Goal: Information Seeking & Learning: Learn about a topic

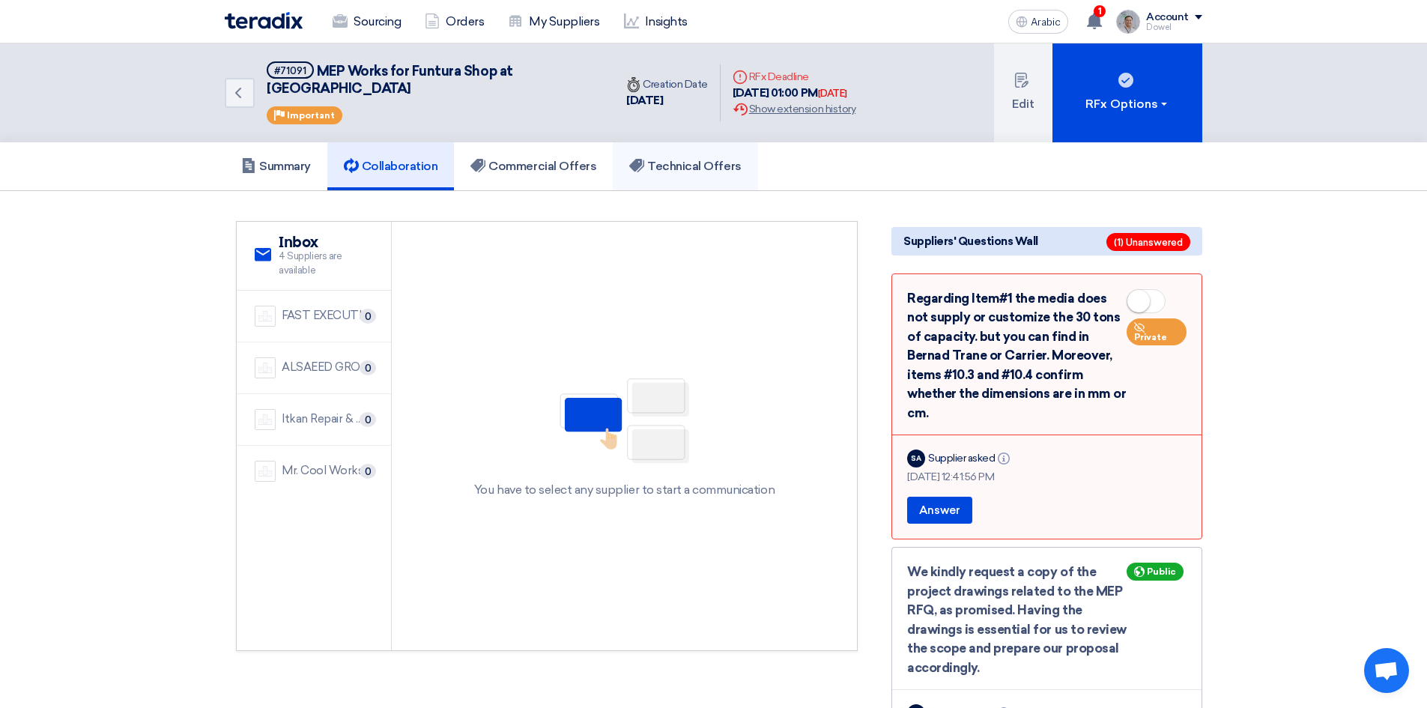
click at [688, 159] on h5 "Technical Offers" at bounding box center [685, 166] width 112 height 15
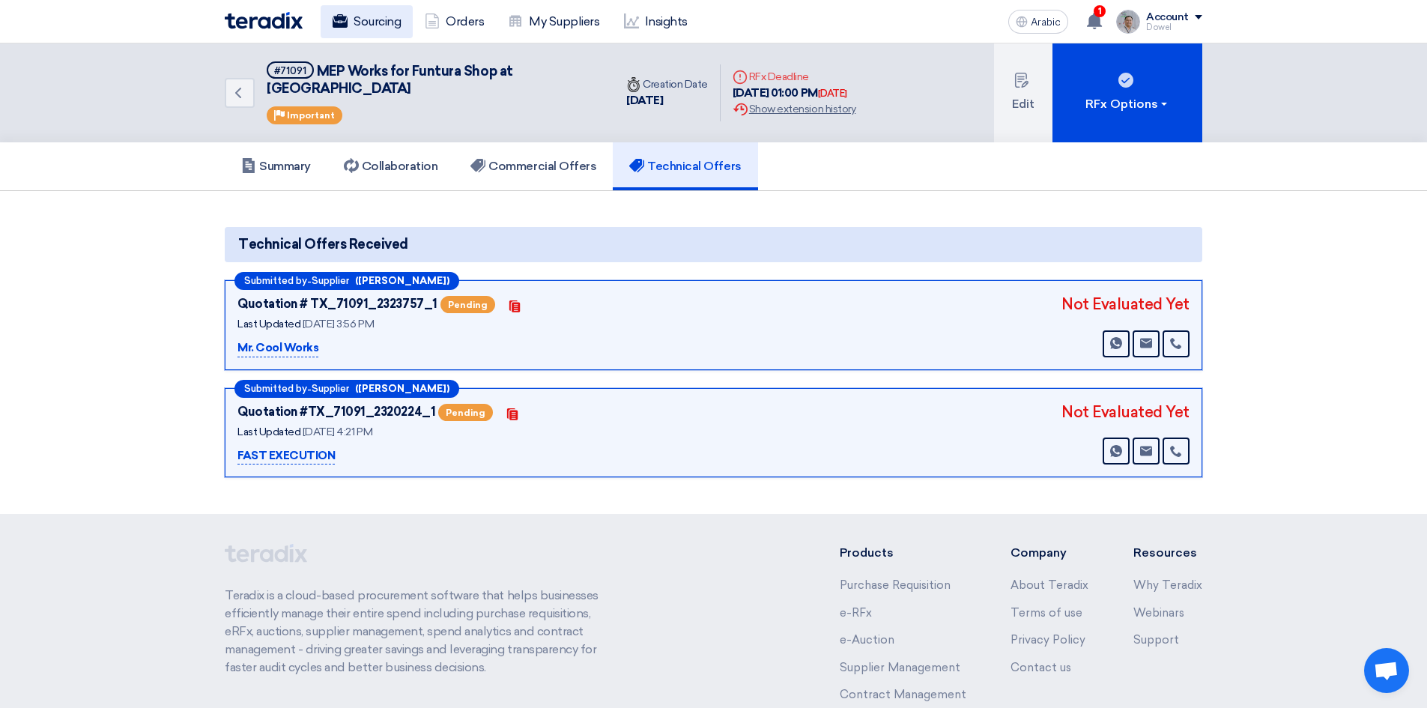
click at [375, 20] on font "Sourcing" at bounding box center [377, 21] width 47 height 14
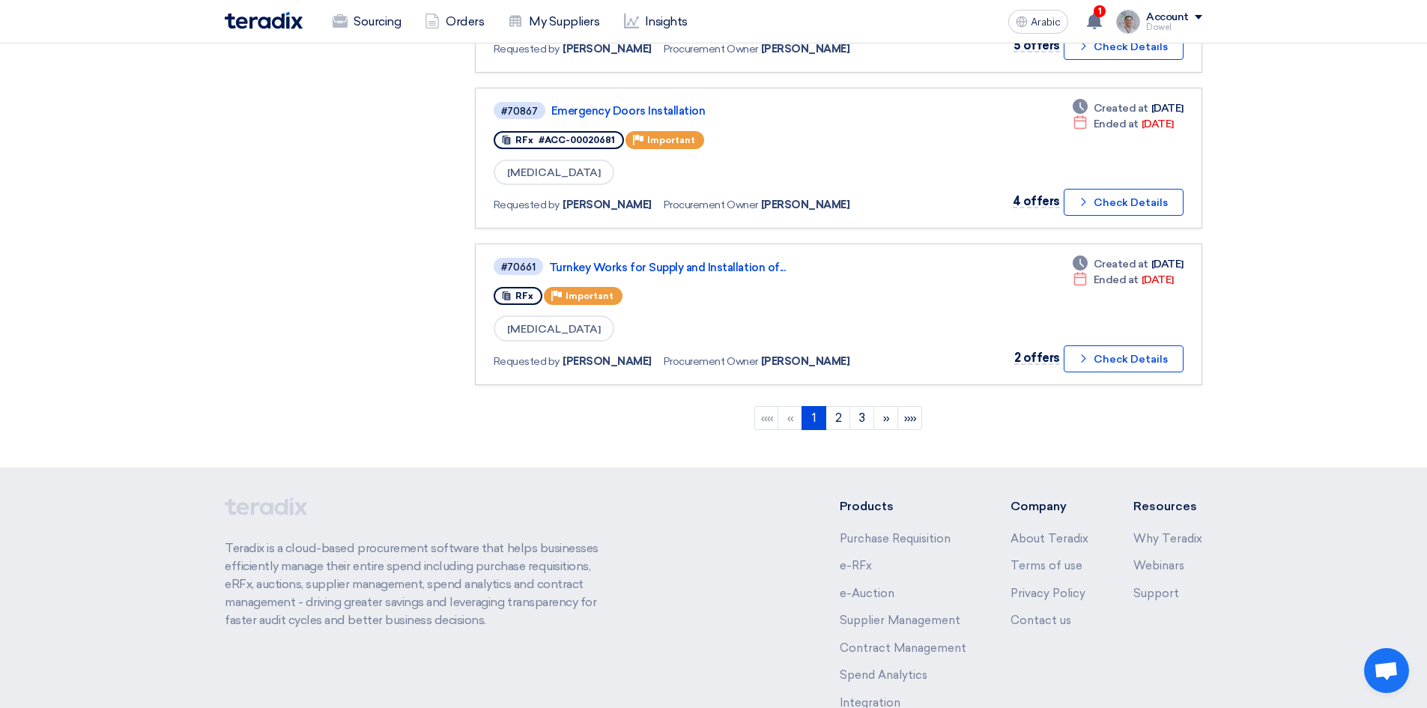
scroll to position [1446, 0]
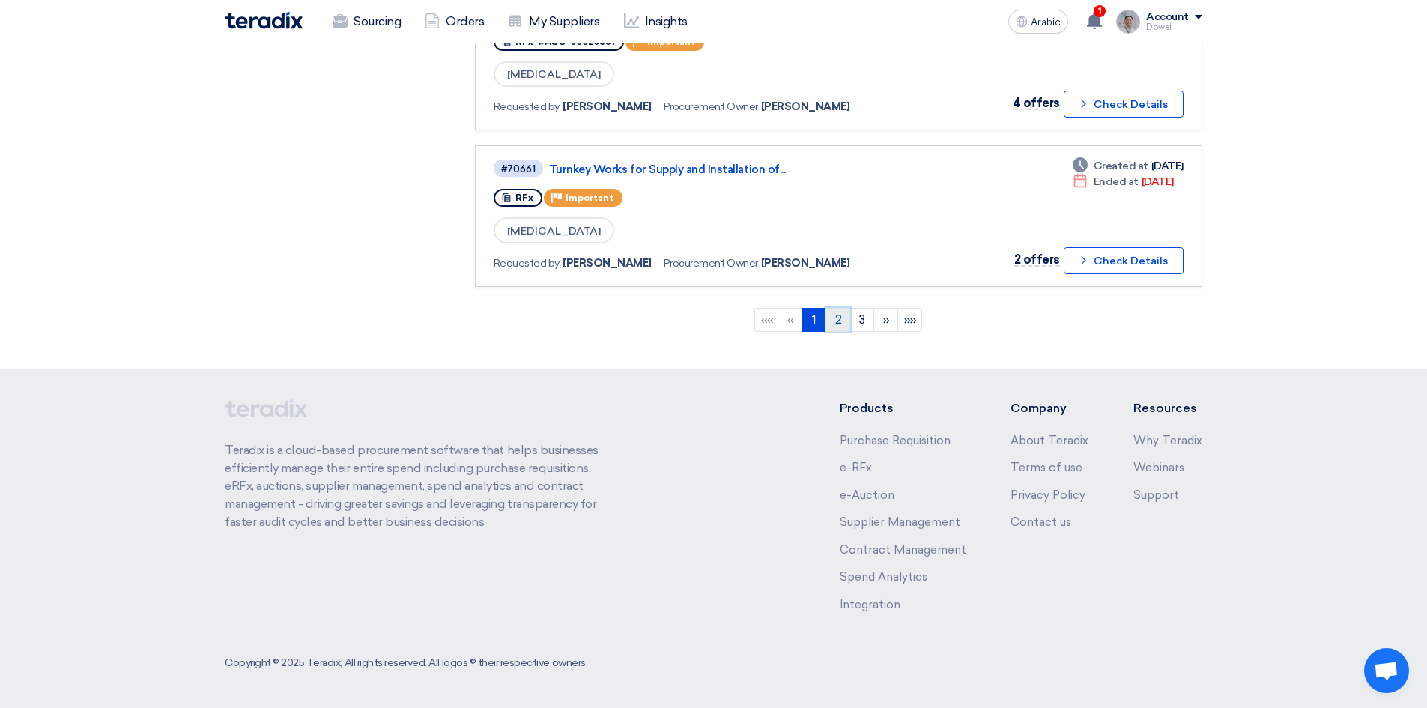
click at [840, 323] on font "2" at bounding box center [838, 319] width 7 height 14
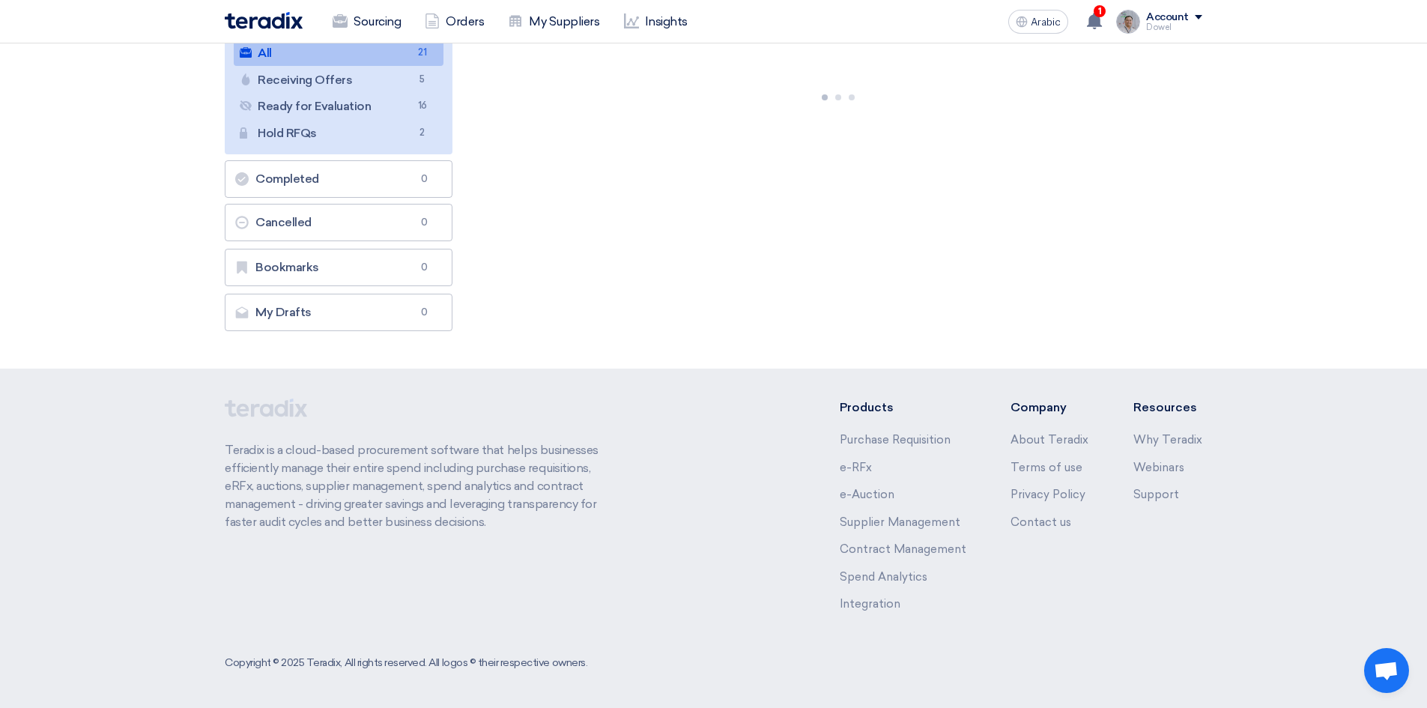
scroll to position [0, 0]
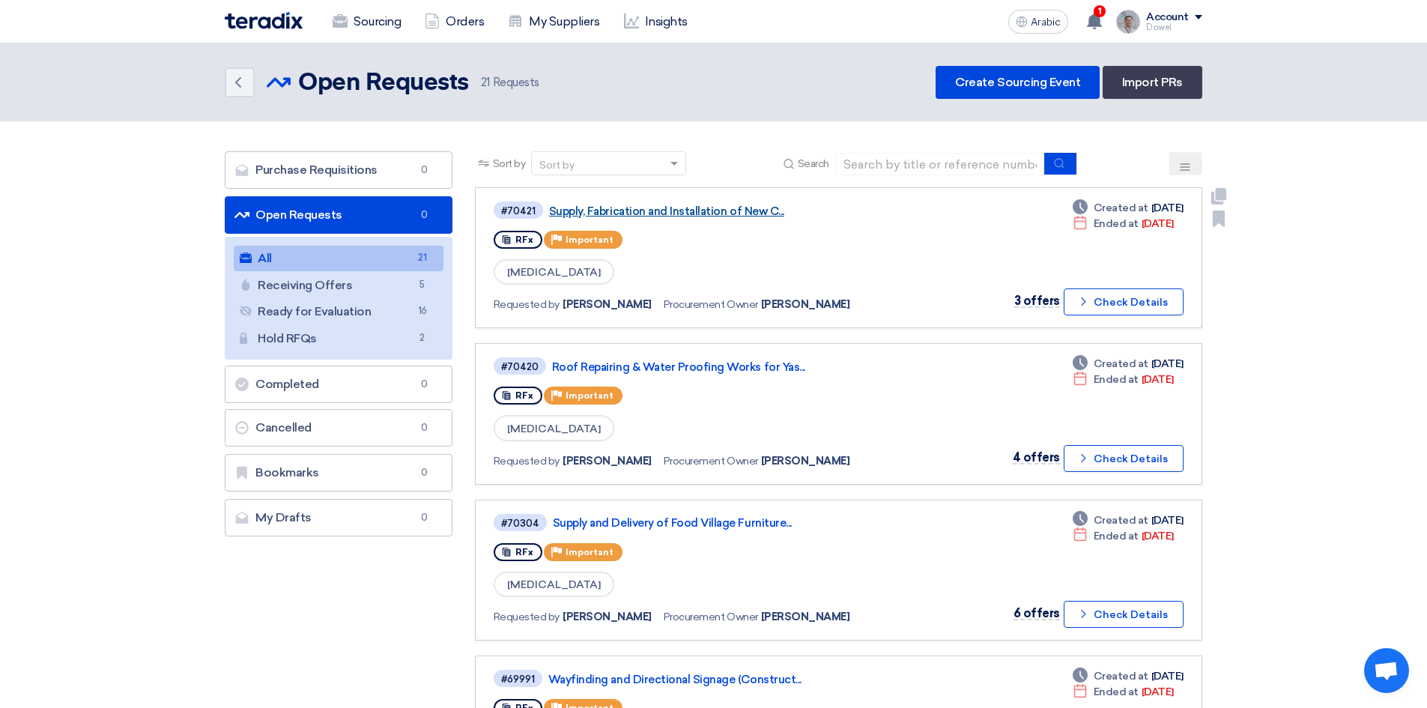
click at [673, 213] on font "Supply, Fabrication and Installation of New C..." at bounding box center [666, 210] width 235 height 13
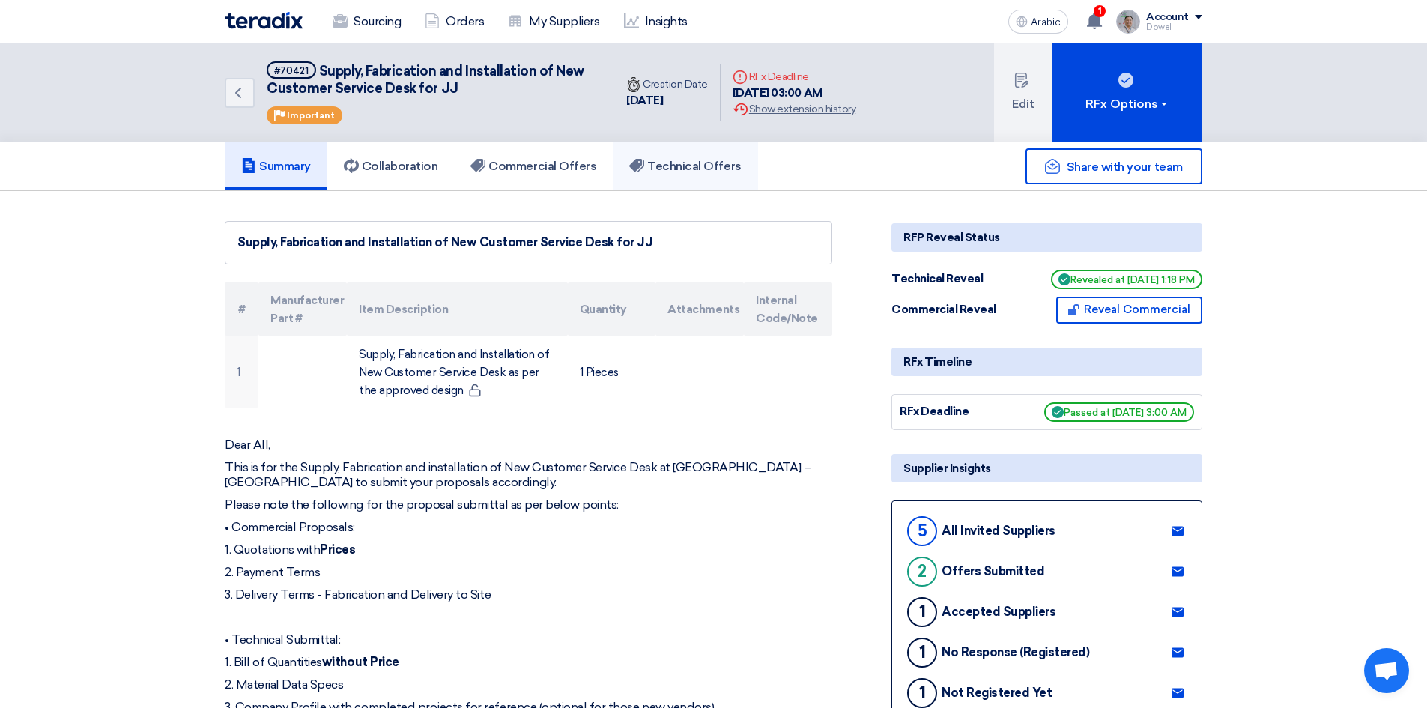
click at [709, 165] on font "Technical Offers" at bounding box center [694, 166] width 94 height 14
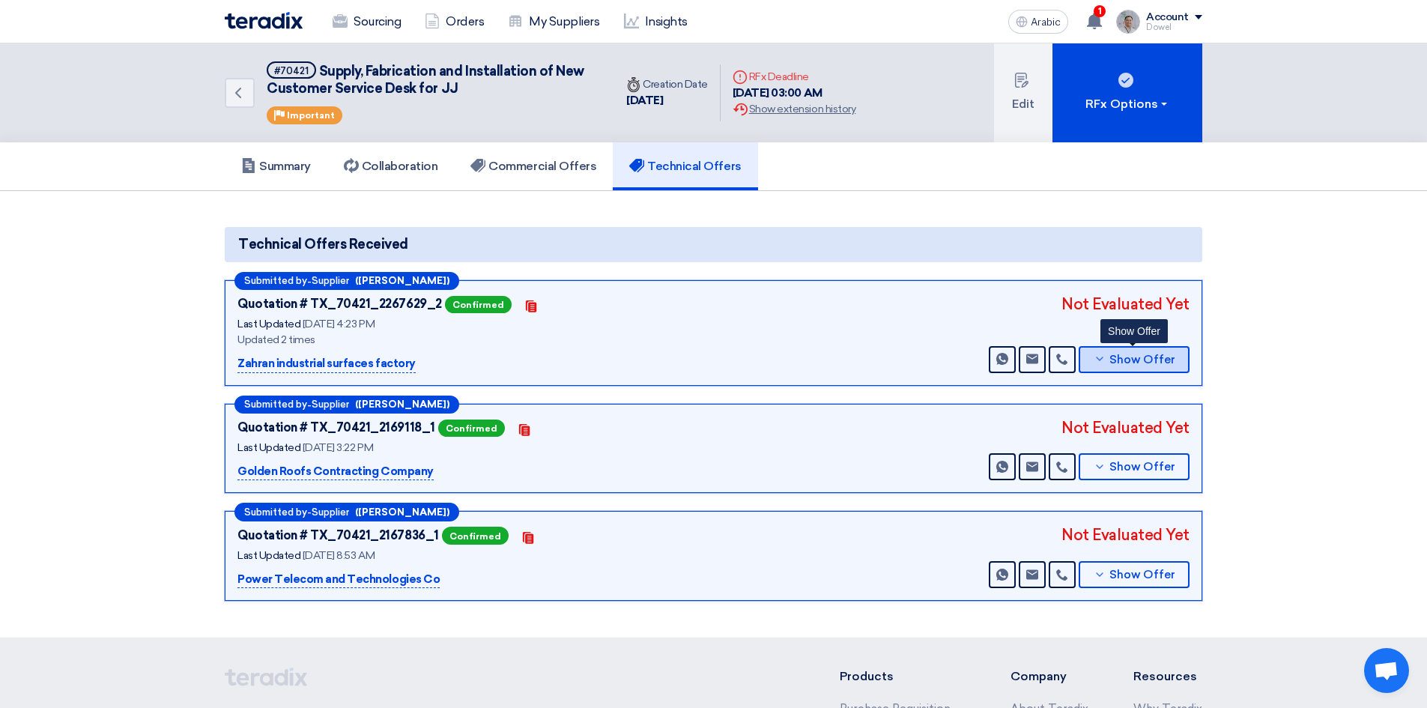
click at [1118, 352] on button "Show Offer" at bounding box center [1134, 359] width 111 height 27
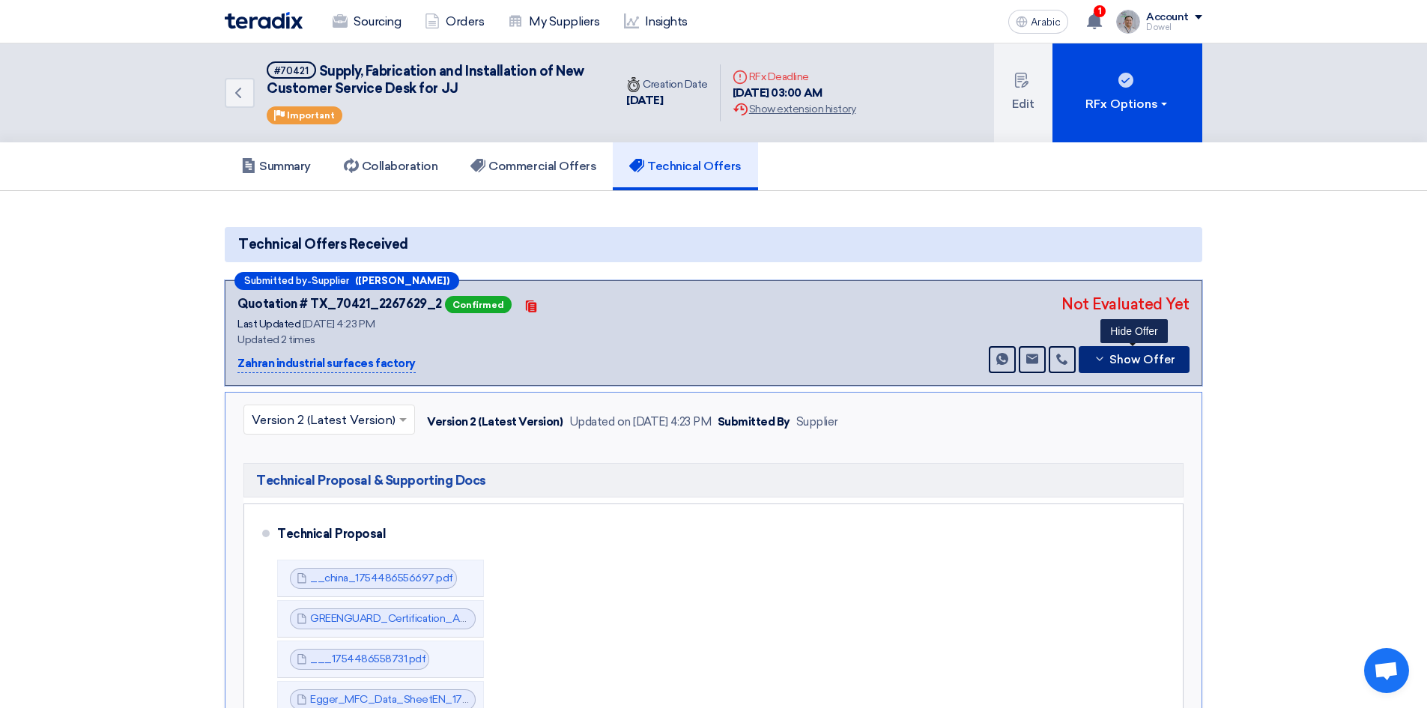
click at [1120, 362] on font "Show Offer" at bounding box center [1142, 359] width 66 height 13
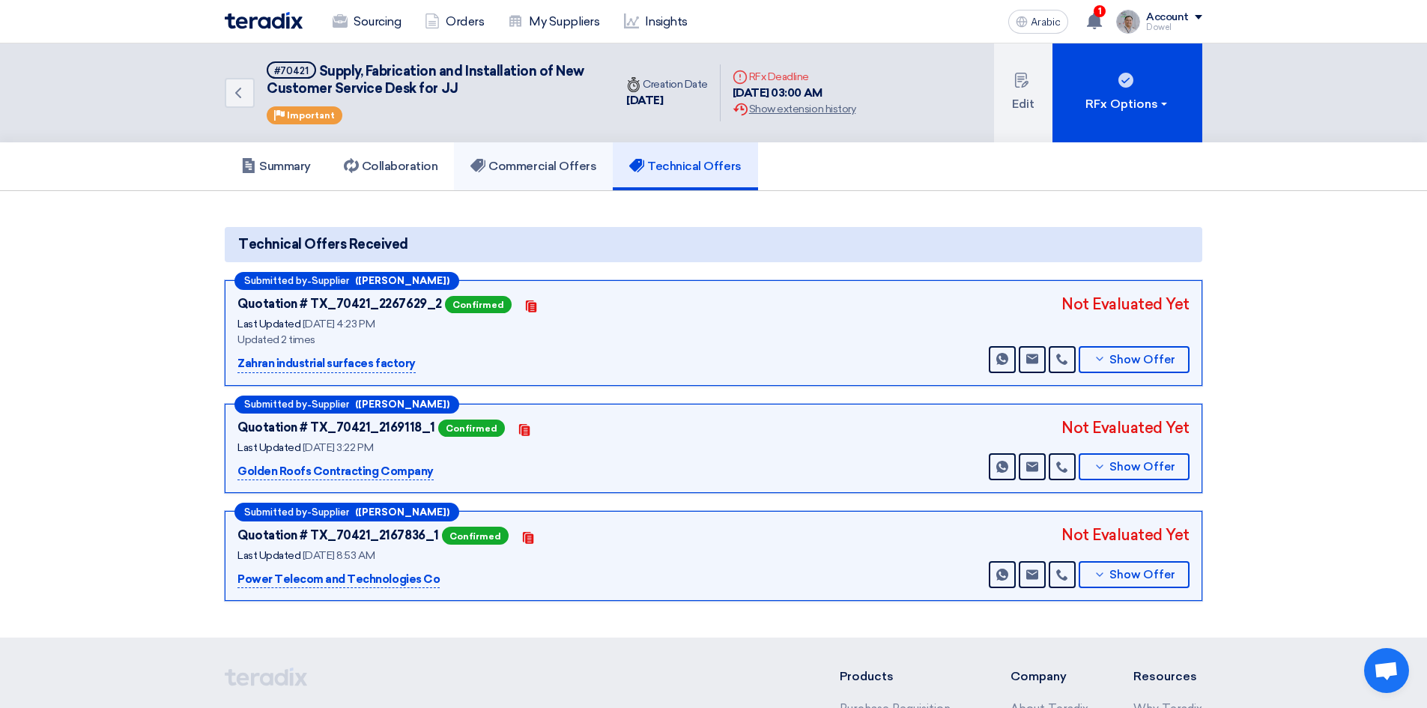
click at [527, 172] on font "Commercial Offers" at bounding box center [542, 166] width 108 height 14
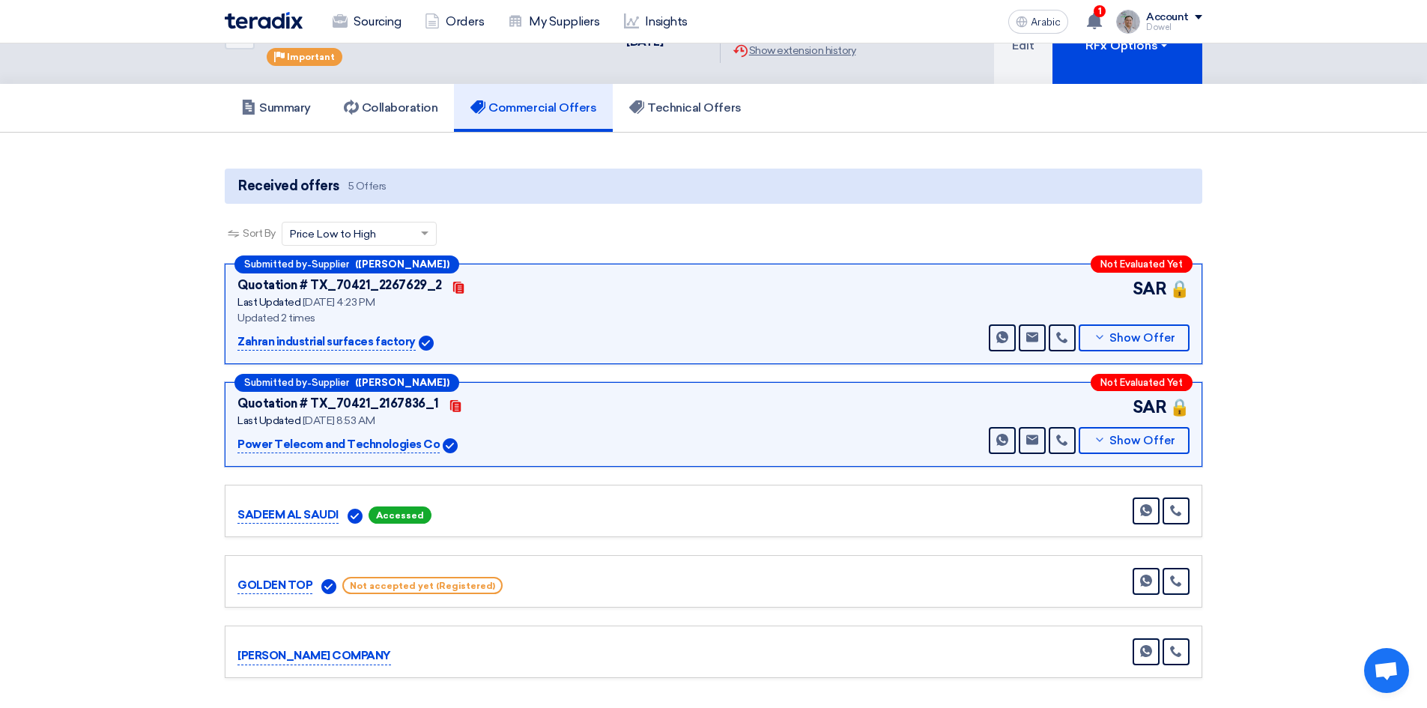
scroll to position [75, 0]
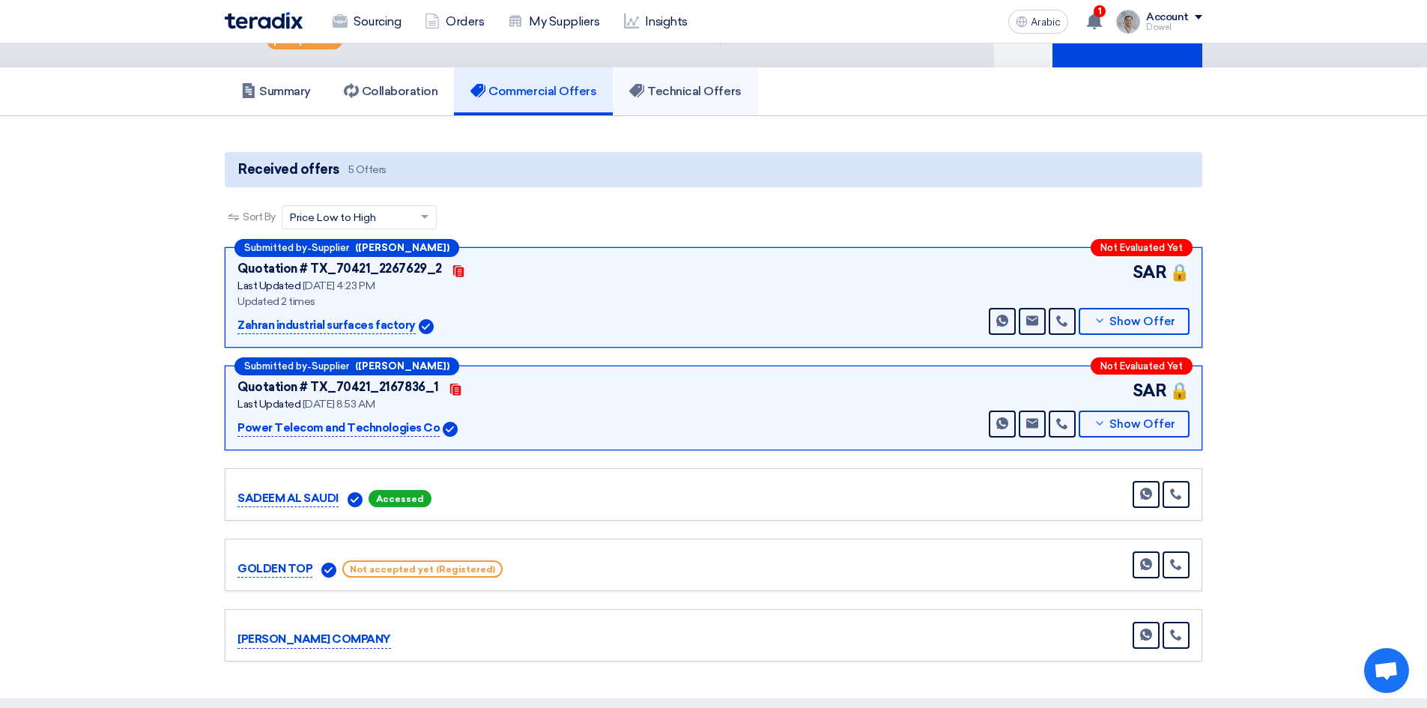
click at [675, 85] on font "Technical Offers" at bounding box center [694, 91] width 94 height 14
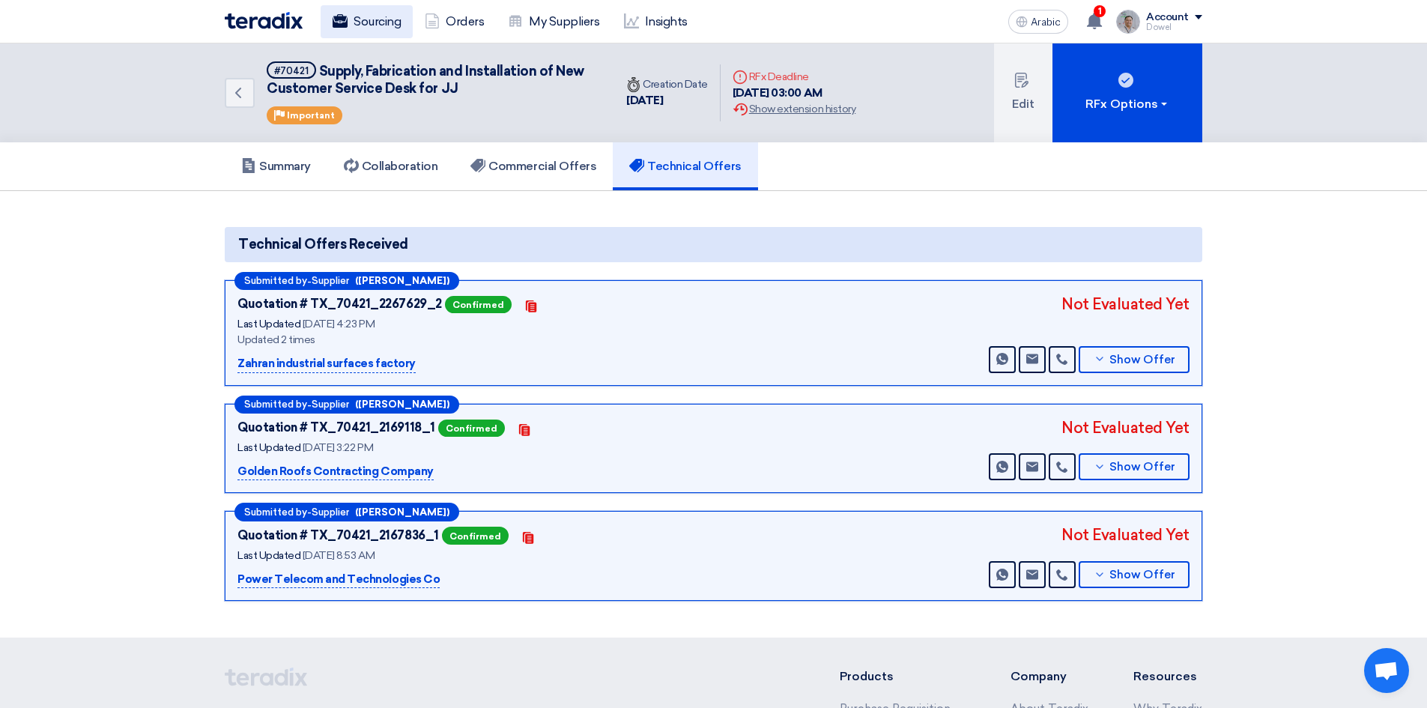
click at [381, 25] on font "Sourcing" at bounding box center [377, 21] width 47 height 14
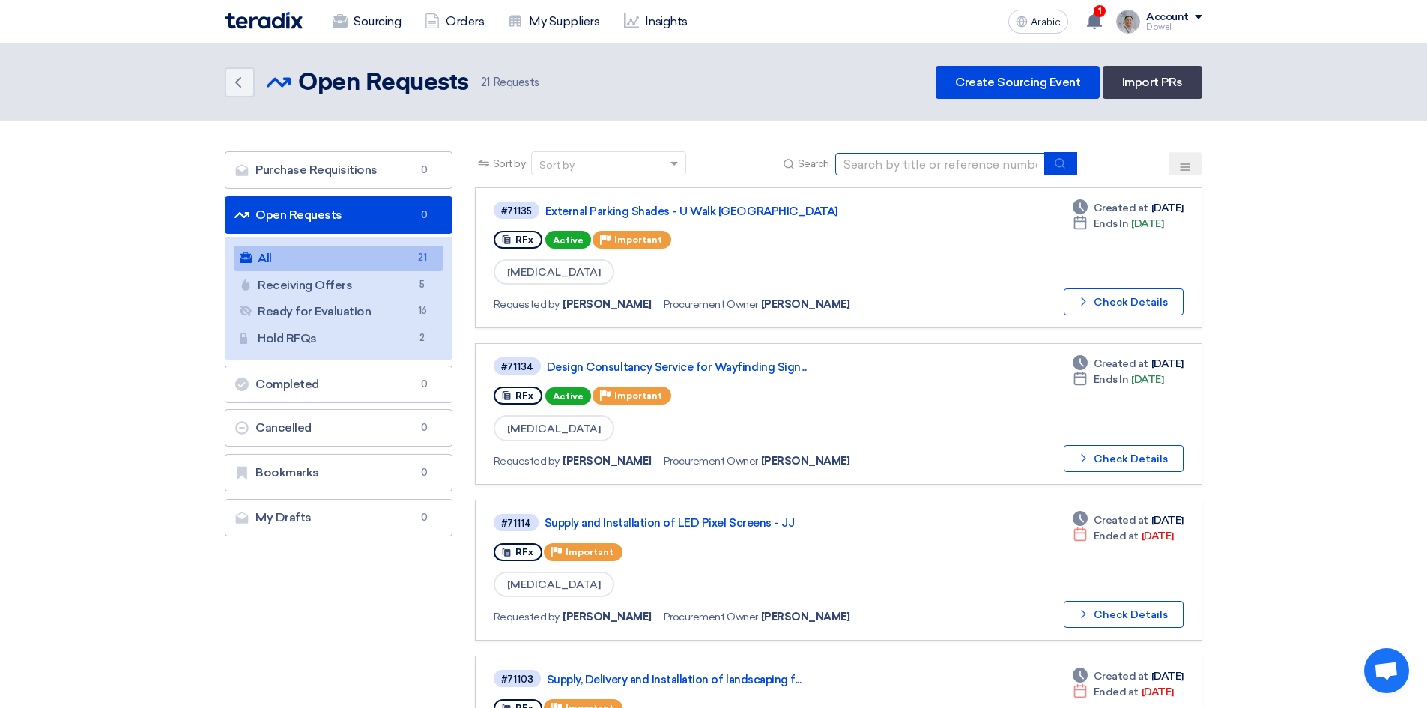
click at [912, 169] on input at bounding box center [940, 164] width 210 height 22
type input "customer"
click at [1064, 162] on use "submit" at bounding box center [1060, 163] width 10 height 10
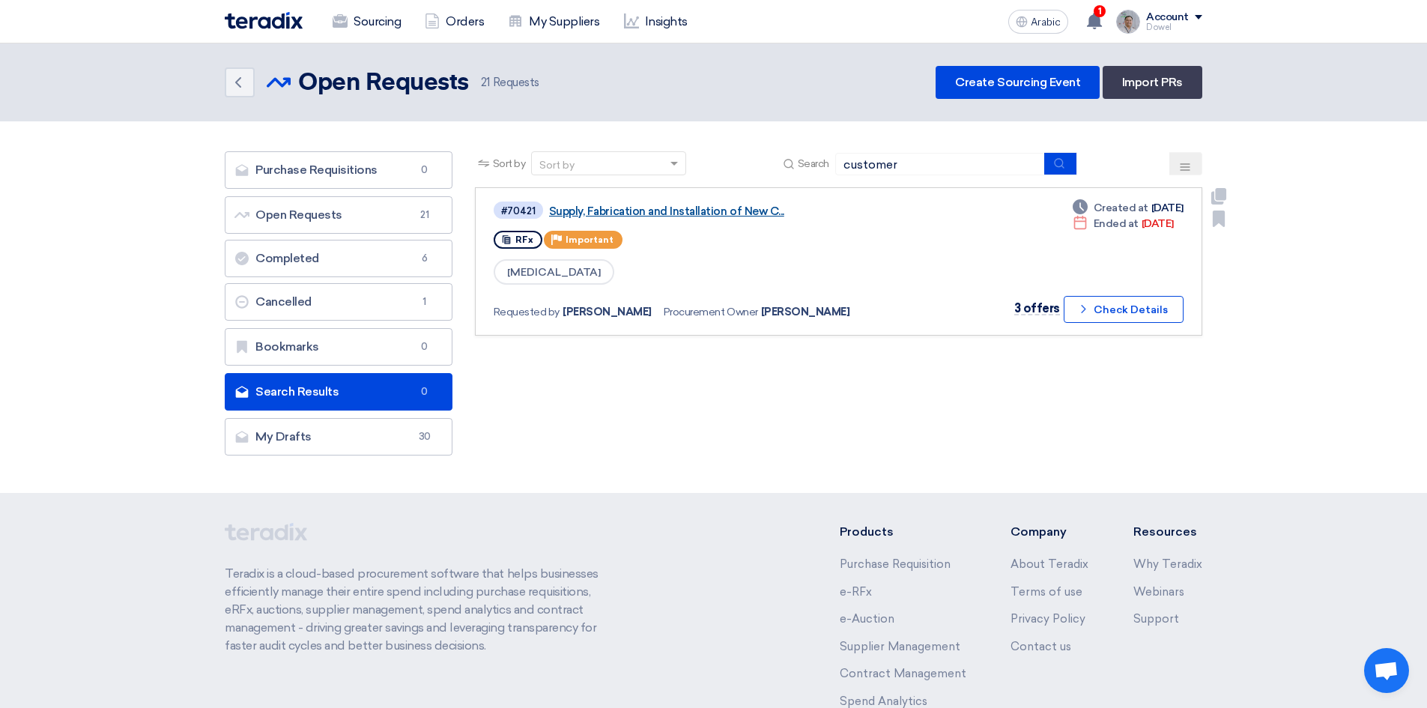
click at [660, 204] on font "Supply, Fabrication and Installation of New C..." at bounding box center [666, 210] width 235 height 13
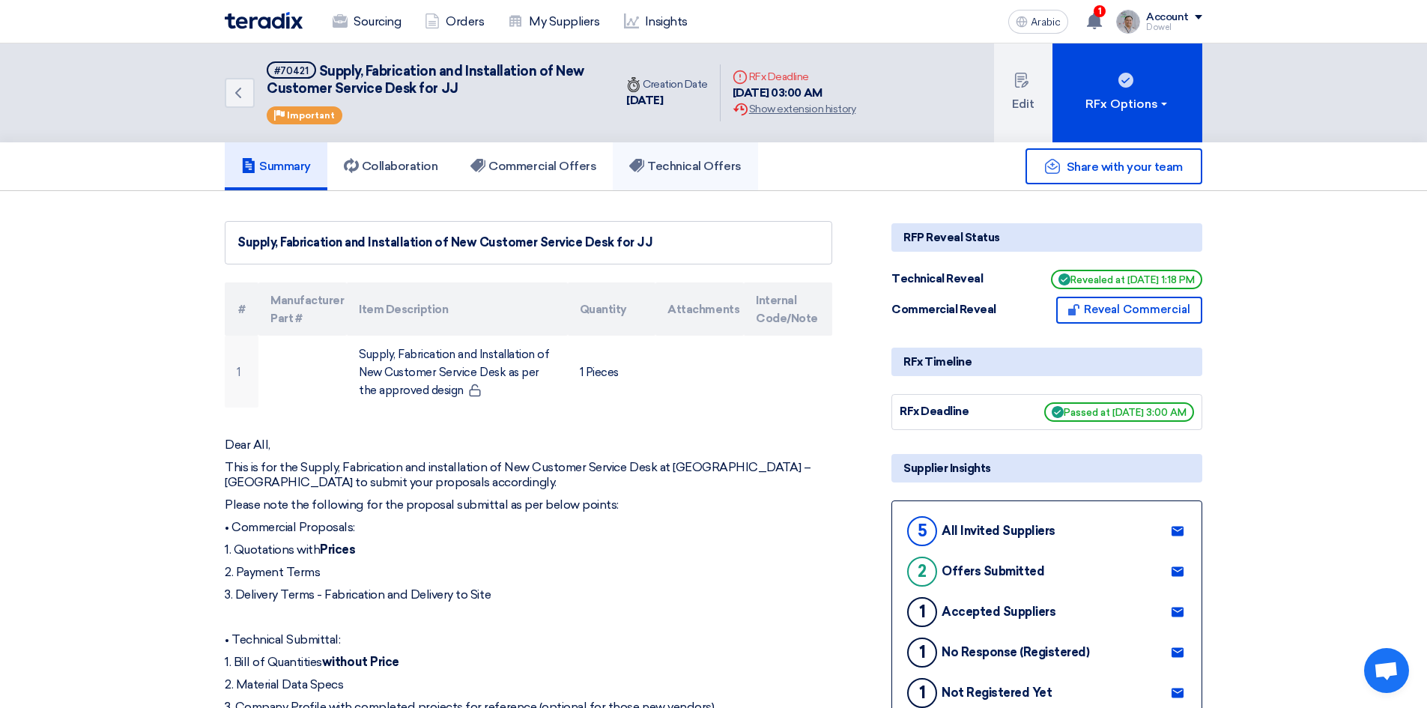
click at [687, 163] on font "Technical Offers" at bounding box center [694, 166] width 94 height 14
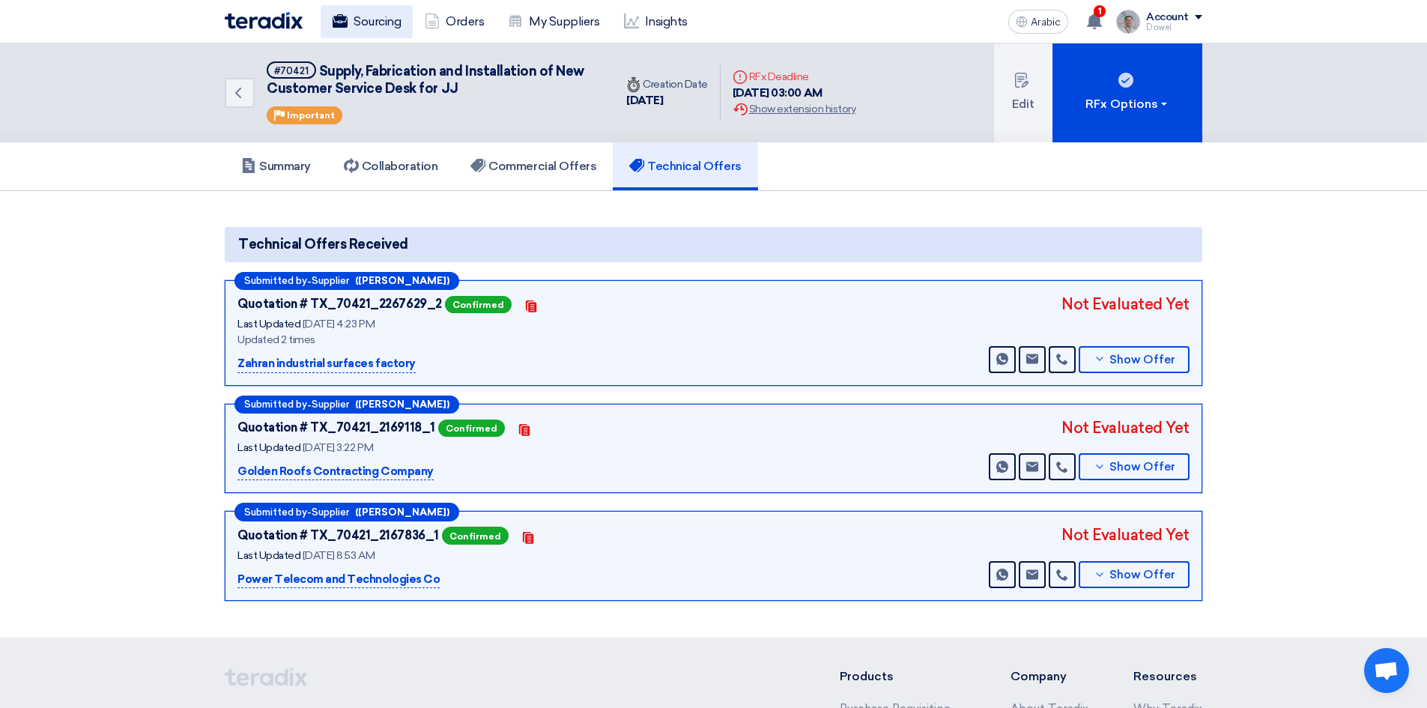
click at [373, 24] on font "Sourcing" at bounding box center [377, 21] width 47 height 14
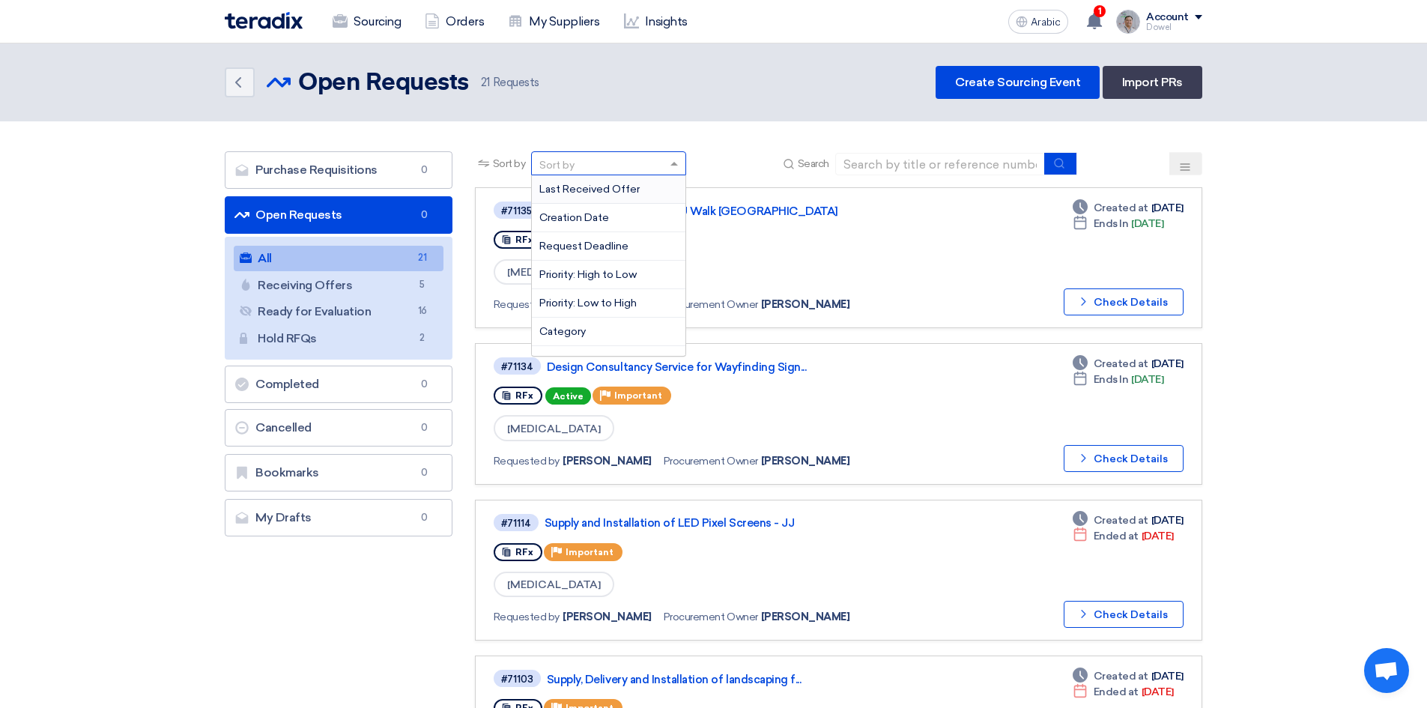
click at [577, 160] on div "Sort by" at bounding box center [599, 163] width 135 height 19
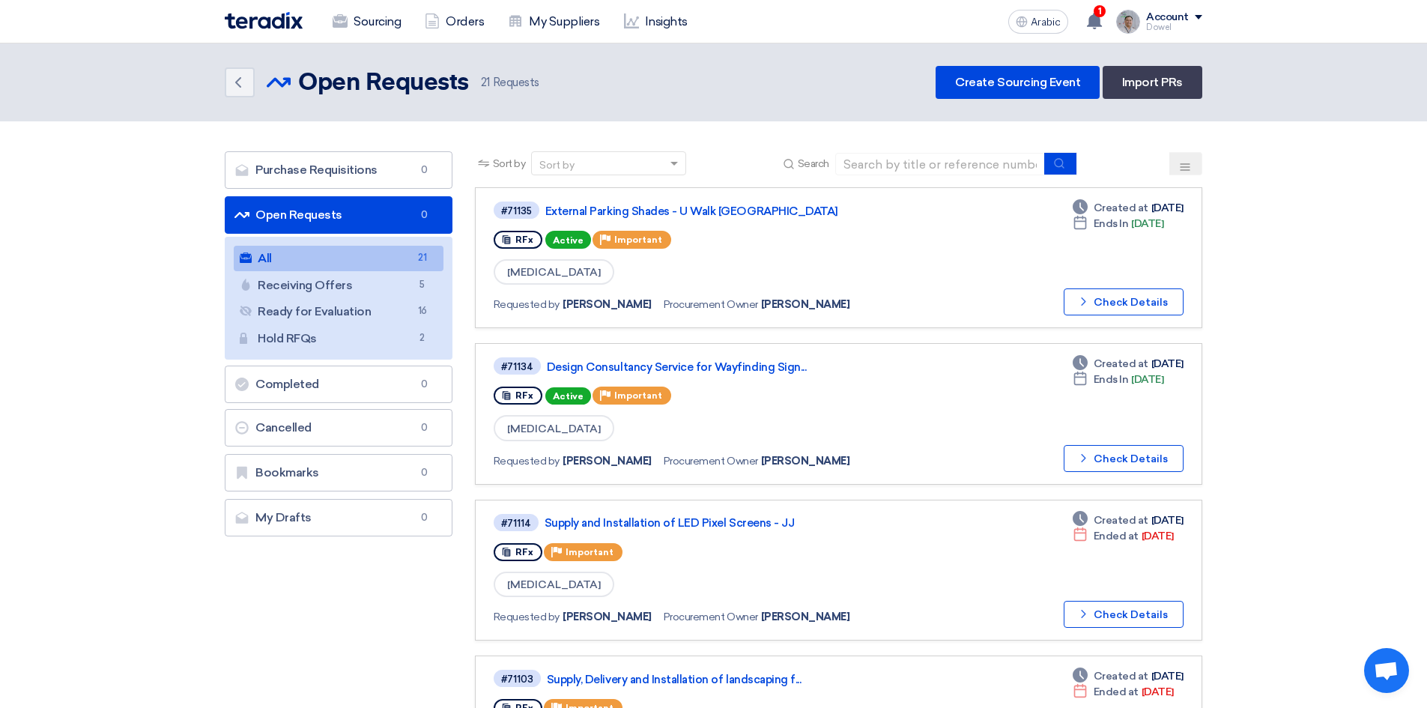
click at [571, 163] on font "Sort by" at bounding box center [556, 165] width 35 height 13
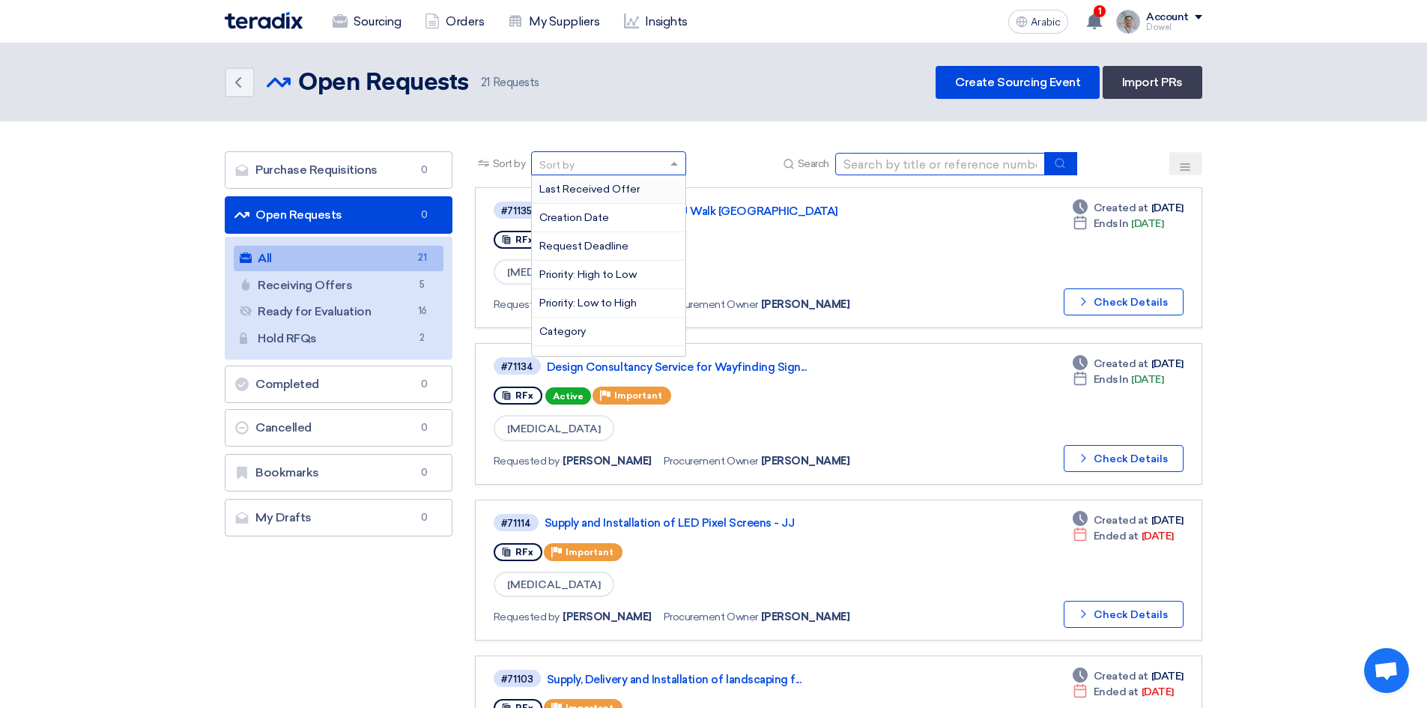
drag, startPoint x: 936, startPoint y: 160, endPoint x: 930, endPoint y: 169, distance: 10.4
click at [936, 161] on input at bounding box center [940, 164] width 210 height 22
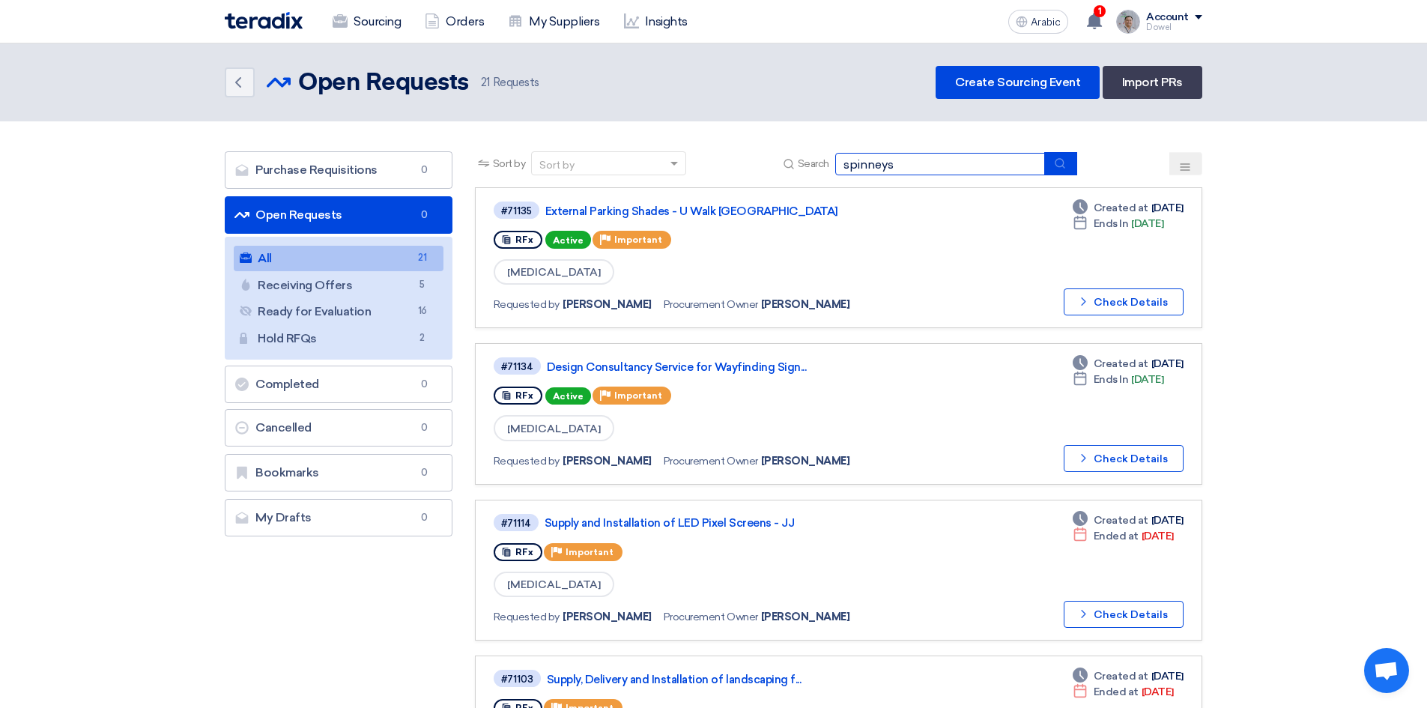
type input "spinneys"
click at [1065, 166] on icon "submit" at bounding box center [1060, 163] width 12 height 12
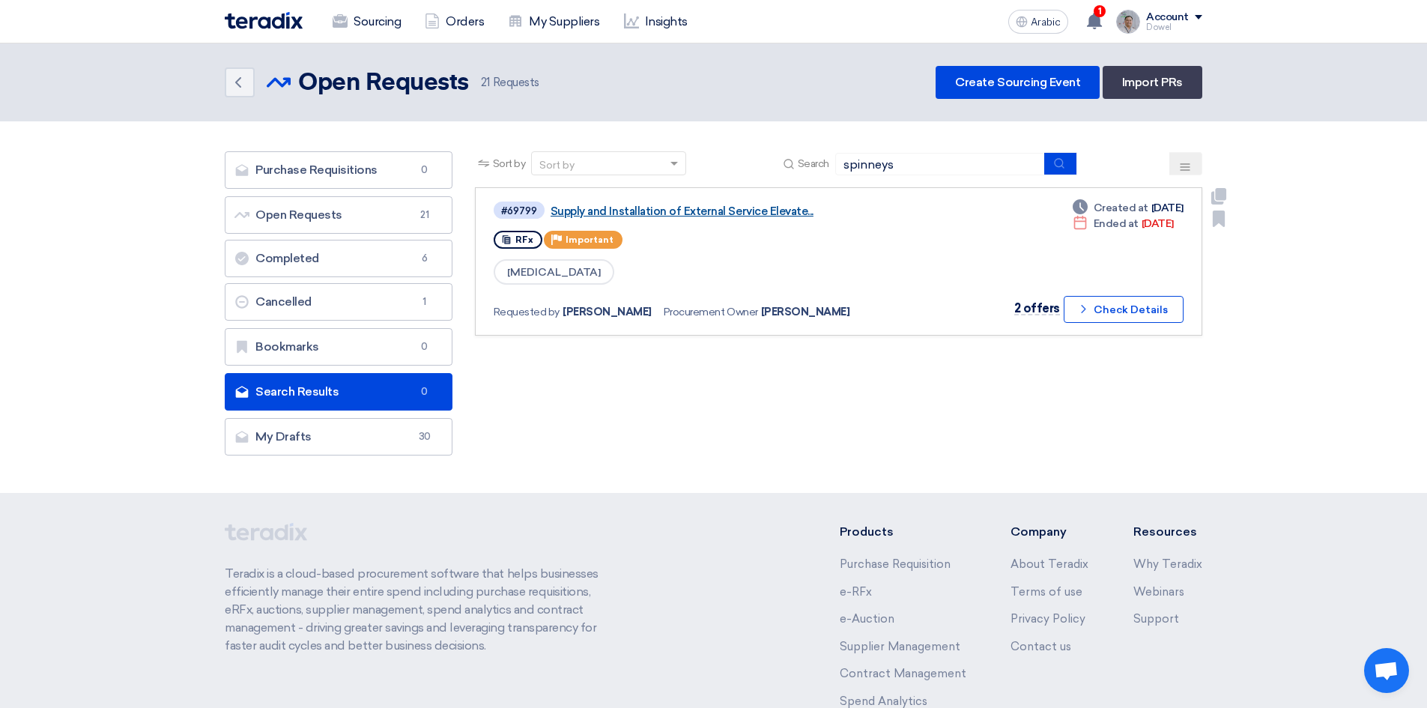
click at [689, 211] on font "Supply and Installation of External Service Elevate..." at bounding box center [682, 210] width 263 height 13
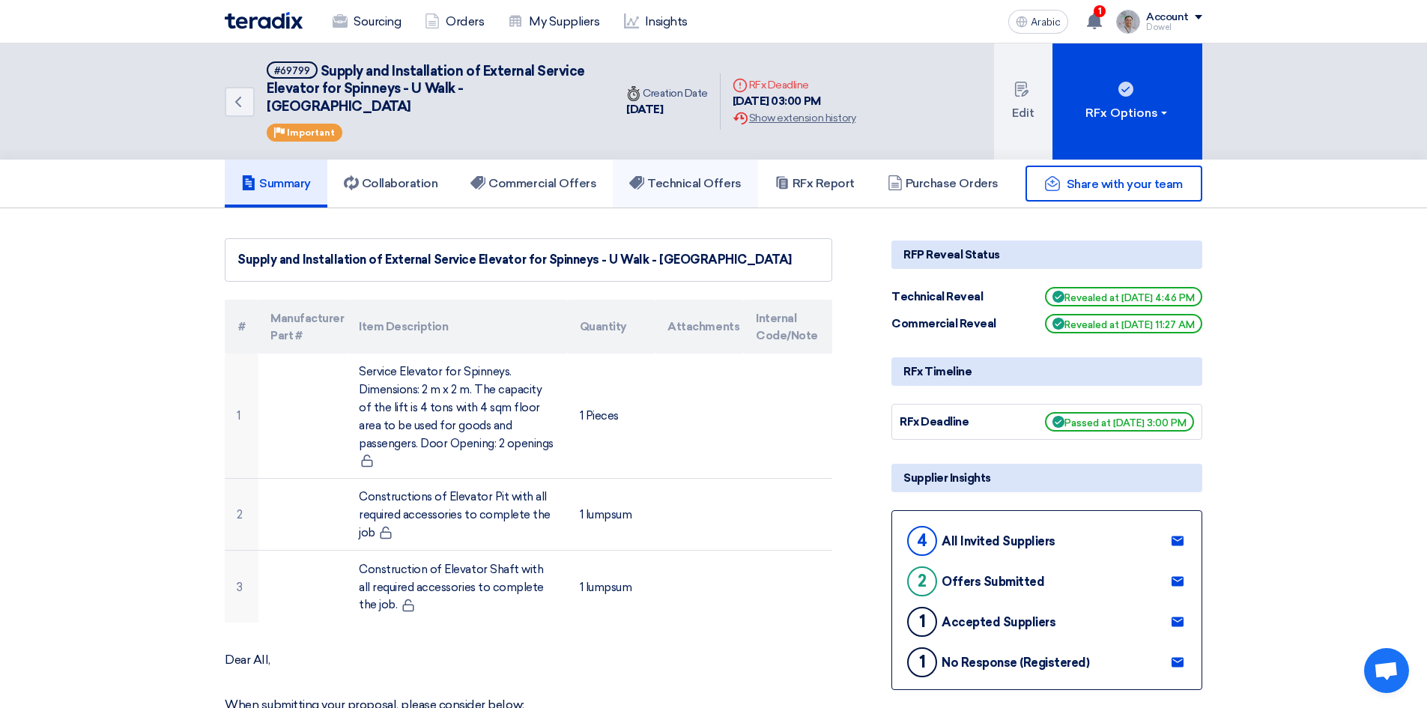
click at [671, 176] on font "Technical Offers" at bounding box center [694, 183] width 94 height 14
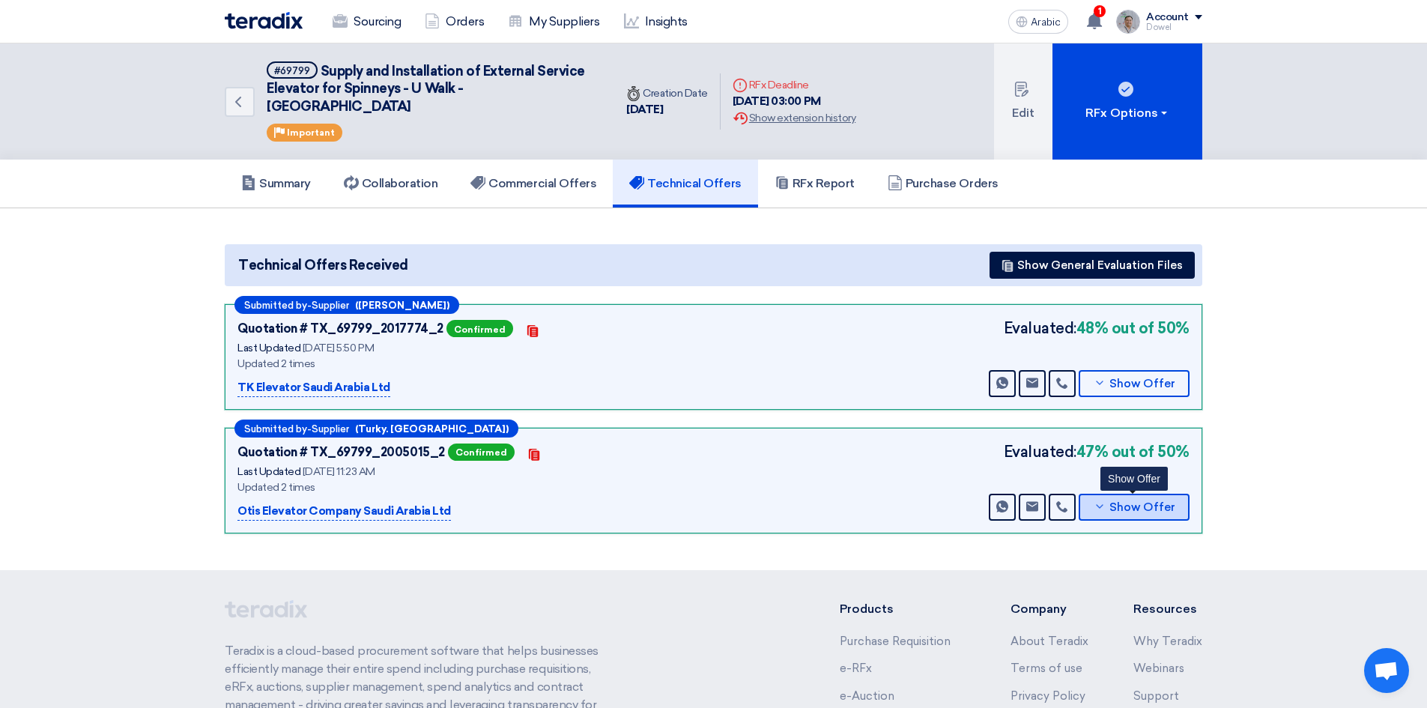
click at [1142, 500] on font "Show Offer" at bounding box center [1142, 506] width 66 height 13
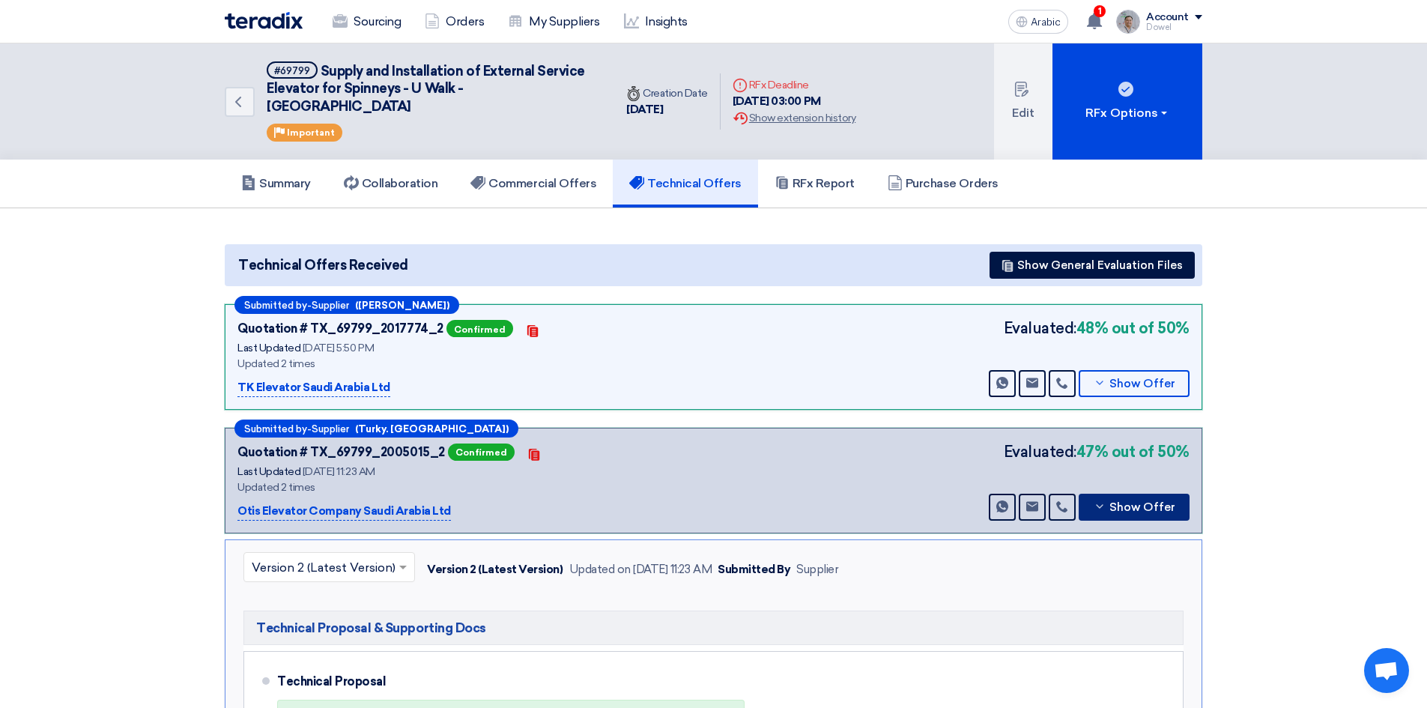
scroll to position [300, 0]
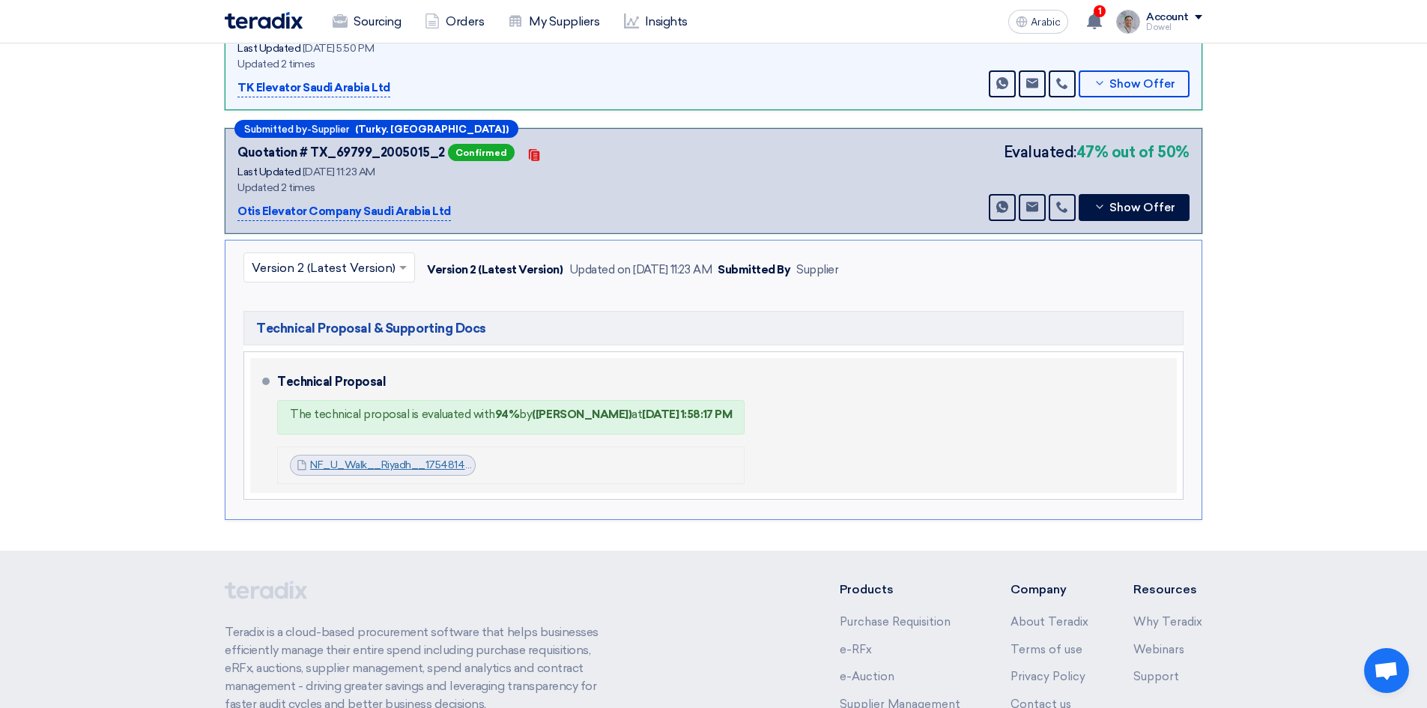
click at [388, 458] on font "NF_U_Walk__Riyadh__1754814127752.pdf" at bounding box center [413, 464] width 207 height 13
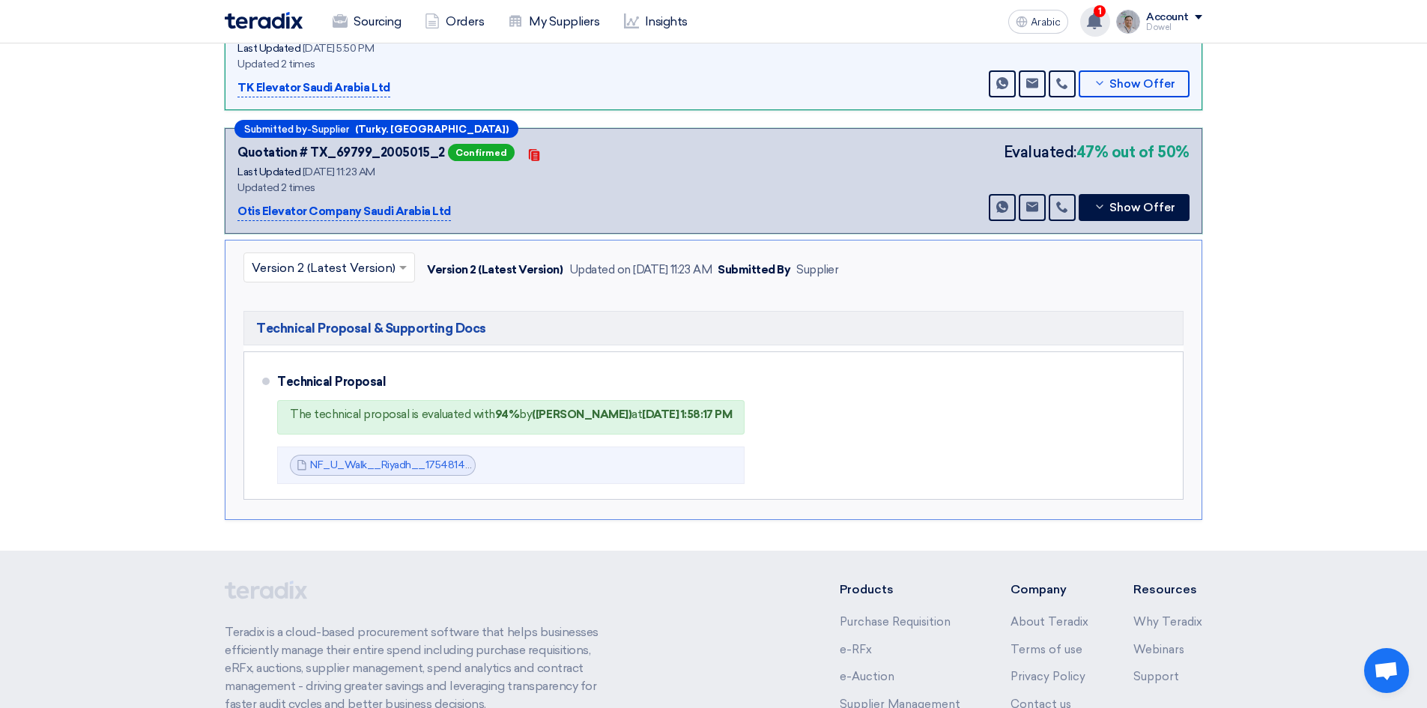
click at [1096, 18] on use at bounding box center [1094, 21] width 15 height 16
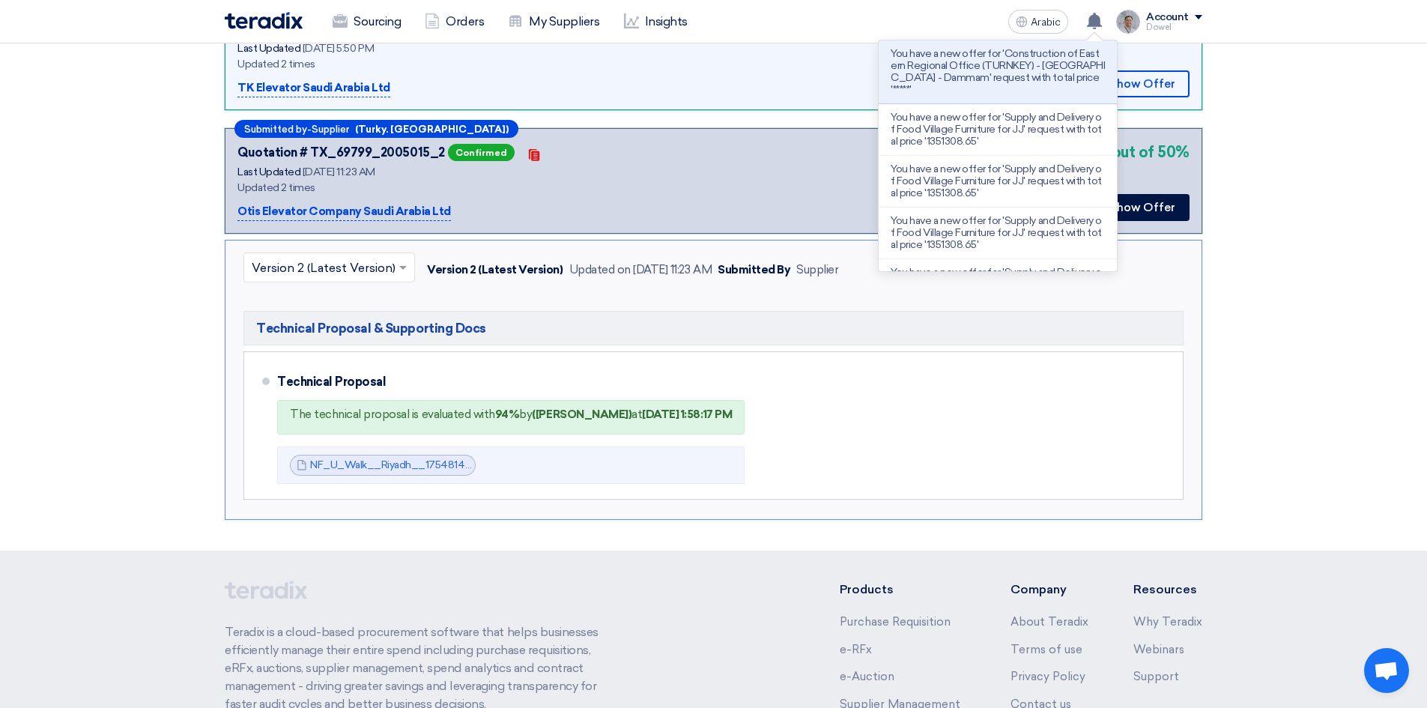
drag, startPoint x: 1322, startPoint y: 170, endPoint x: 1279, endPoint y: 203, distance: 53.9
click at [1322, 171] on section "Technical Offers Received Show General Evaluation Files Submitted by - Supplier…" at bounding box center [713, 230] width 1427 height 642
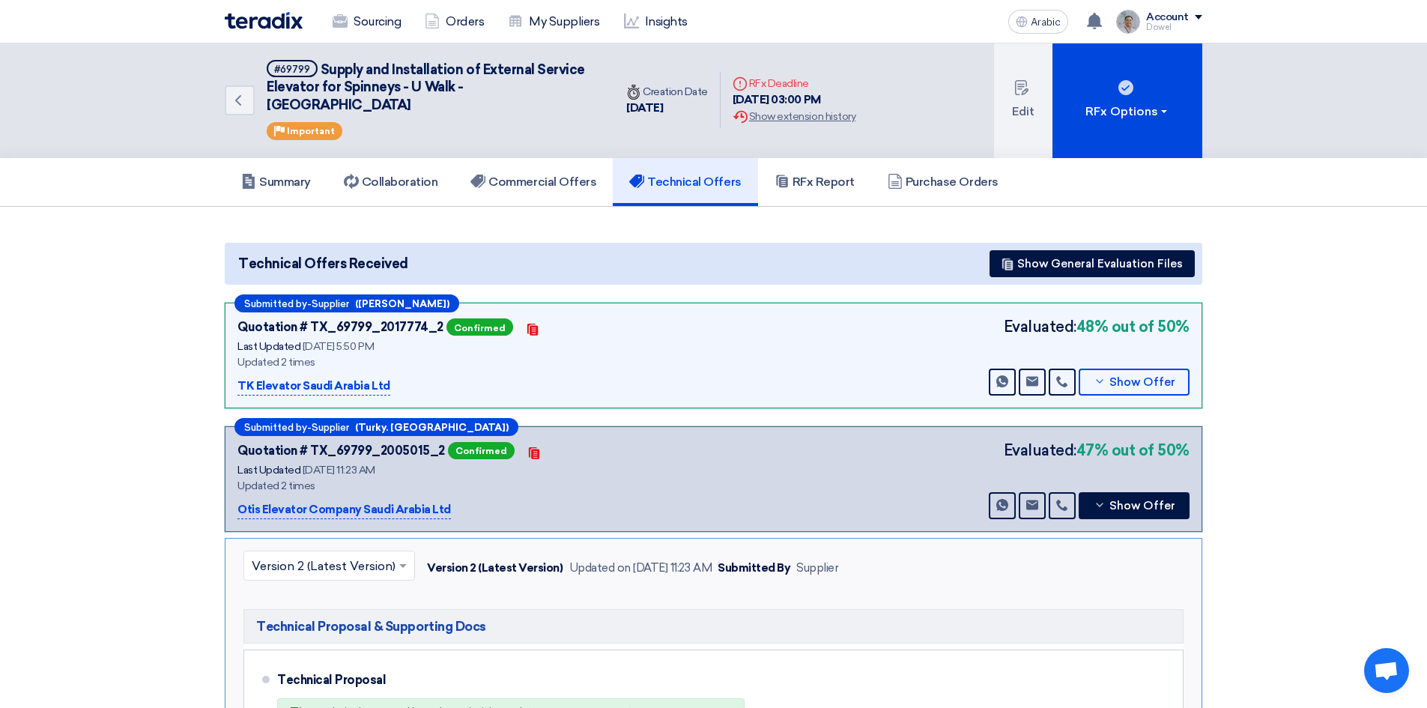
scroll to position [0, 0]
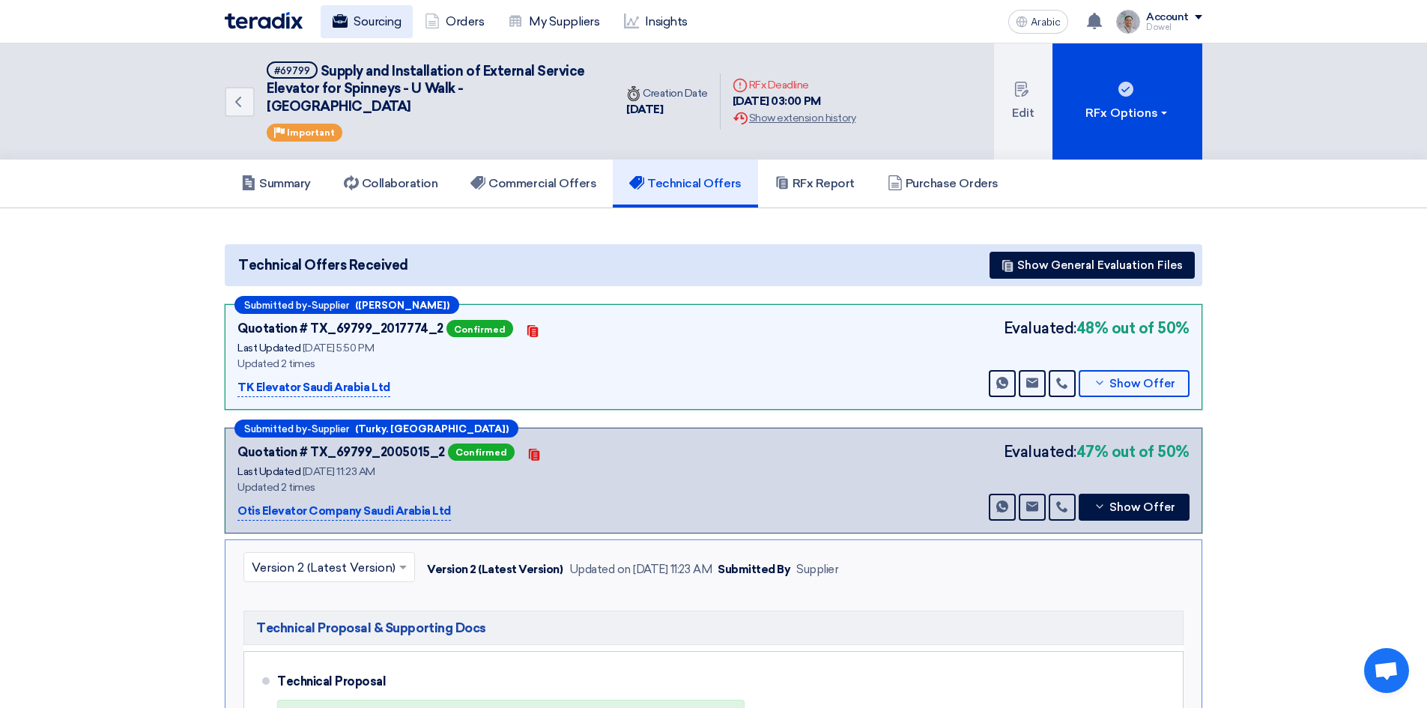
click at [369, 21] on font "Sourcing" at bounding box center [377, 21] width 47 height 14
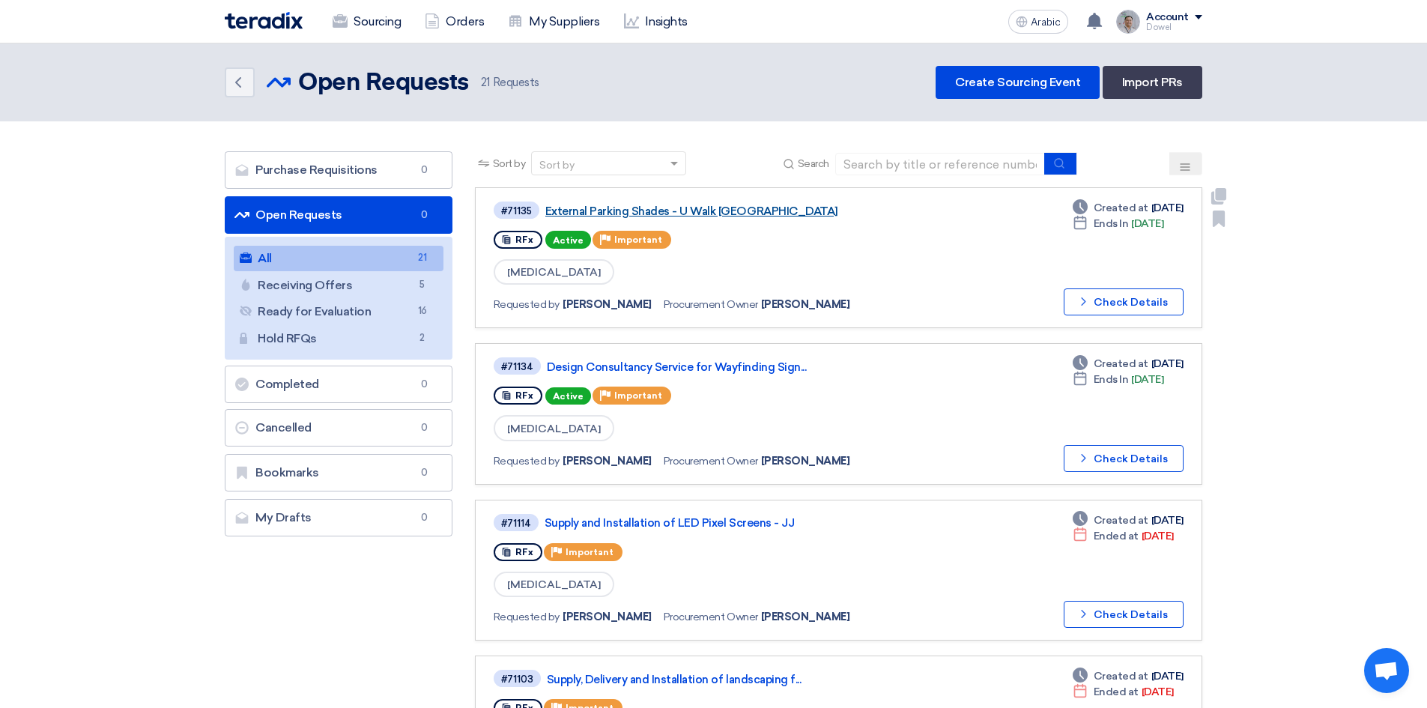
click at [682, 210] on font "External Parking Shades - U Walk [GEOGRAPHIC_DATA]" at bounding box center [691, 210] width 293 height 13
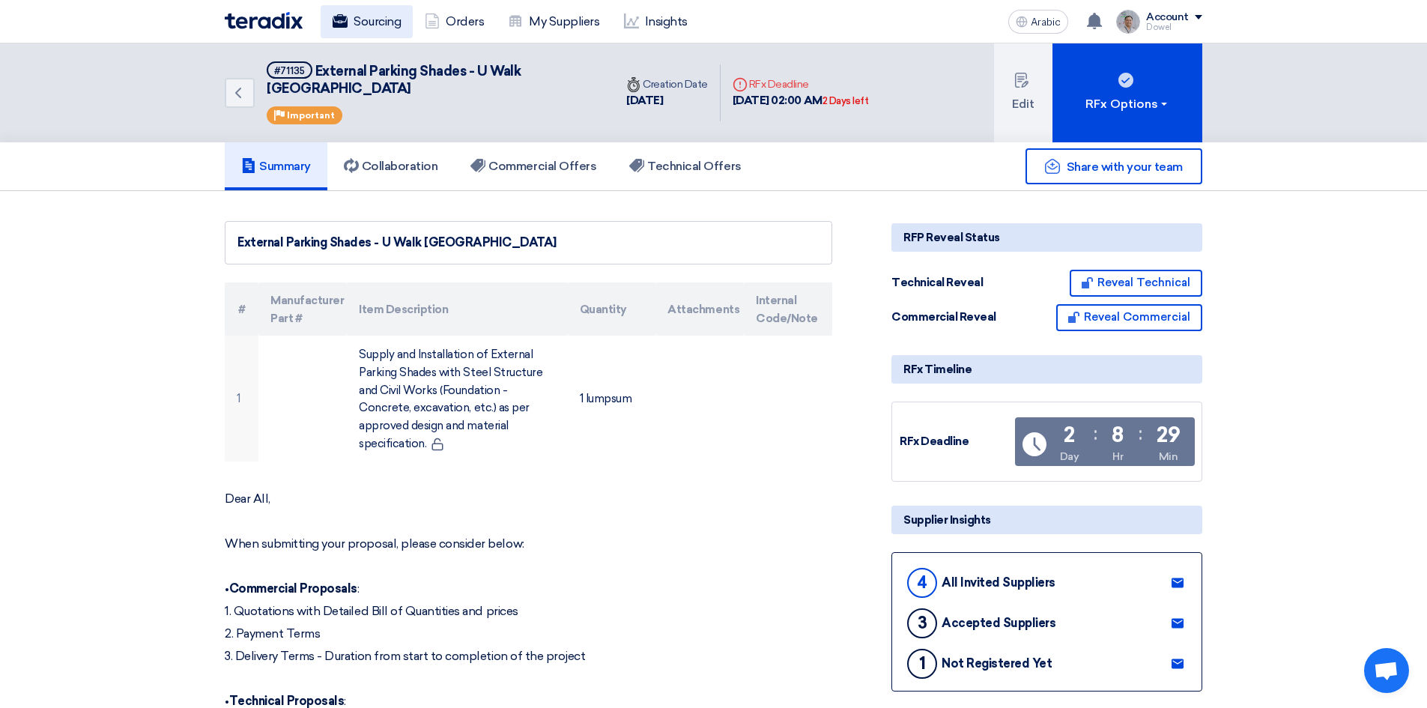
click at [381, 22] on font "Sourcing" at bounding box center [377, 21] width 47 height 14
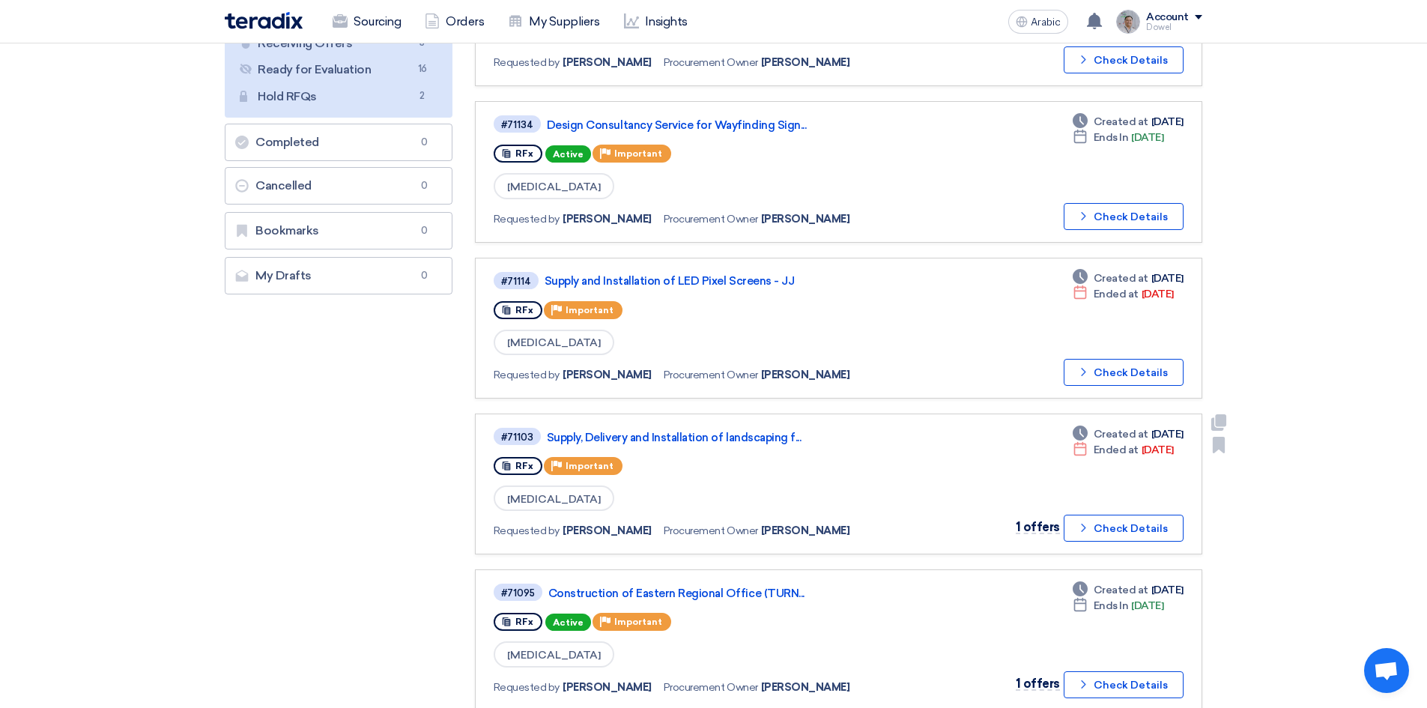
scroll to position [375, 0]
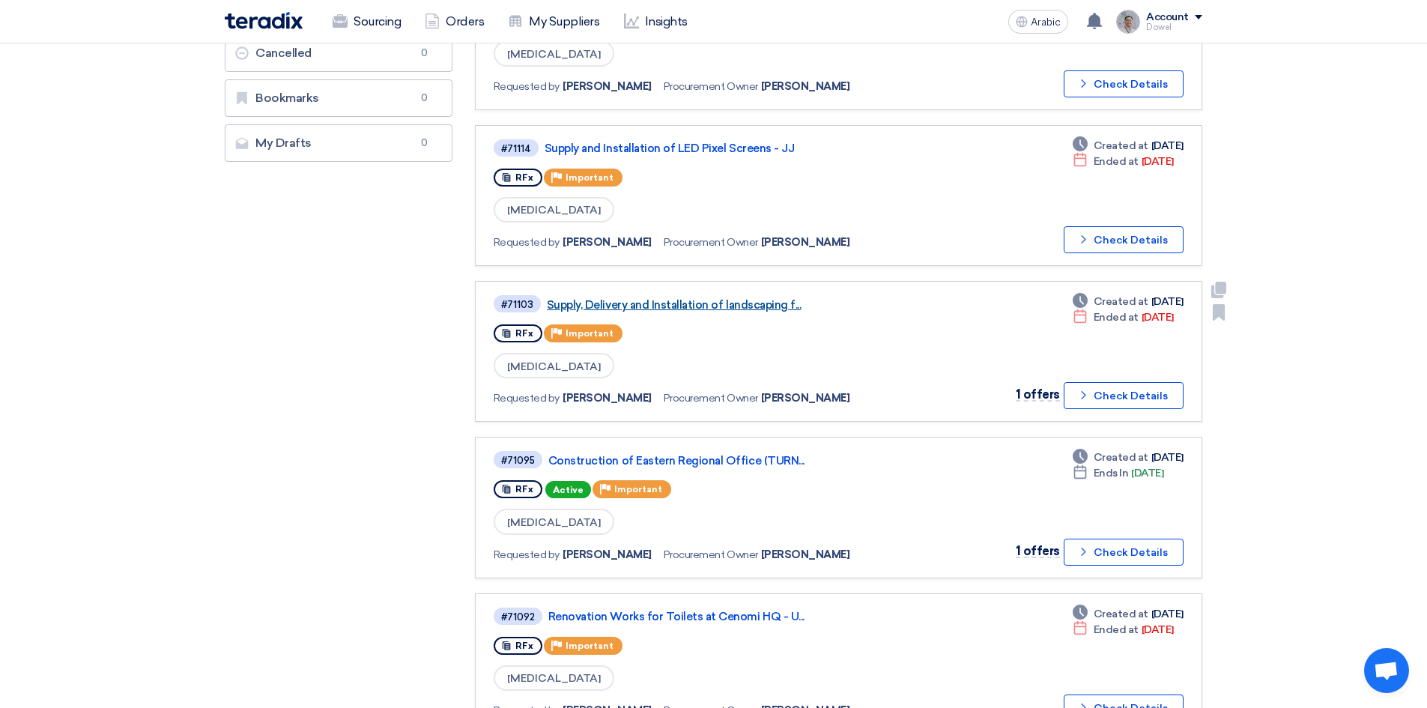
click at [681, 304] on font "Supply, Delivery and Installation of landscaping f..." at bounding box center [674, 304] width 255 height 13
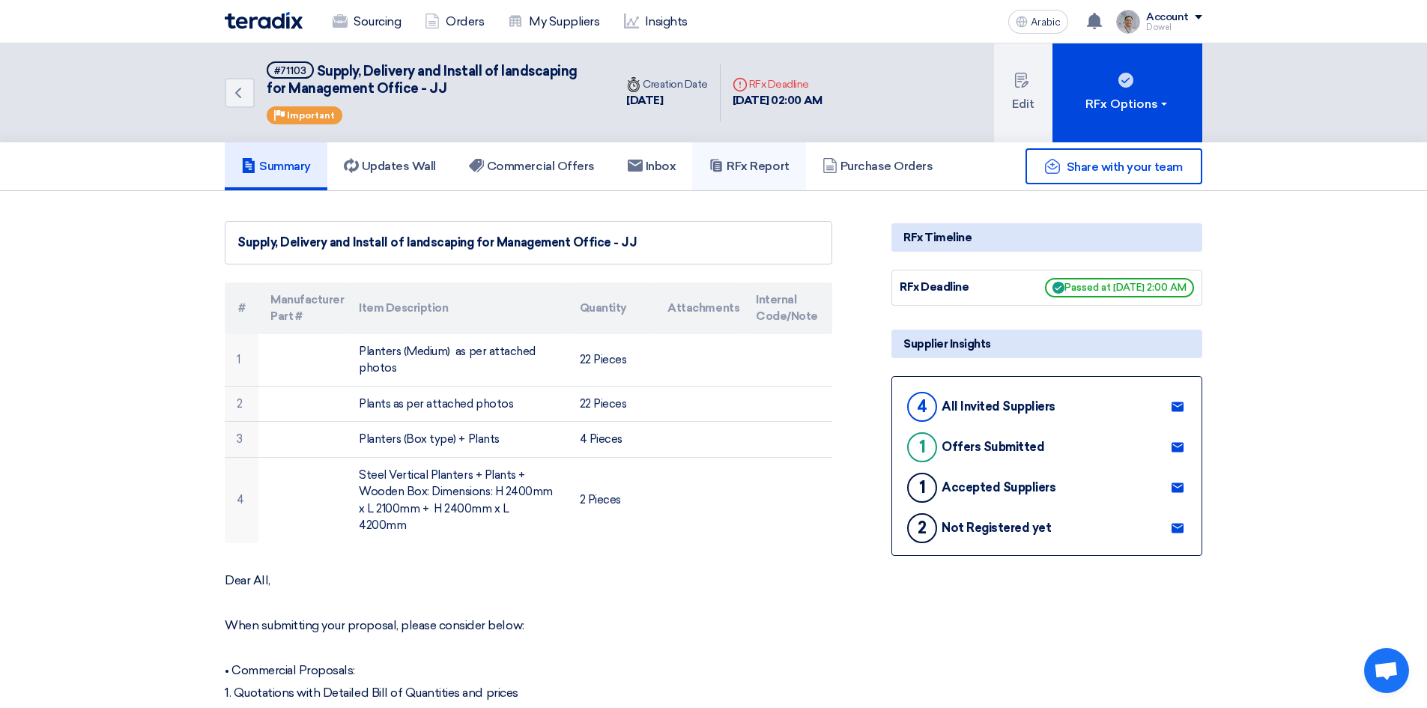
click at [757, 165] on h5 "RFx Report" at bounding box center [749, 166] width 80 height 15
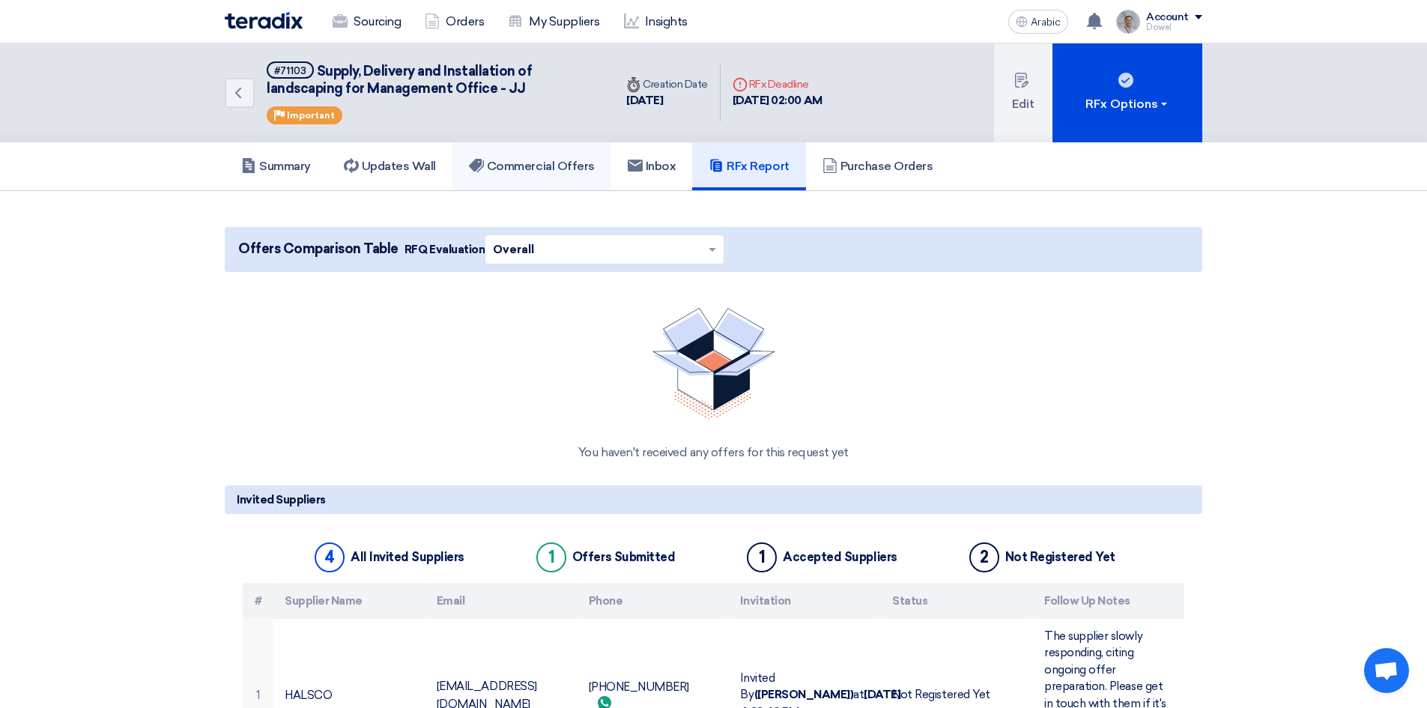
click at [549, 166] on font "Commercial Offers" at bounding box center [541, 166] width 108 height 14
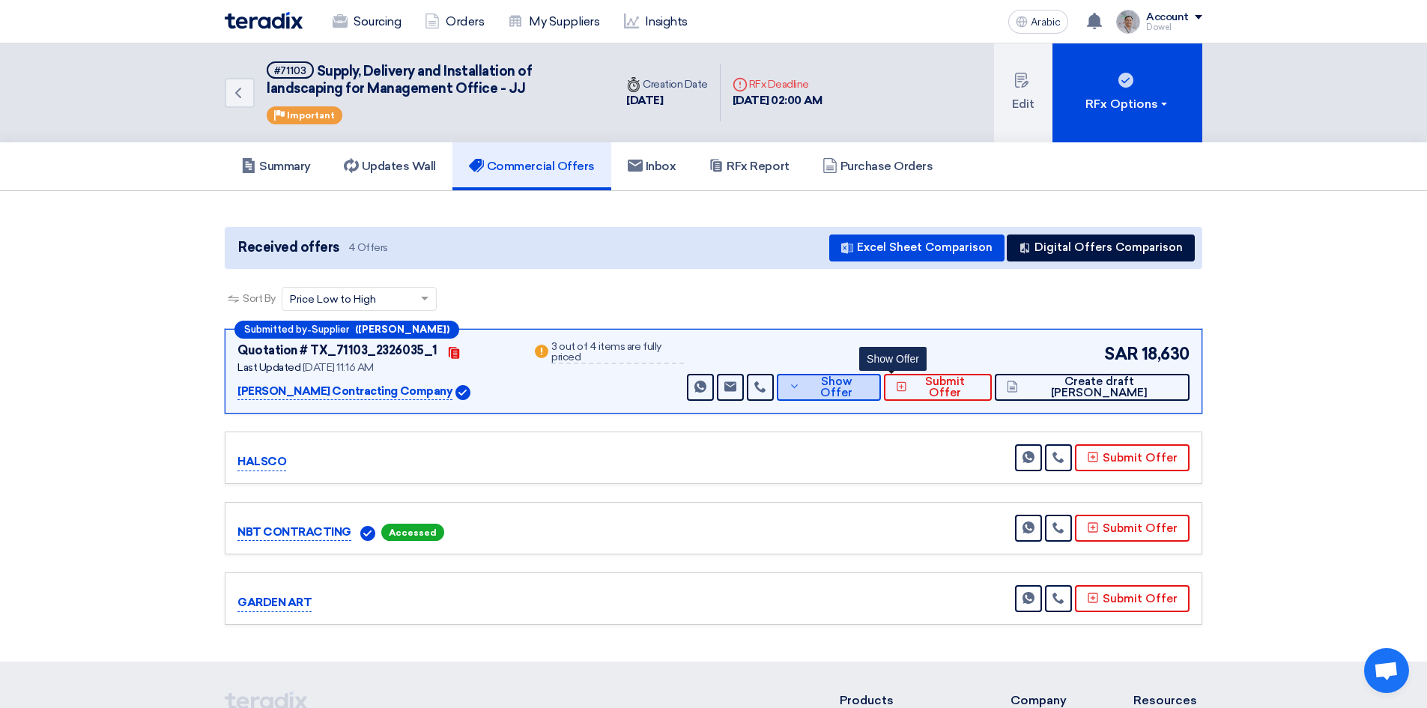
click at [852, 388] on font "Show Offer" at bounding box center [836, 387] width 32 height 25
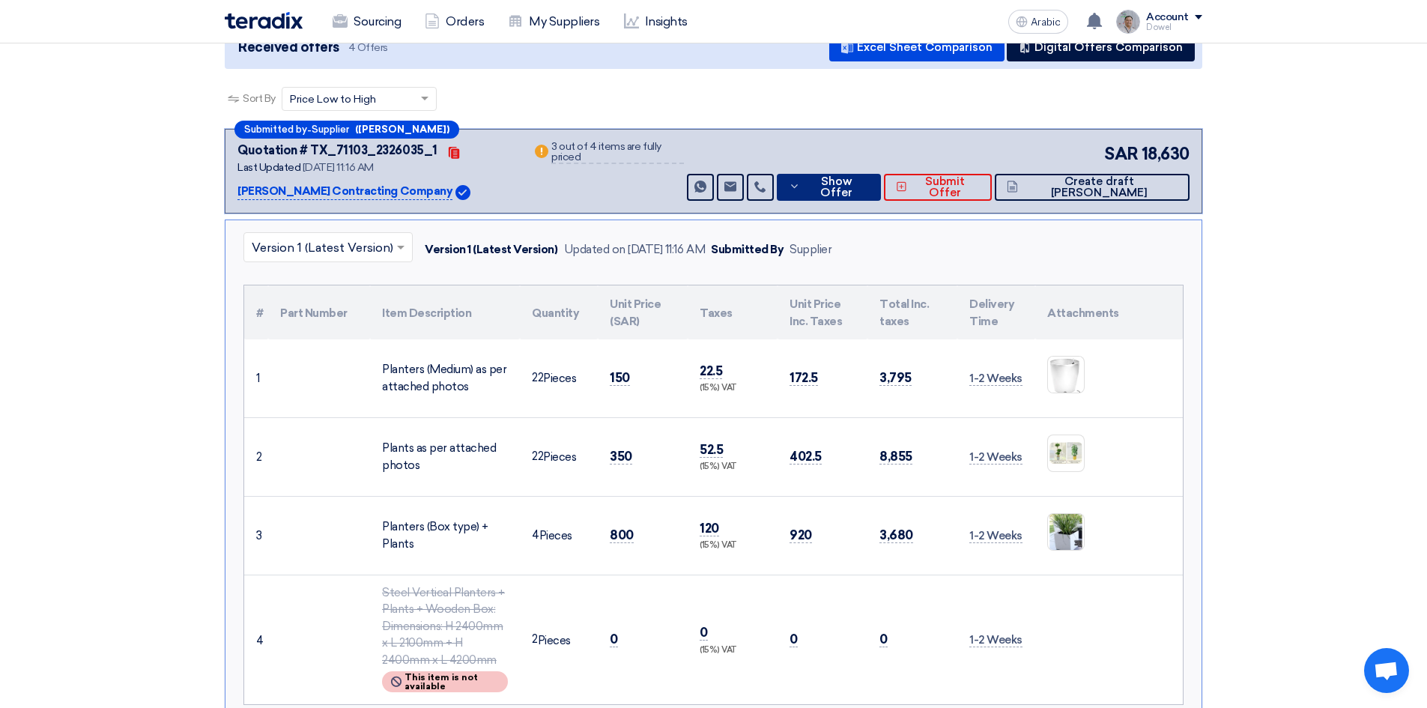
scroll to position [75, 0]
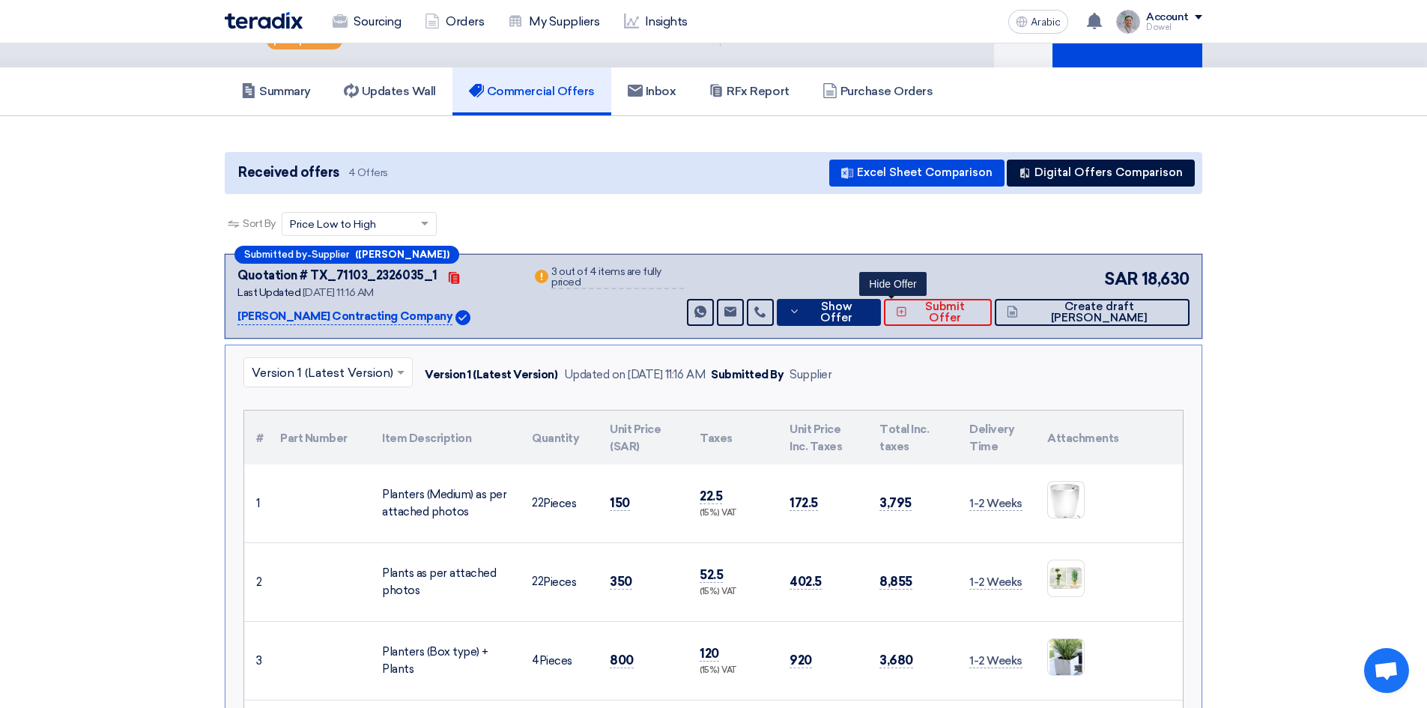
click at [876, 300] on button "Show Offer" at bounding box center [829, 312] width 104 height 27
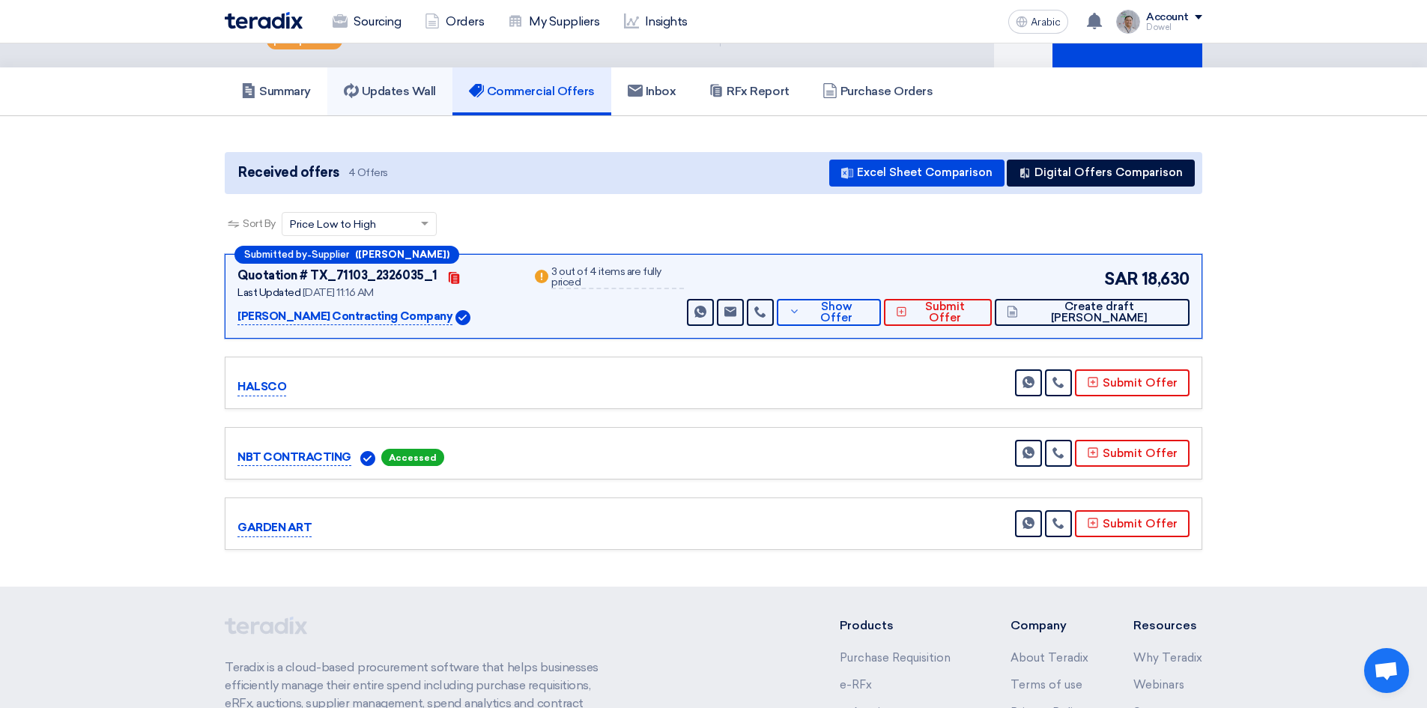
click at [400, 93] on font "Updates Wall" at bounding box center [399, 91] width 74 height 14
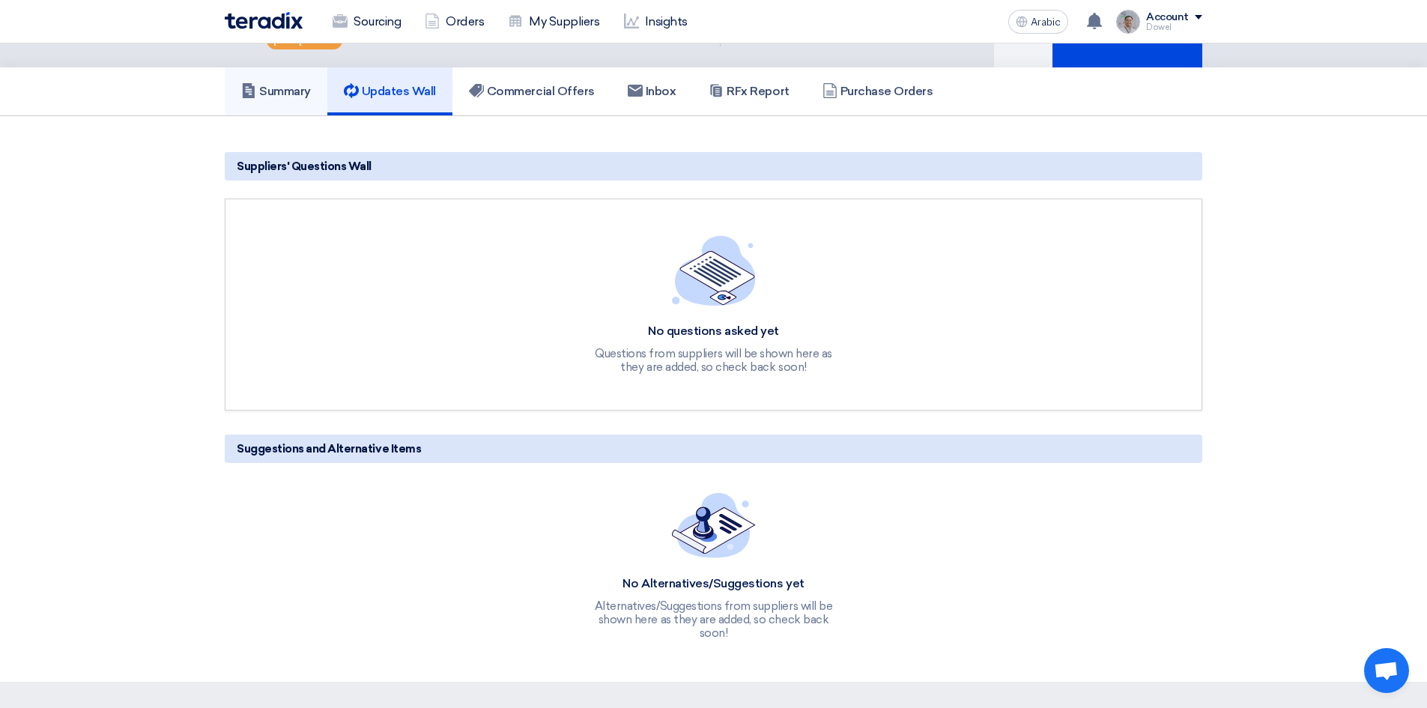
click at [283, 95] on font "Summary" at bounding box center [285, 91] width 52 height 14
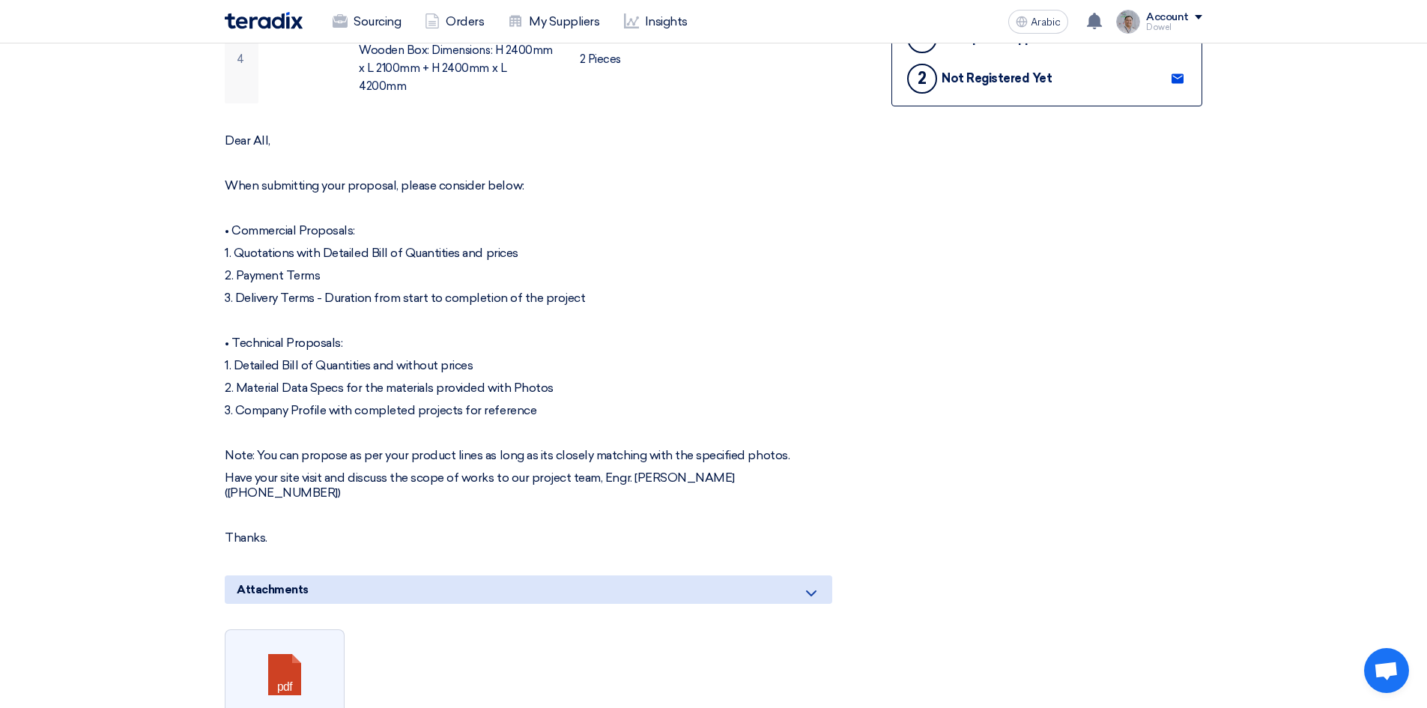
scroll to position [150, 0]
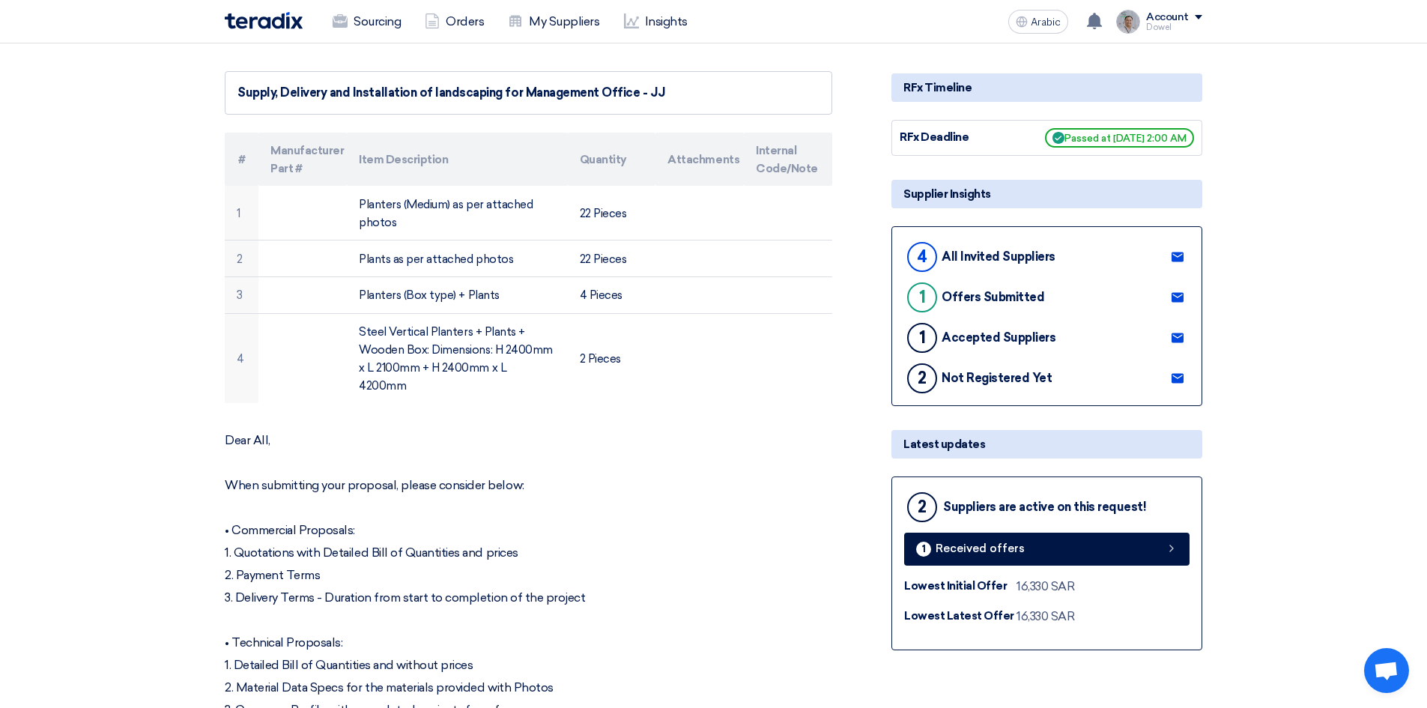
click at [1183, 375] on use at bounding box center [1178, 378] width 12 height 10
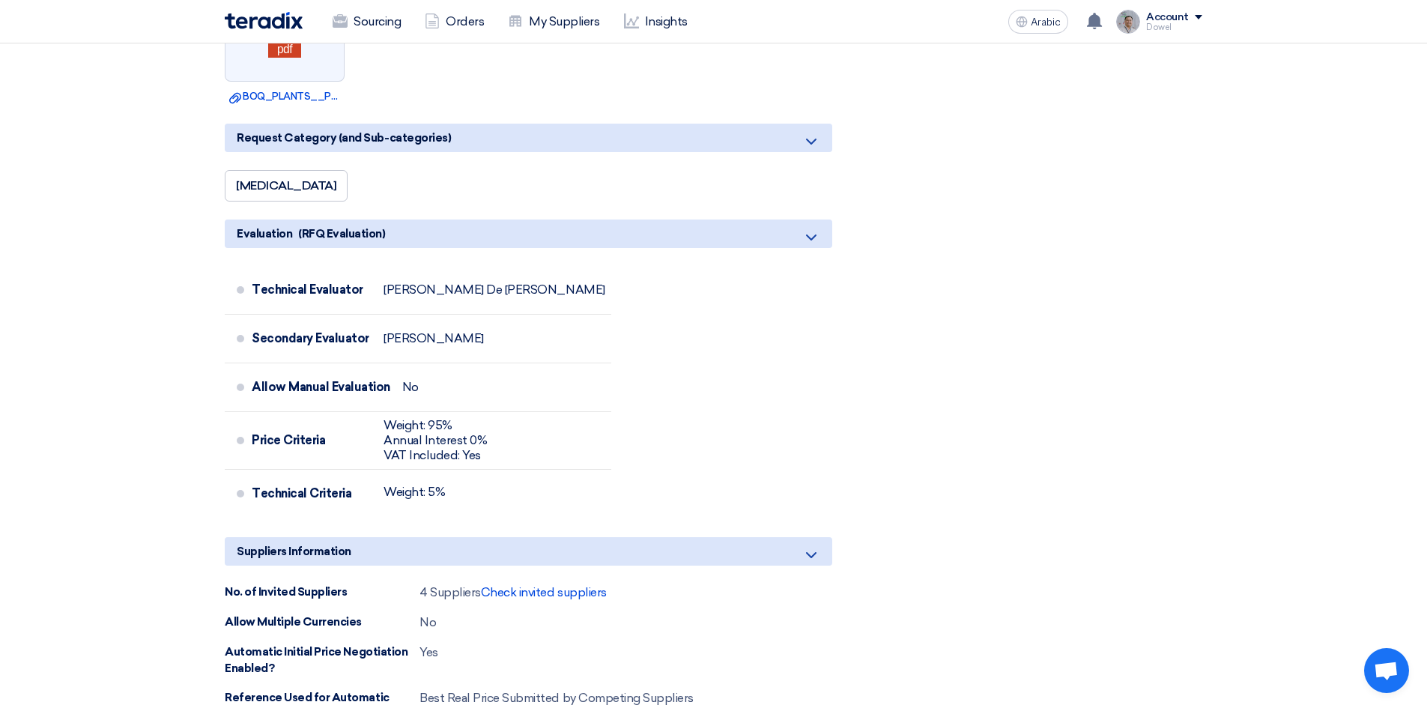
scroll to position [1199, 0]
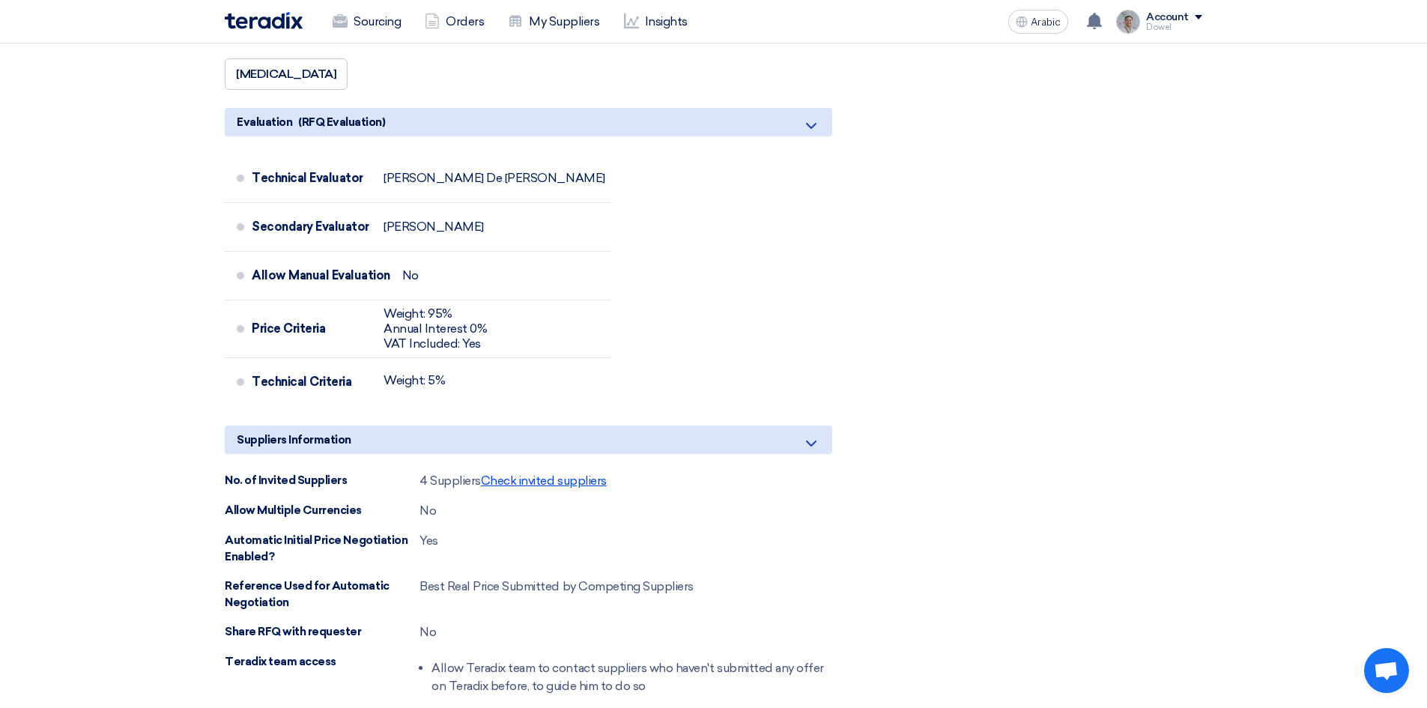
click at [550, 473] on font "Check invited suppliers" at bounding box center [544, 480] width 126 height 14
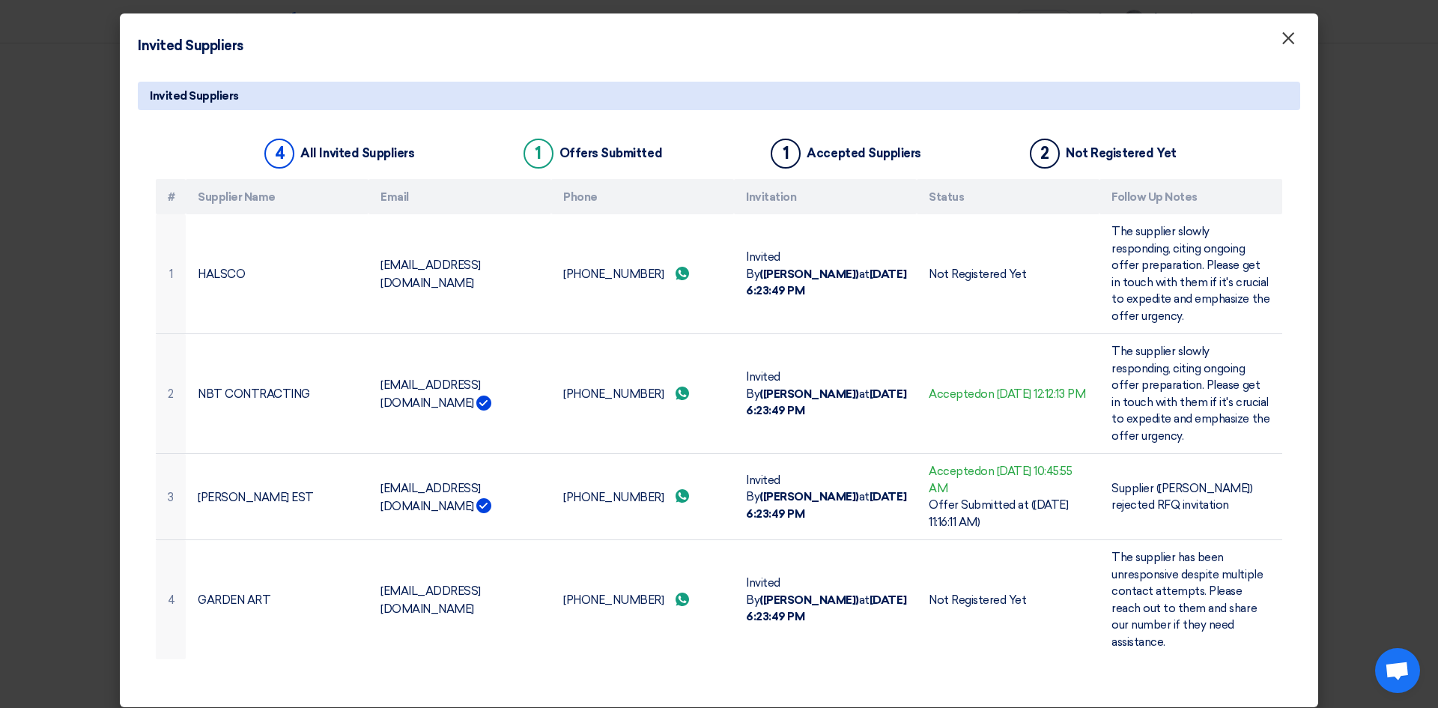
click at [1288, 43] on font "×" at bounding box center [1288, 42] width 15 height 30
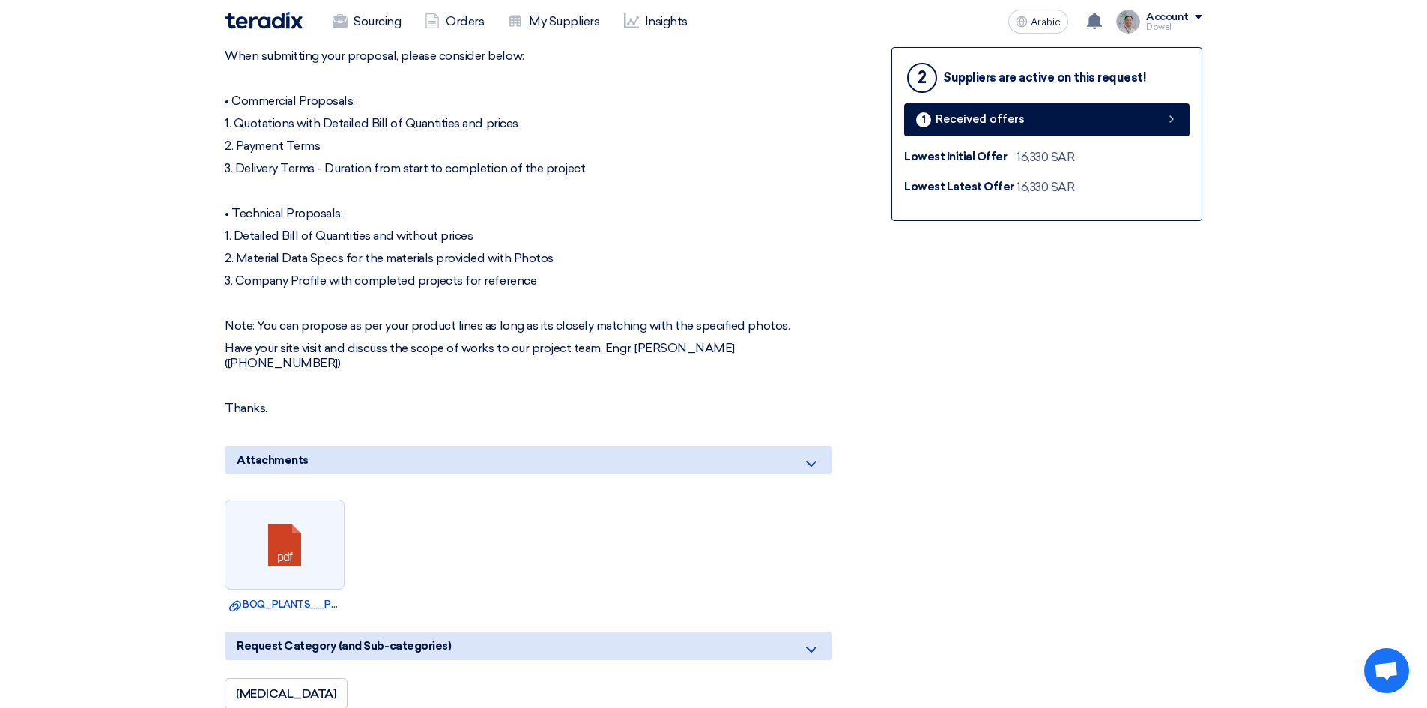
scroll to position [449, 0]
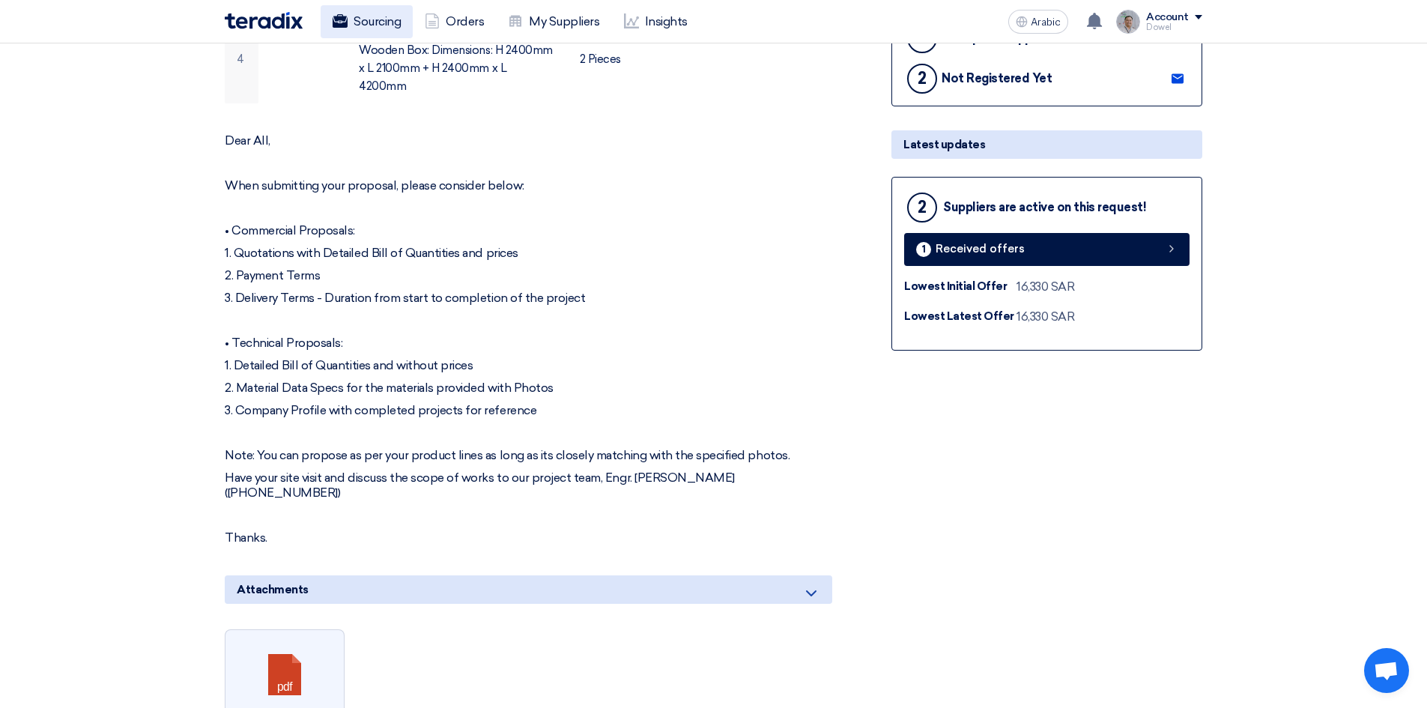
click at [380, 23] on font "Sourcing" at bounding box center [377, 21] width 47 height 14
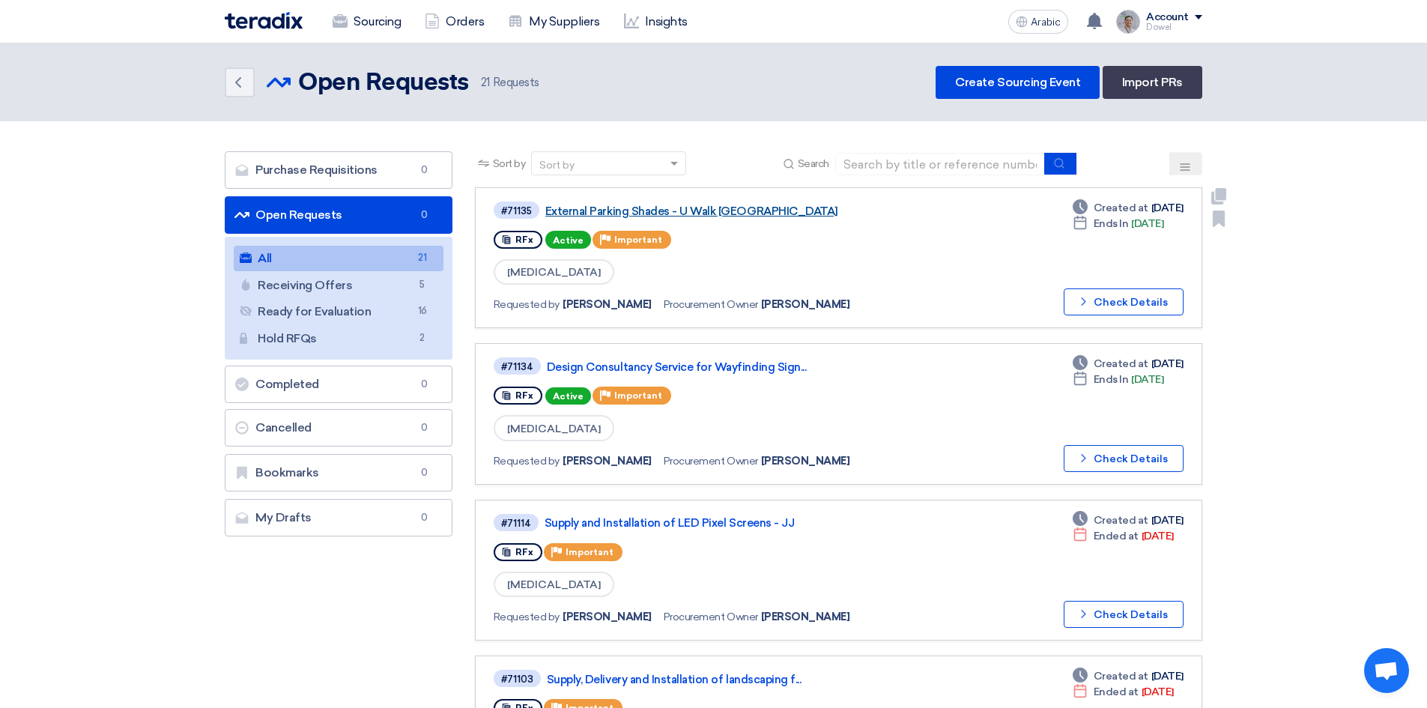
click at [648, 210] on font "External Parking Shades - U Walk [GEOGRAPHIC_DATA]" at bounding box center [691, 210] width 293 height 13
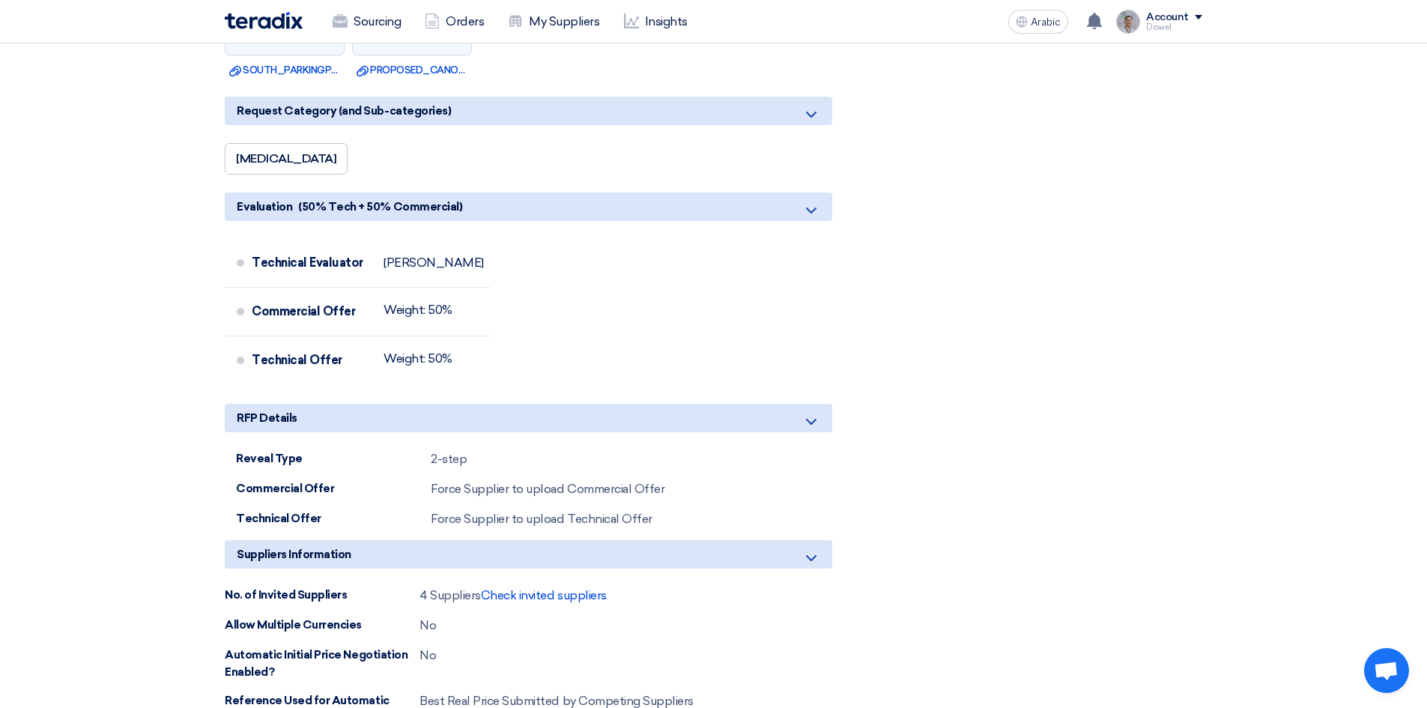
scroll to position [1124, 0]
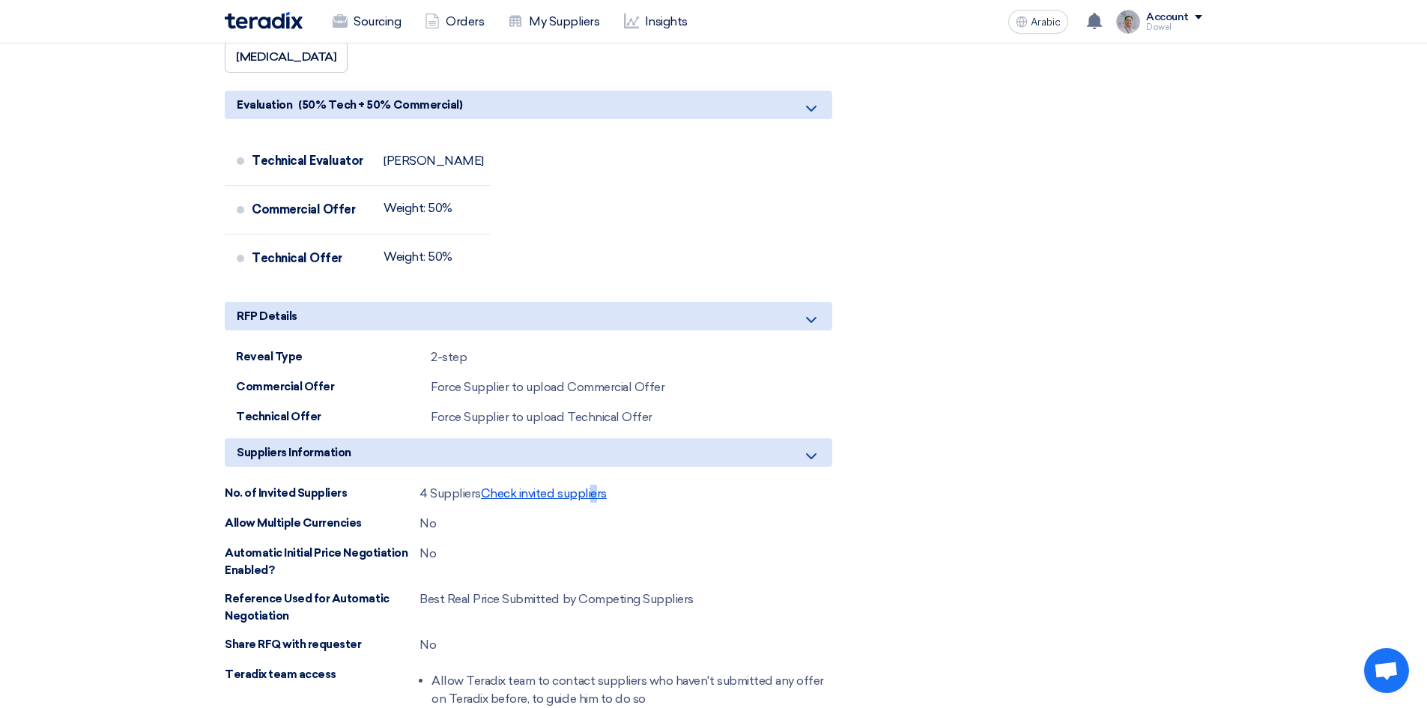
click at [535, 486] on font "Check invited suppliers" at bounding box center [544, 493] width 126 height 14
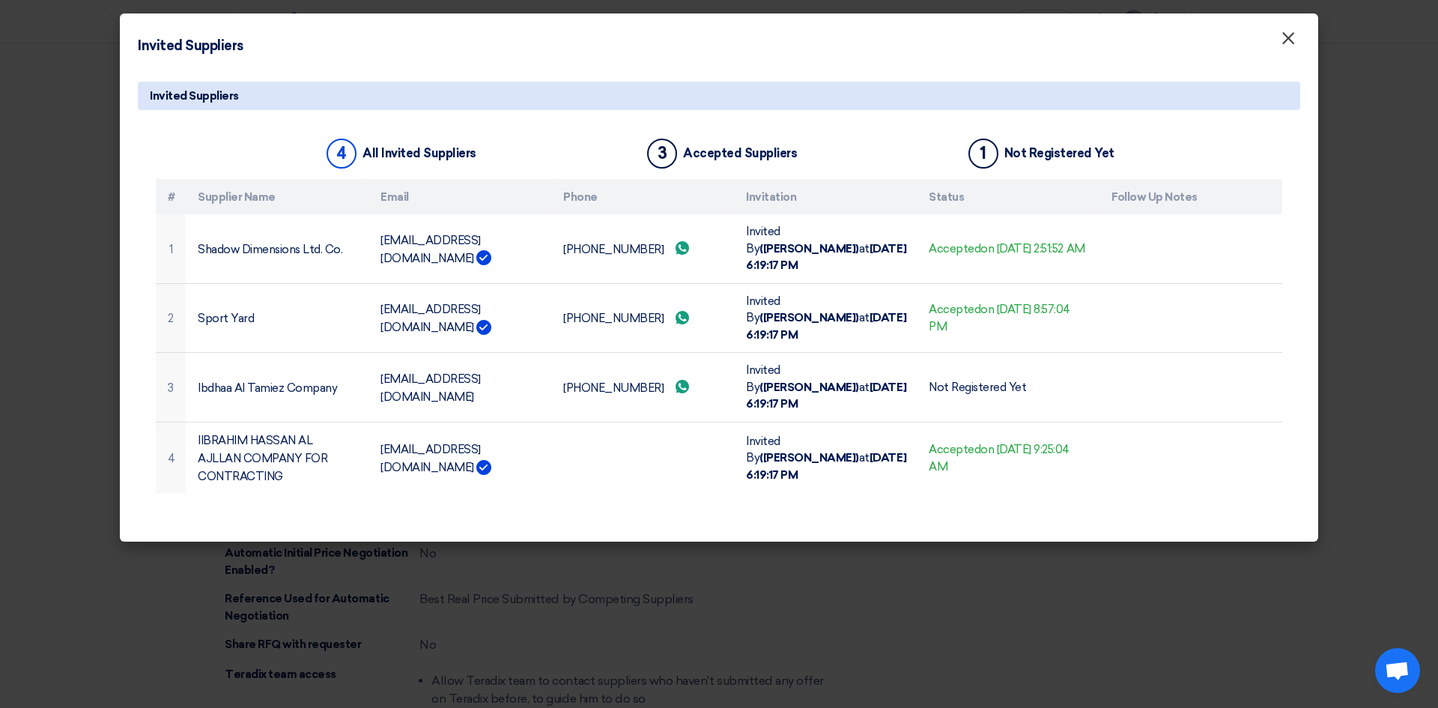
drag, startPoint x: 1292, startPoint y: 40, endPoint x: 1281, endPoint y: 67, distance: 29.9
click at [1292, 40] on font "×" at bounding box center [1288, 42] width 15 height 30
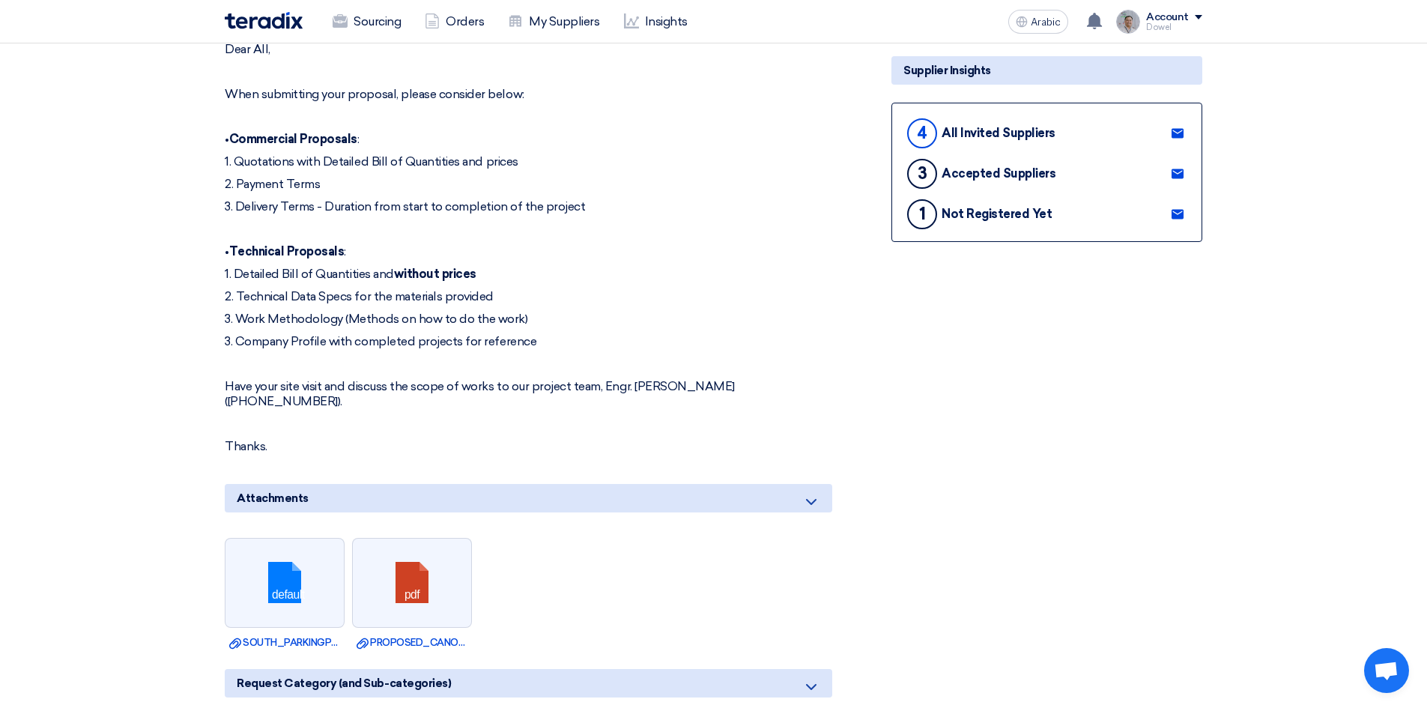
scroll to position [300, 0]
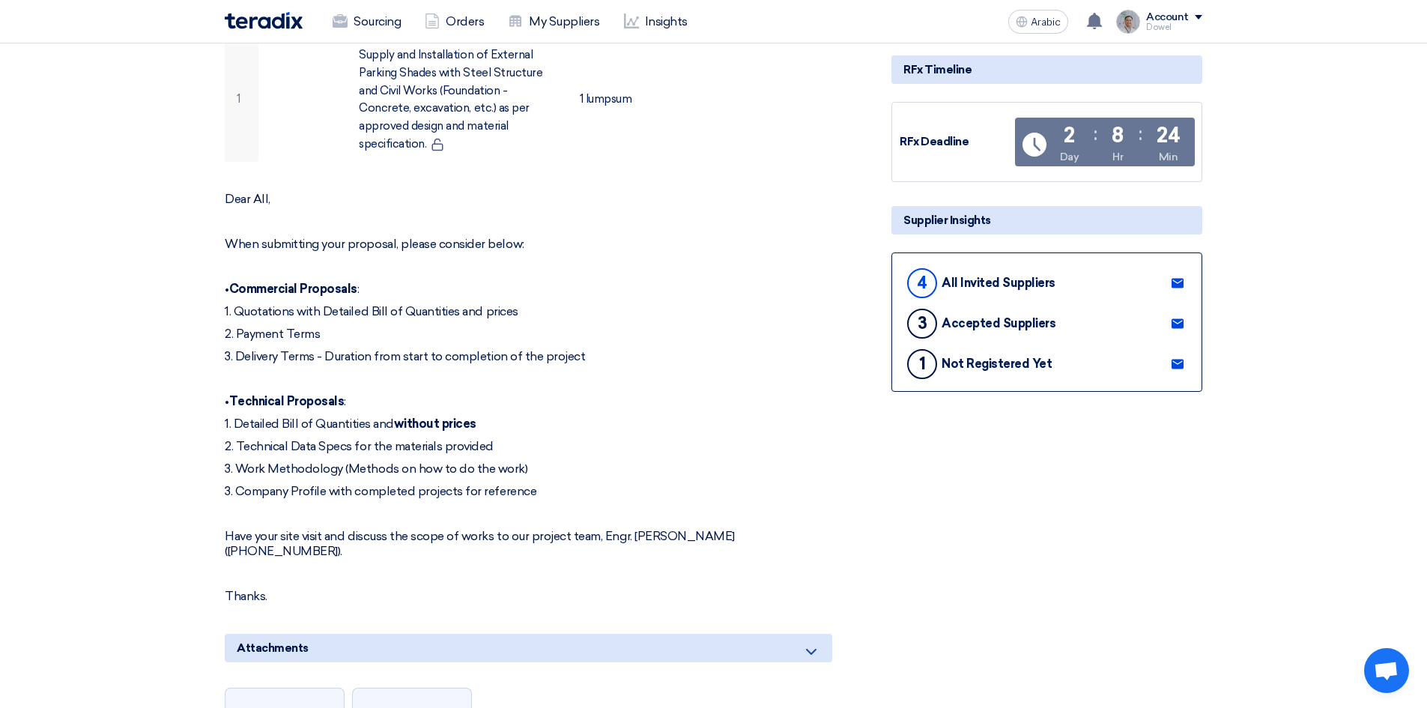
click at [1177, 358] on icon at bounding box center [1178, 364] width 12 height 12
click at [1177, 318] on use at bounding box center [1178, 323] width 12 height 10
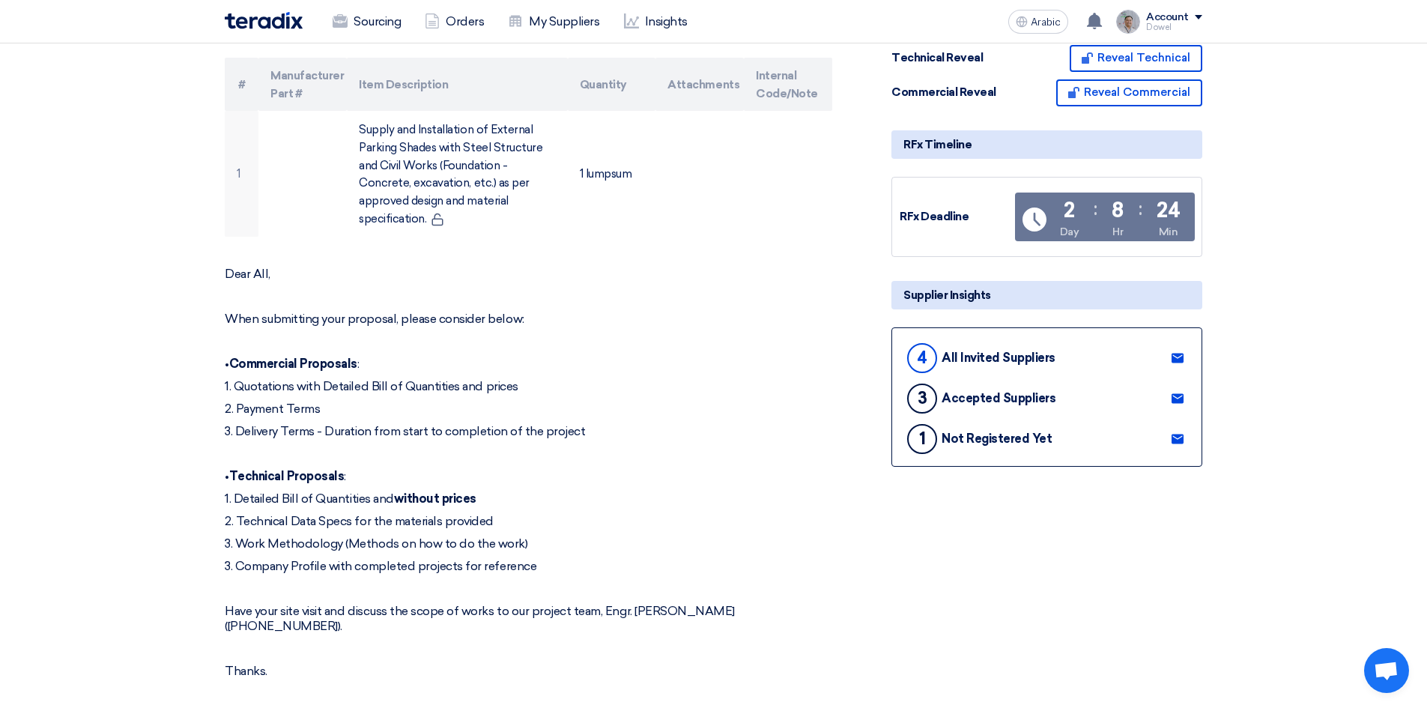
scroll to position [0, 0]
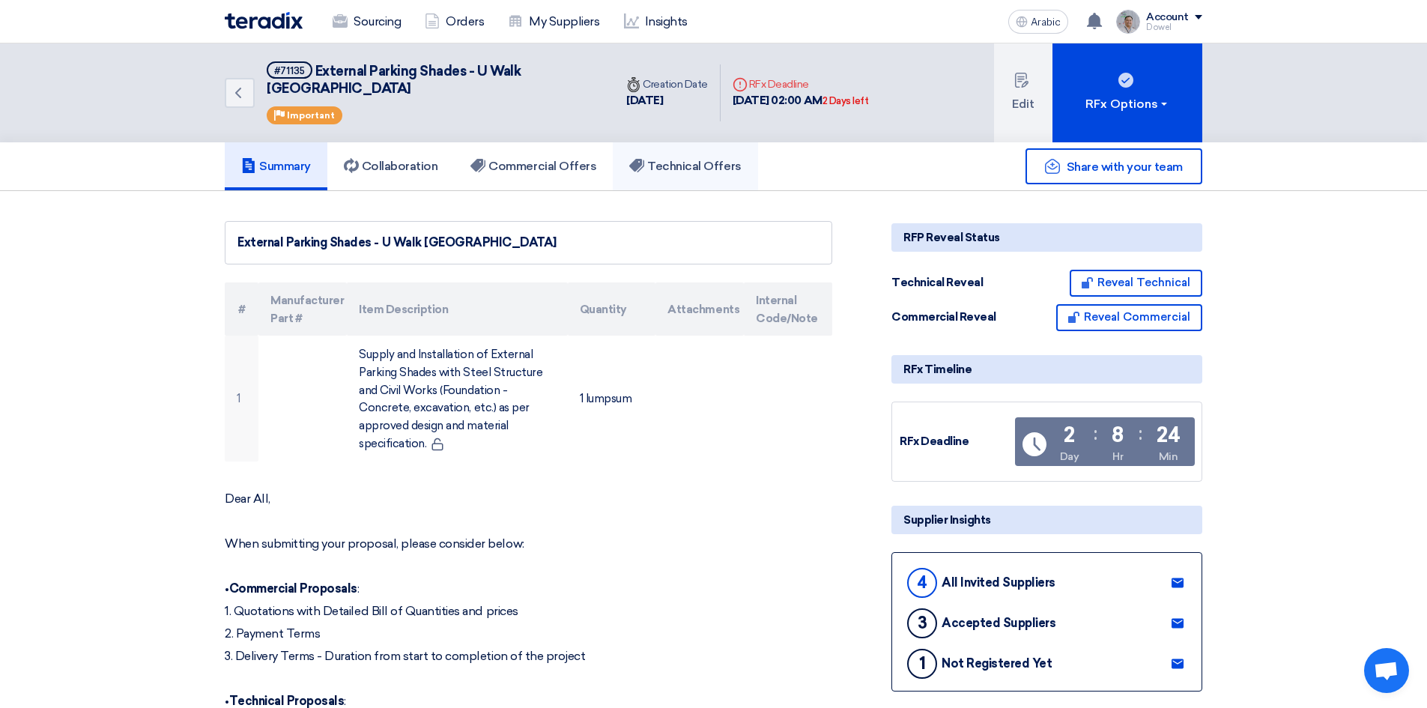
click at [653, 159] on font "Technical Offers" at bounding box center [694, 166] width 94 height 14
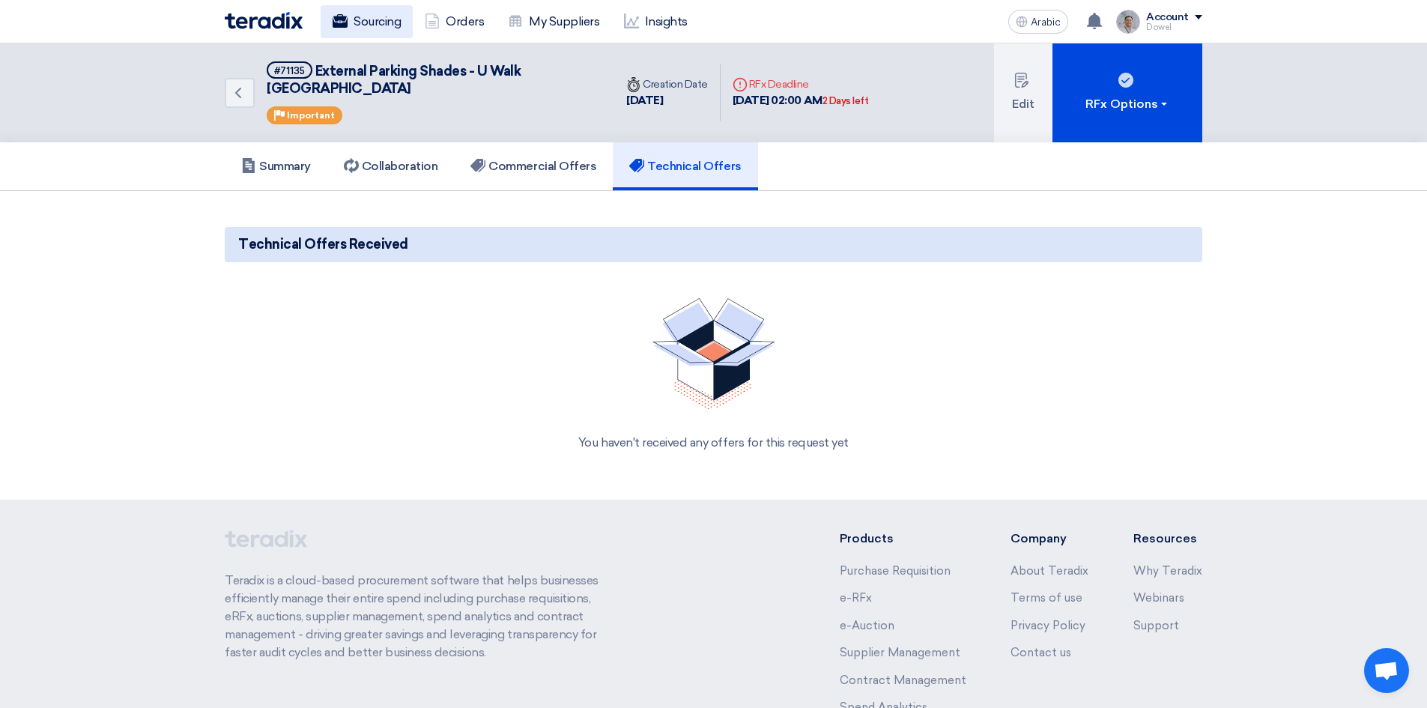
click at [357, 22] on font "Sourcing" at bounding box center [377, 21] width 47 height 14
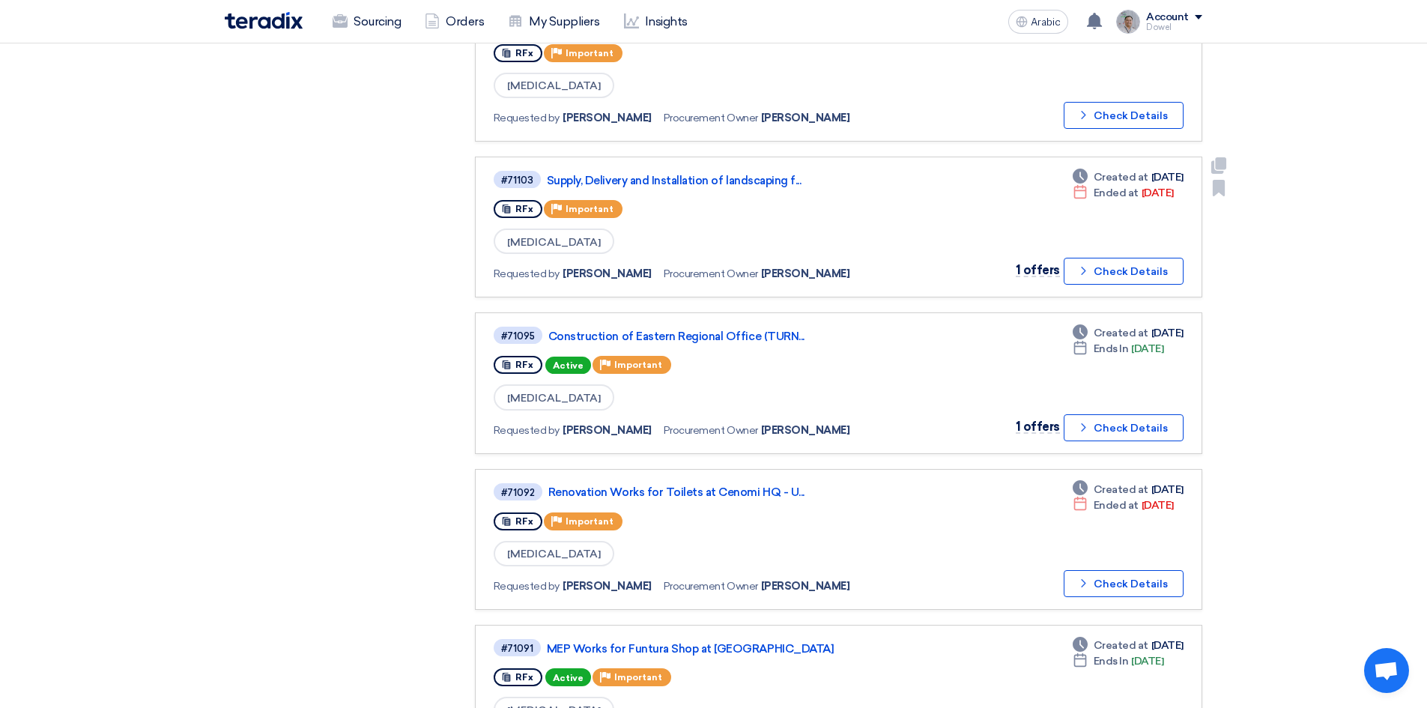
scroll to position [599, 0]
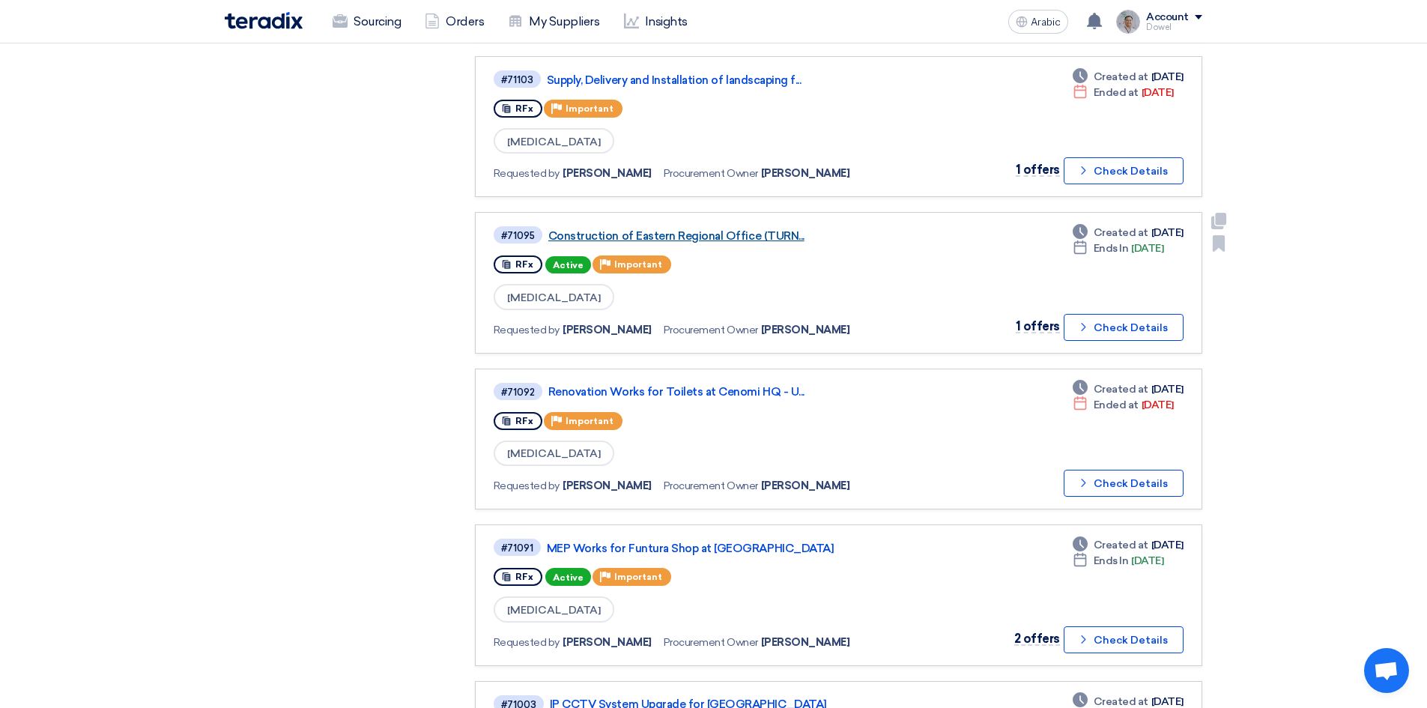
click at [703, 235] on font "Construction of Eastern Regional Office (TURN..." at bounding box center [676, 235] width 256 height 13
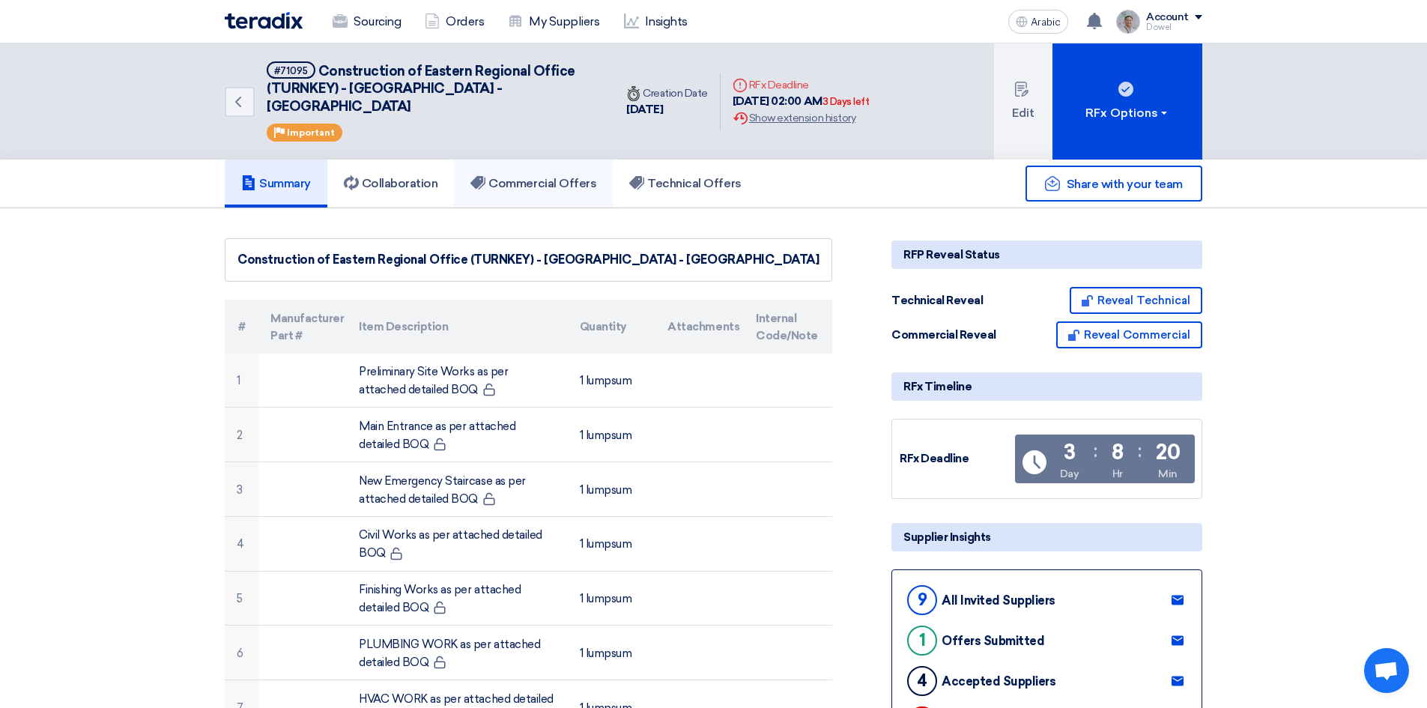
click at [535, 176] on font "Commercial Offers" at bounding box center [542, 183] width 108 height 14
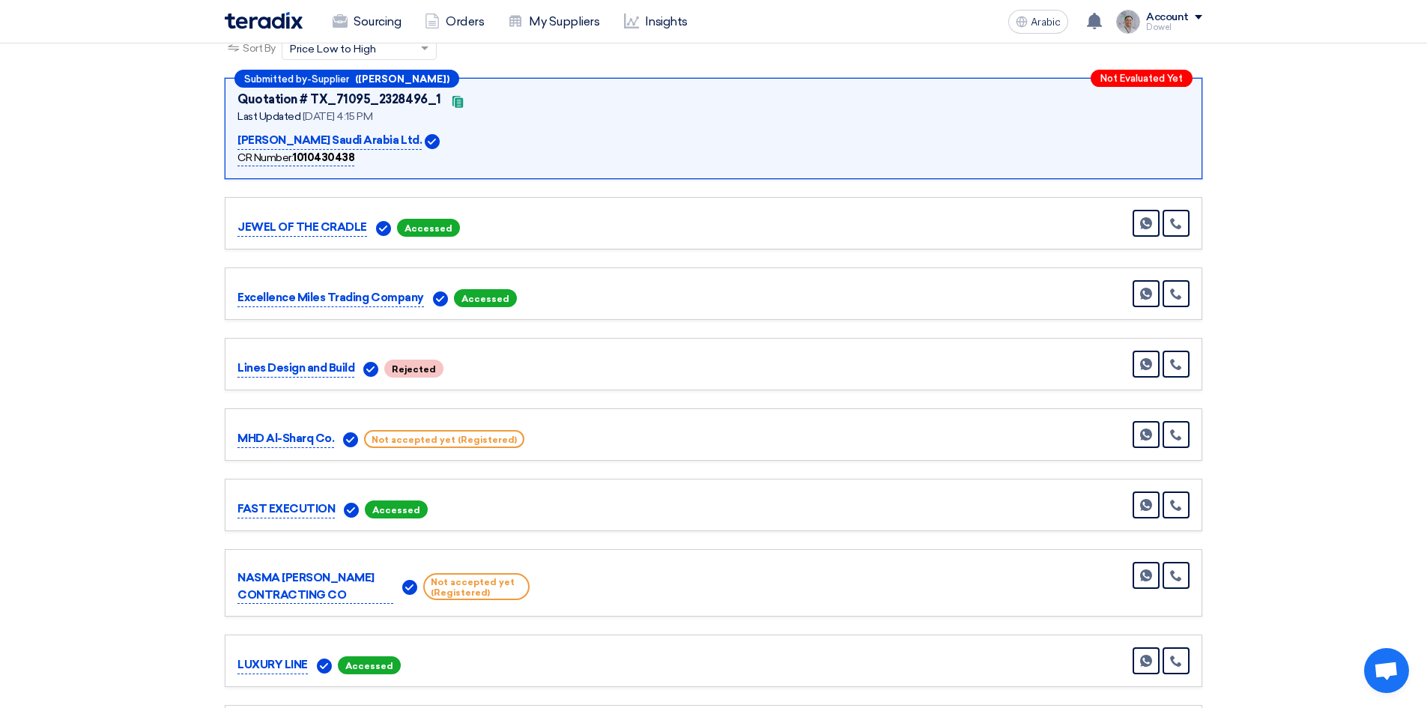
scroll to position [75, 0]
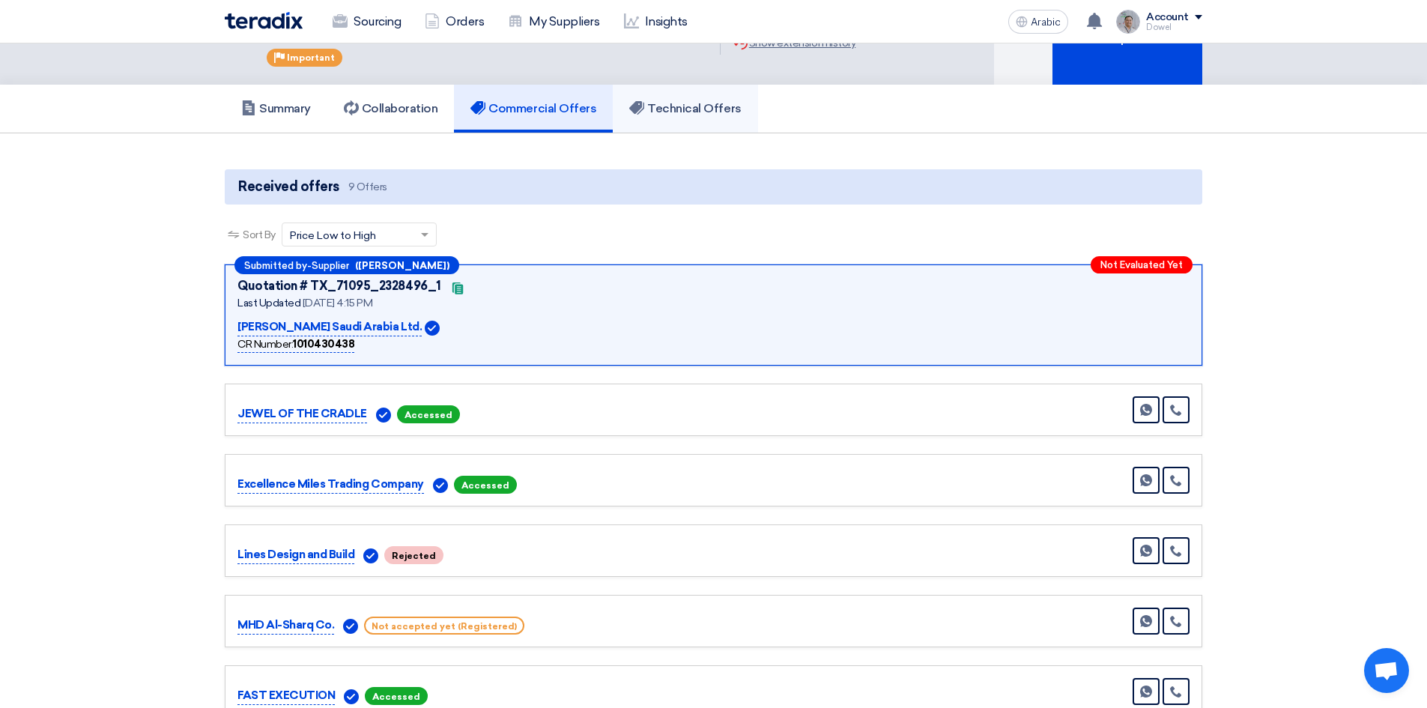
click at [712, 101] on font "Technical Offers" at bounding box center [694, 108] width 94 height 14
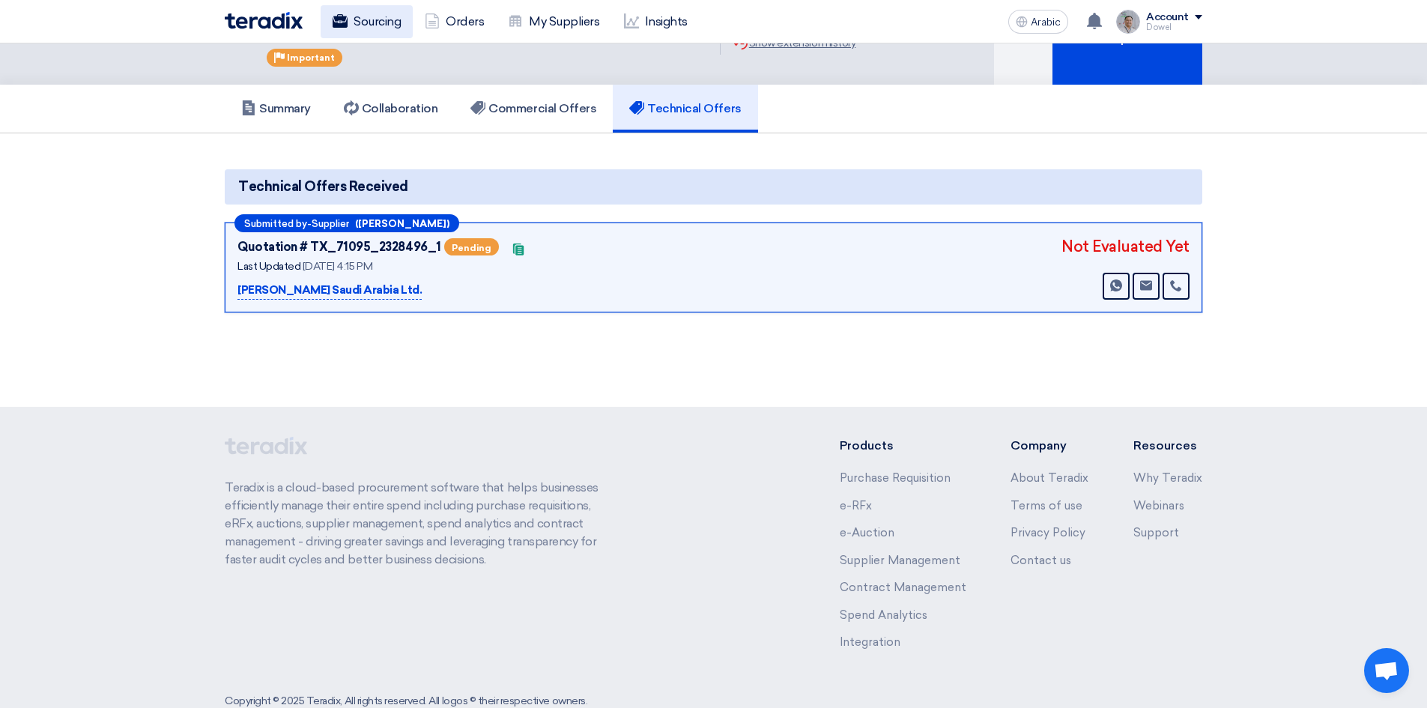
click at [393, 25] on font "Sourcing" at bounding box center [377, 21] width 47 height 14
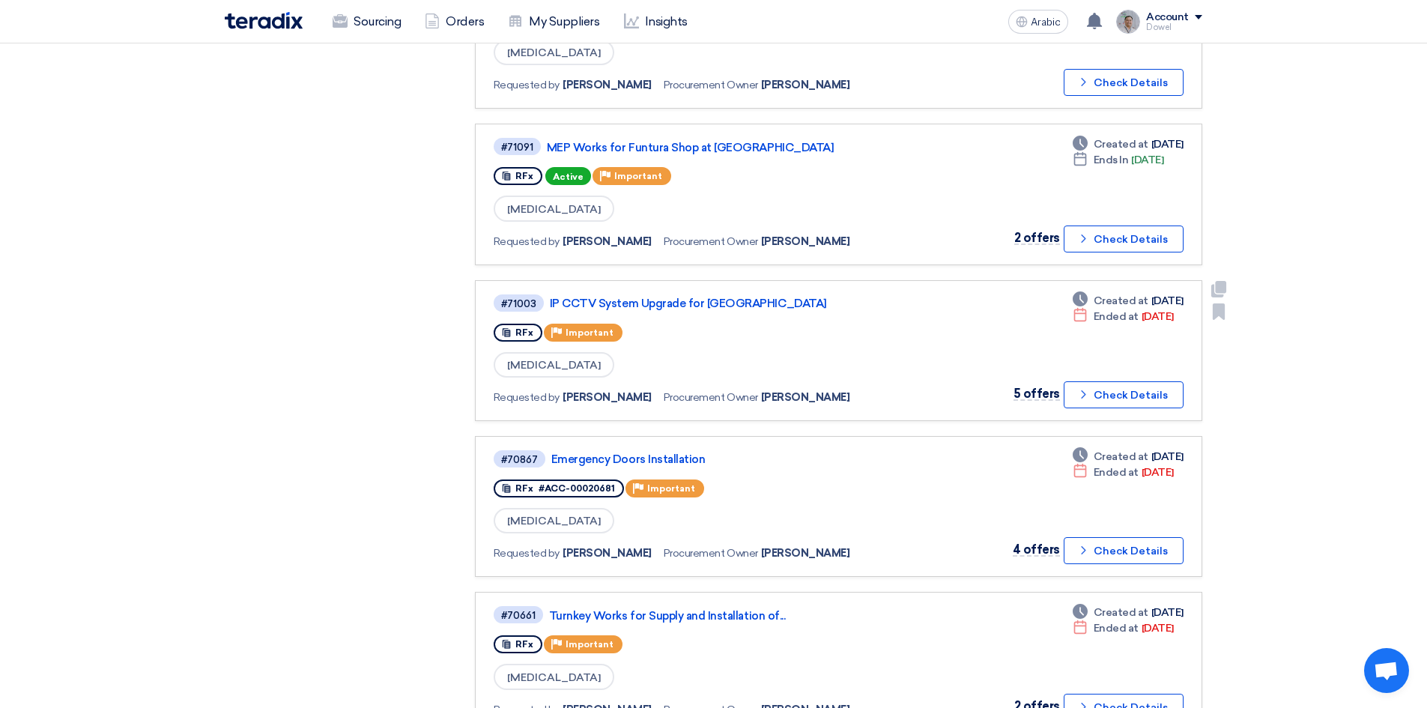
scroll to position [899, 0]
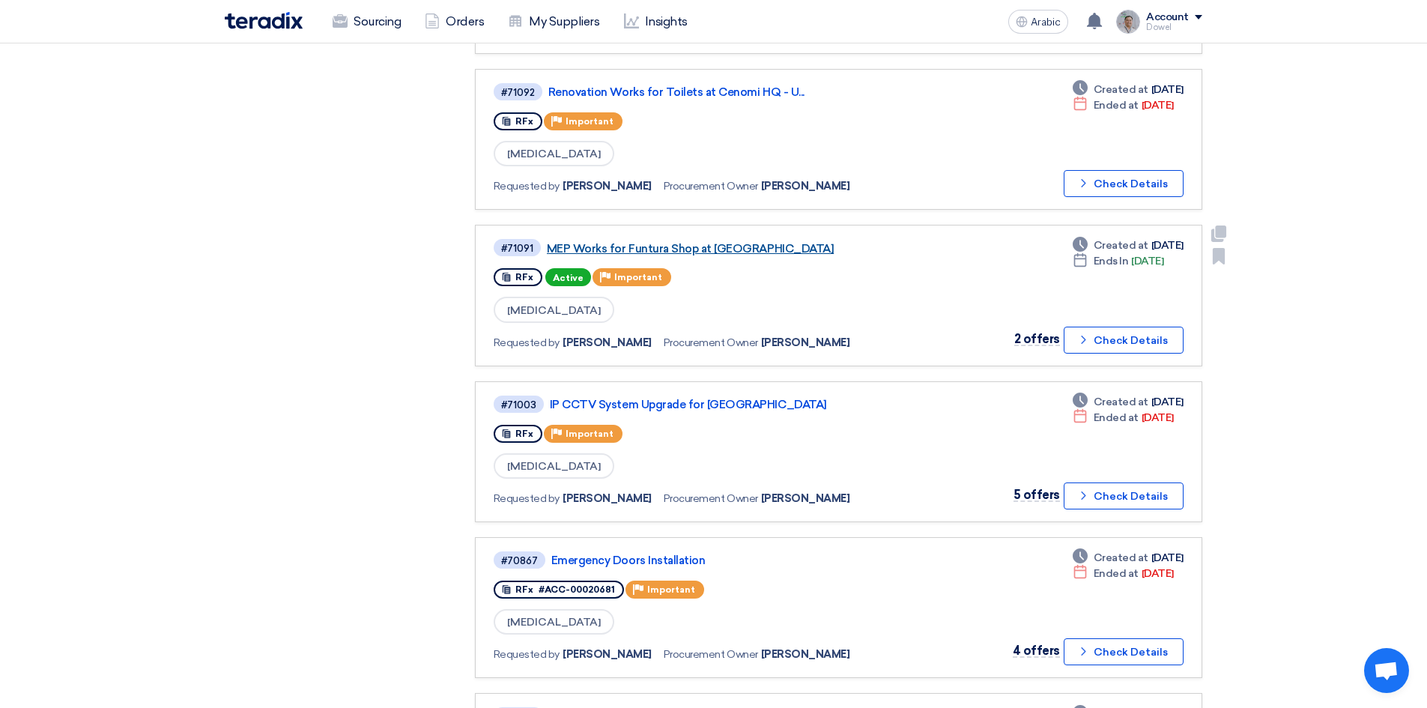
click at [669, 249] on font "MEP Works for Funtura Shop at [GEOGRAPHIC_DATA]" at bounding box center [690, 248] width 287 height 13
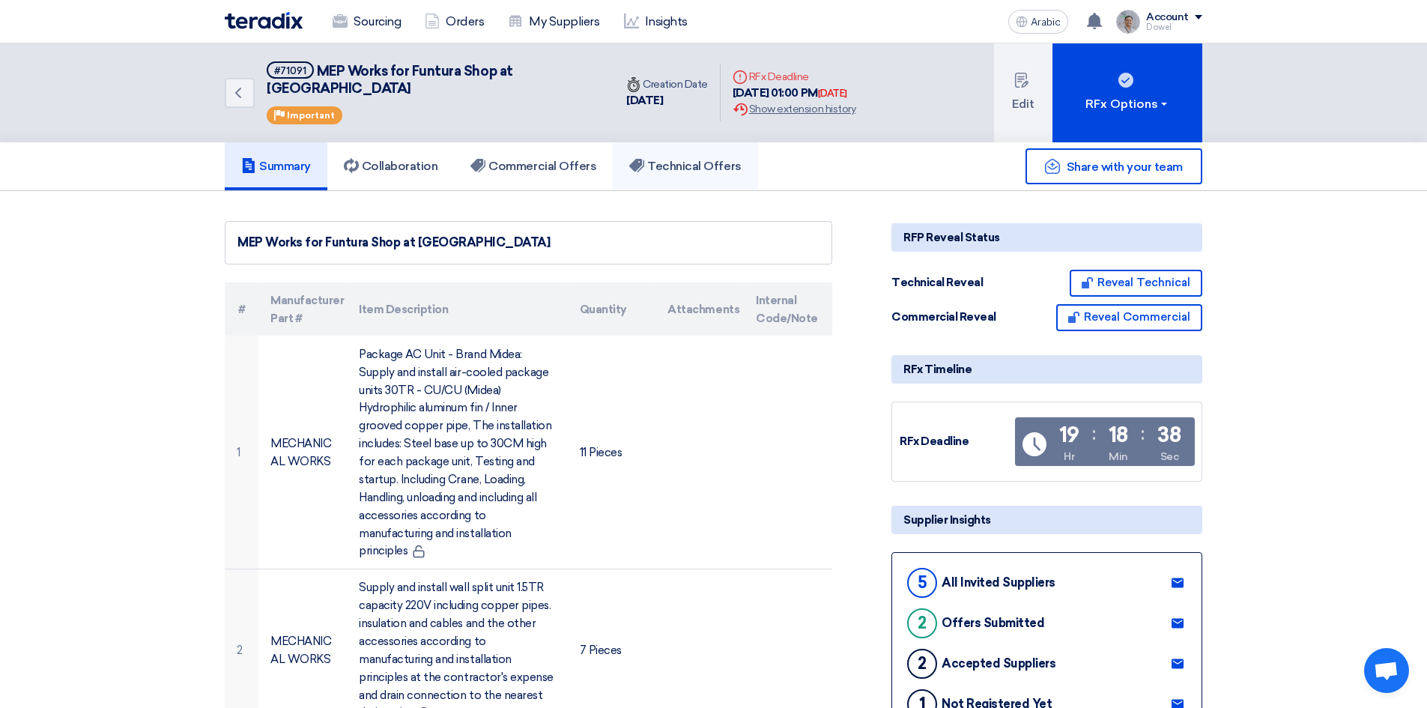
click at [687, 159] on font "Technical Offers" at bounding box center [694, 166] width 94 height 14
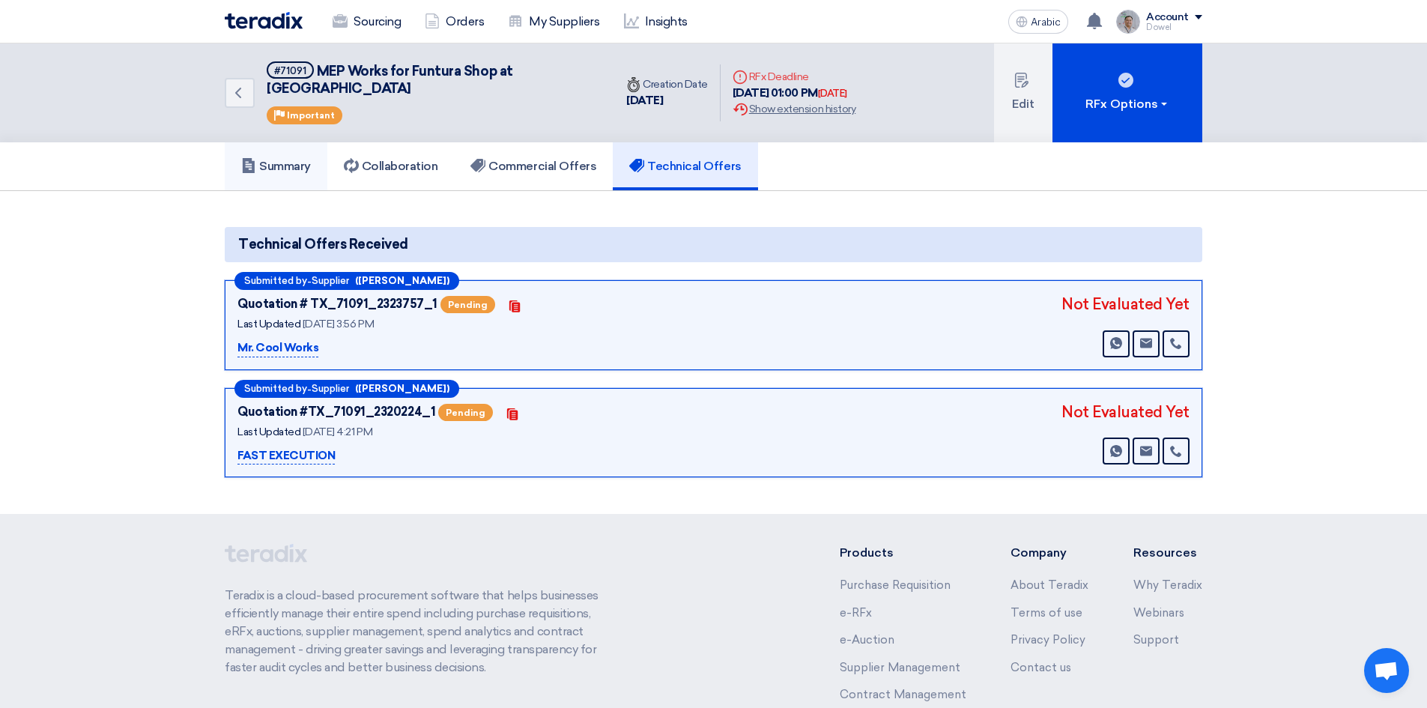
click at [280, 159] on font "Summary" at bounding box center [285, 166] width 52 height 14
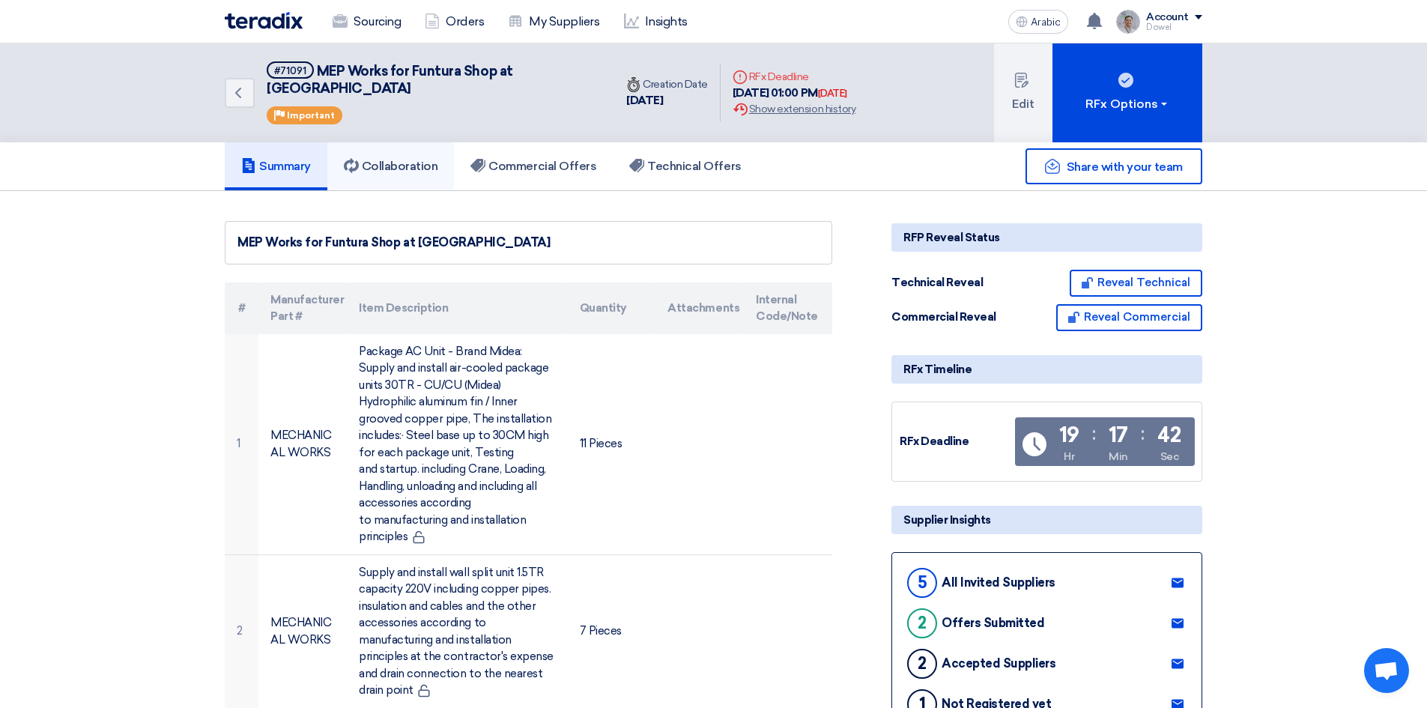
click at [399, 159] on font "Collaboration" at bounding box center [400, 166] width 76 height 14
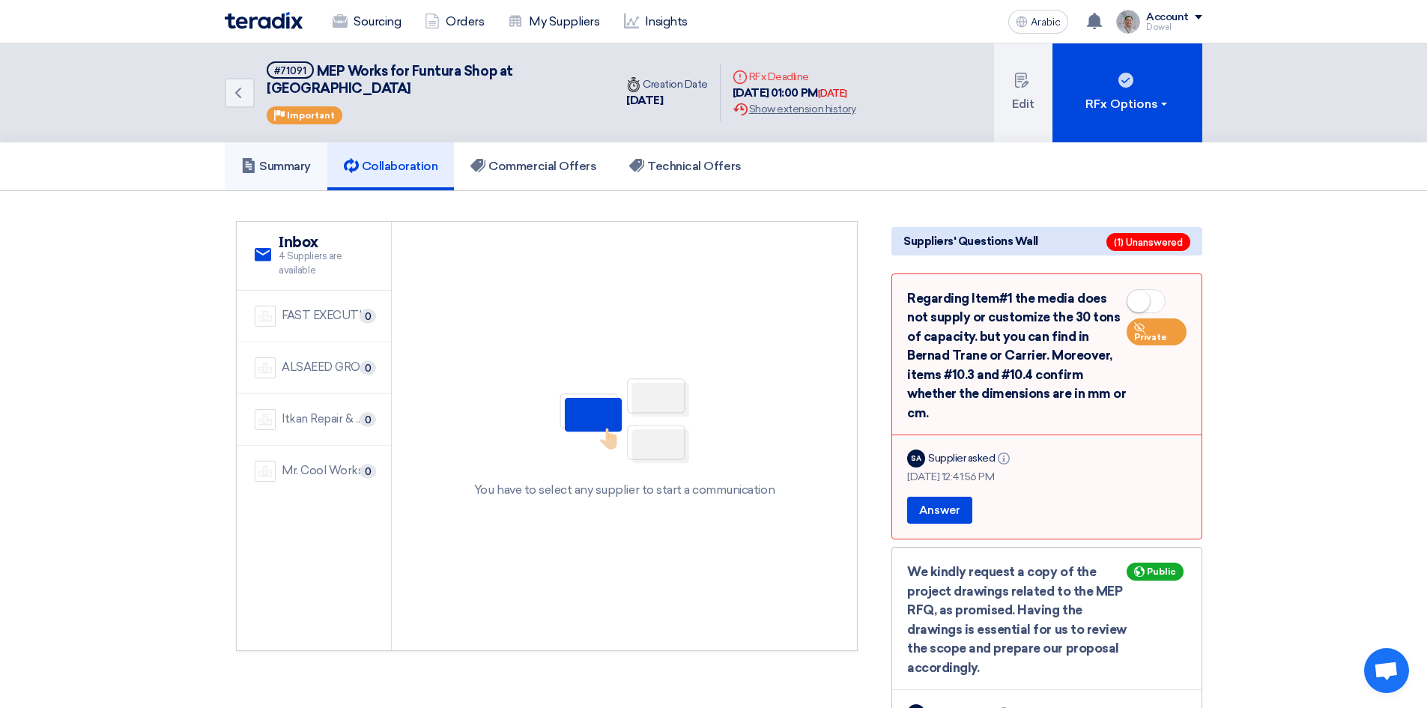
click at [280, 159] on font "Summary" at bounding box center [285, 166] width 52 height 14
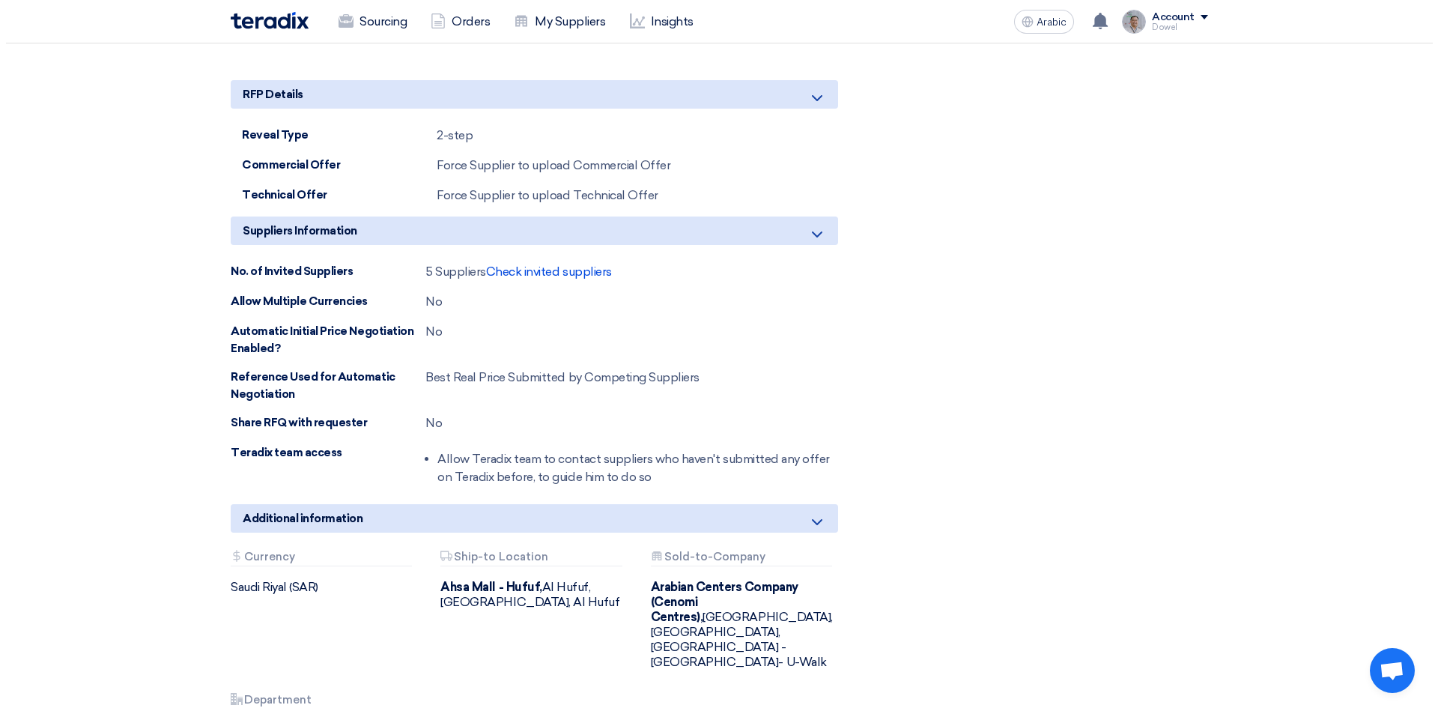
scroll to position [3578, 0]
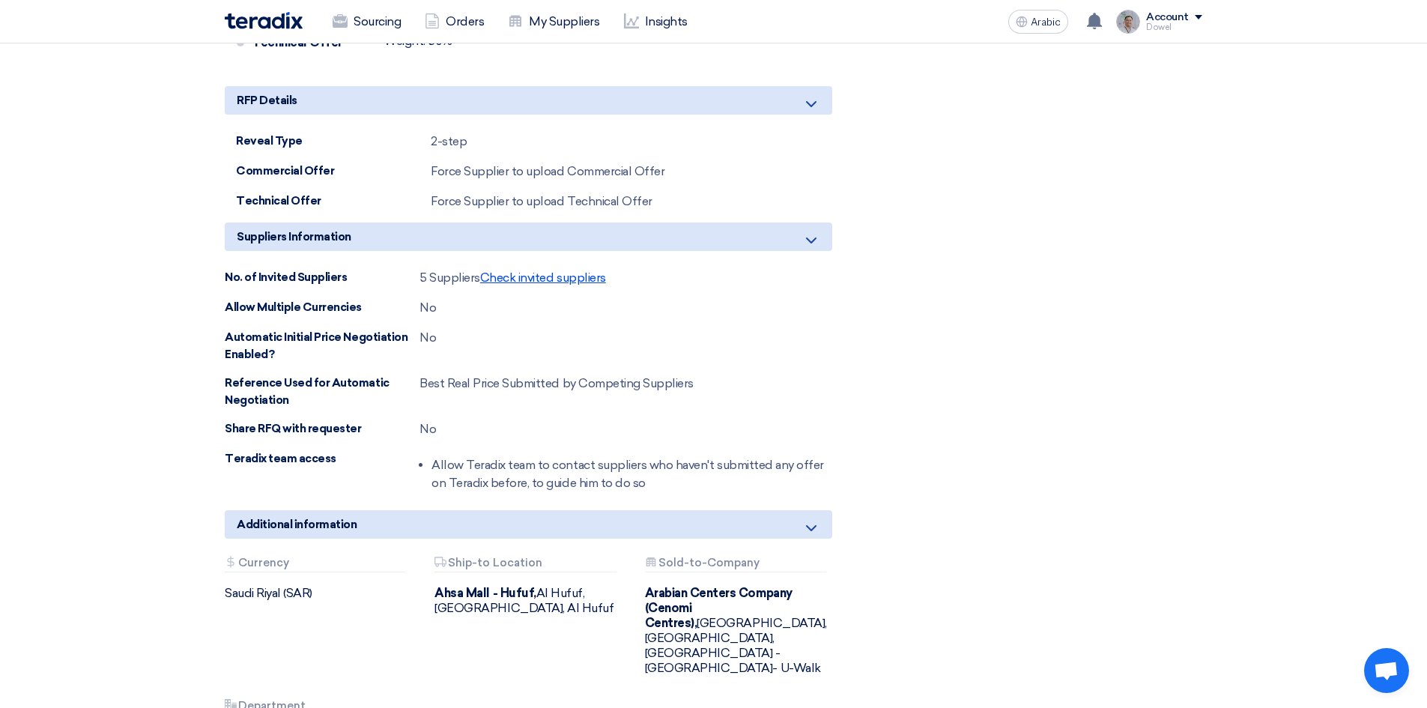
click at [536, 270] on font "Check invited suppliers" at bounding box center [543, 277] width 126 height 14
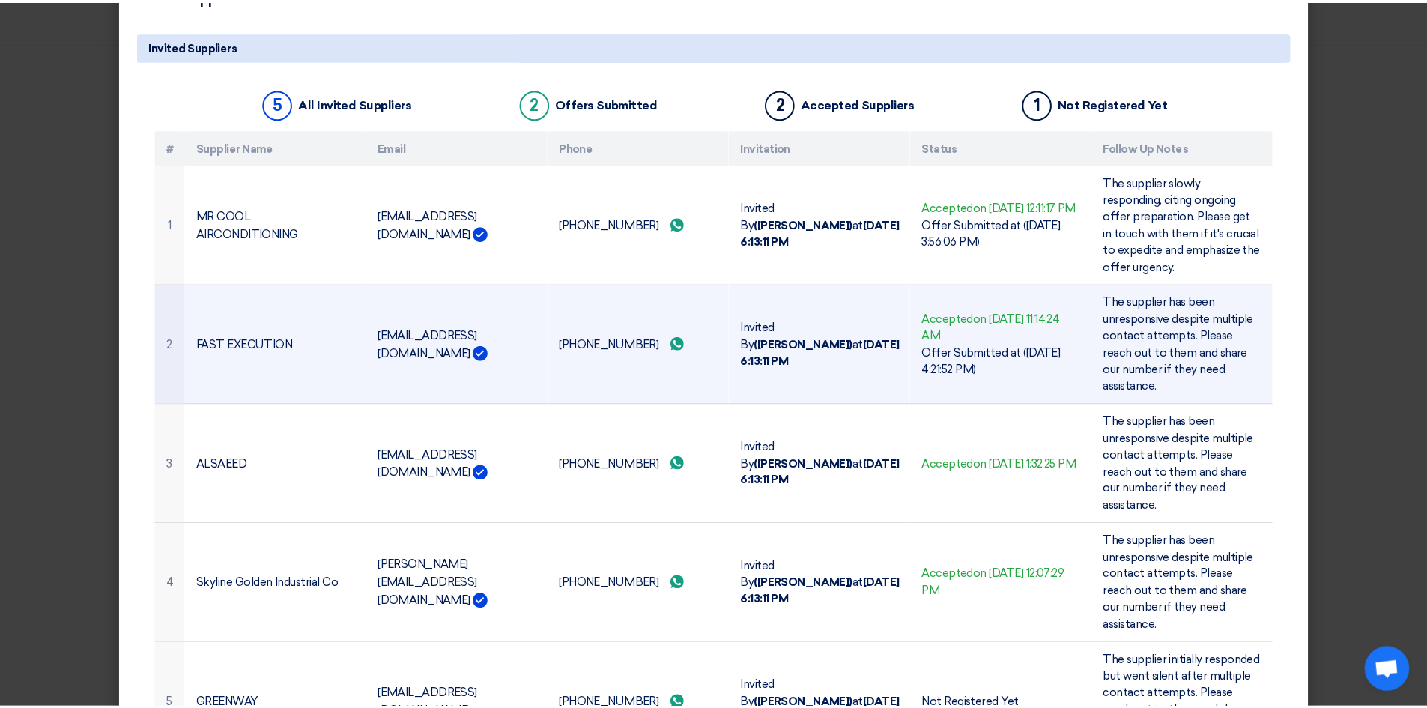
scroll to position [0, 0]
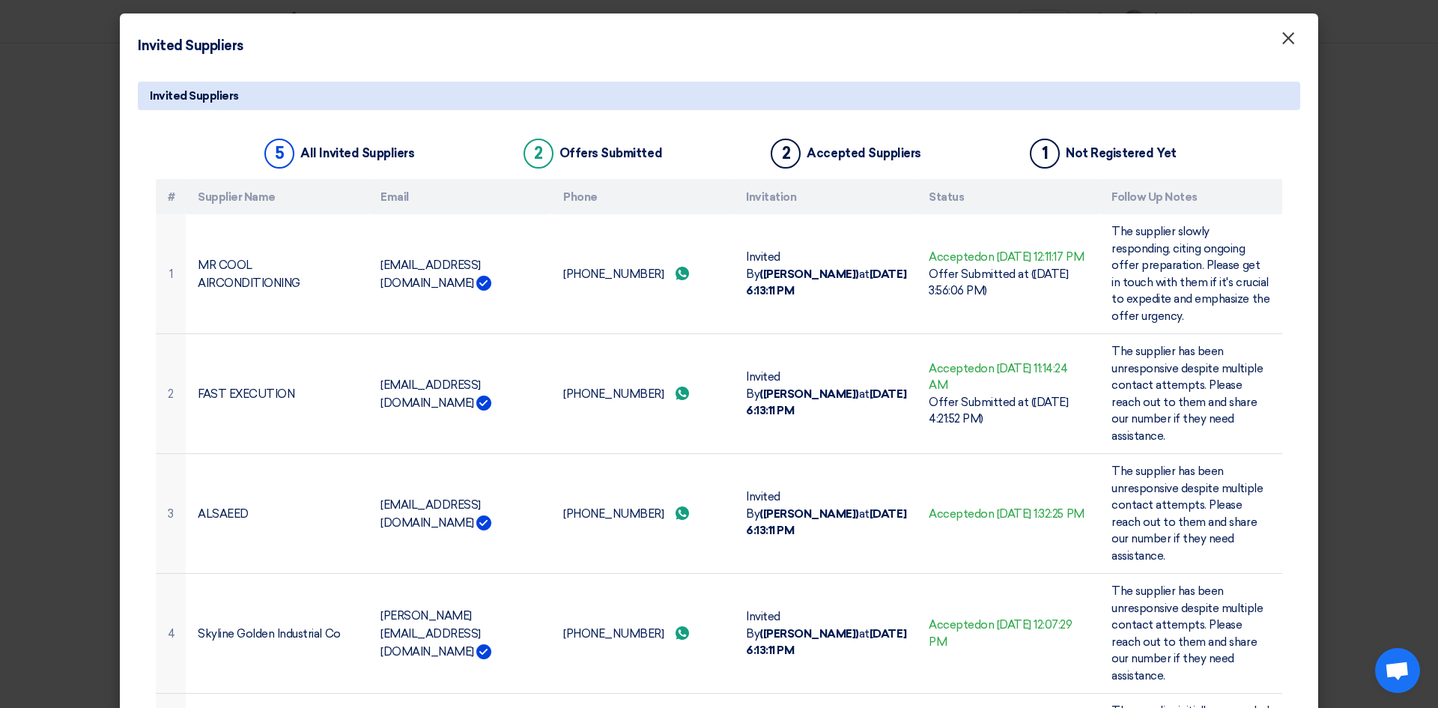
click at [1285, 37] on font "×" at bounding box center [1288, 42] width 15 height 30
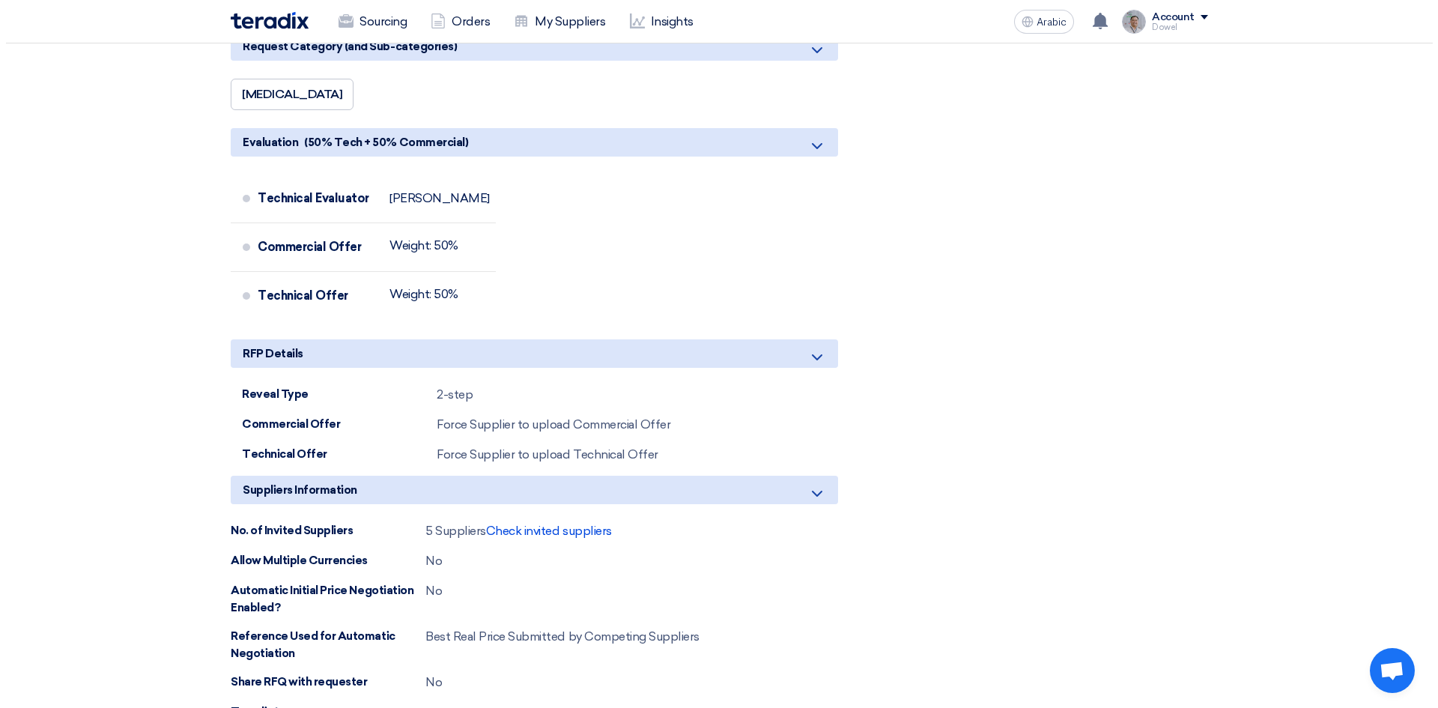
scroll to position [3521, 0]
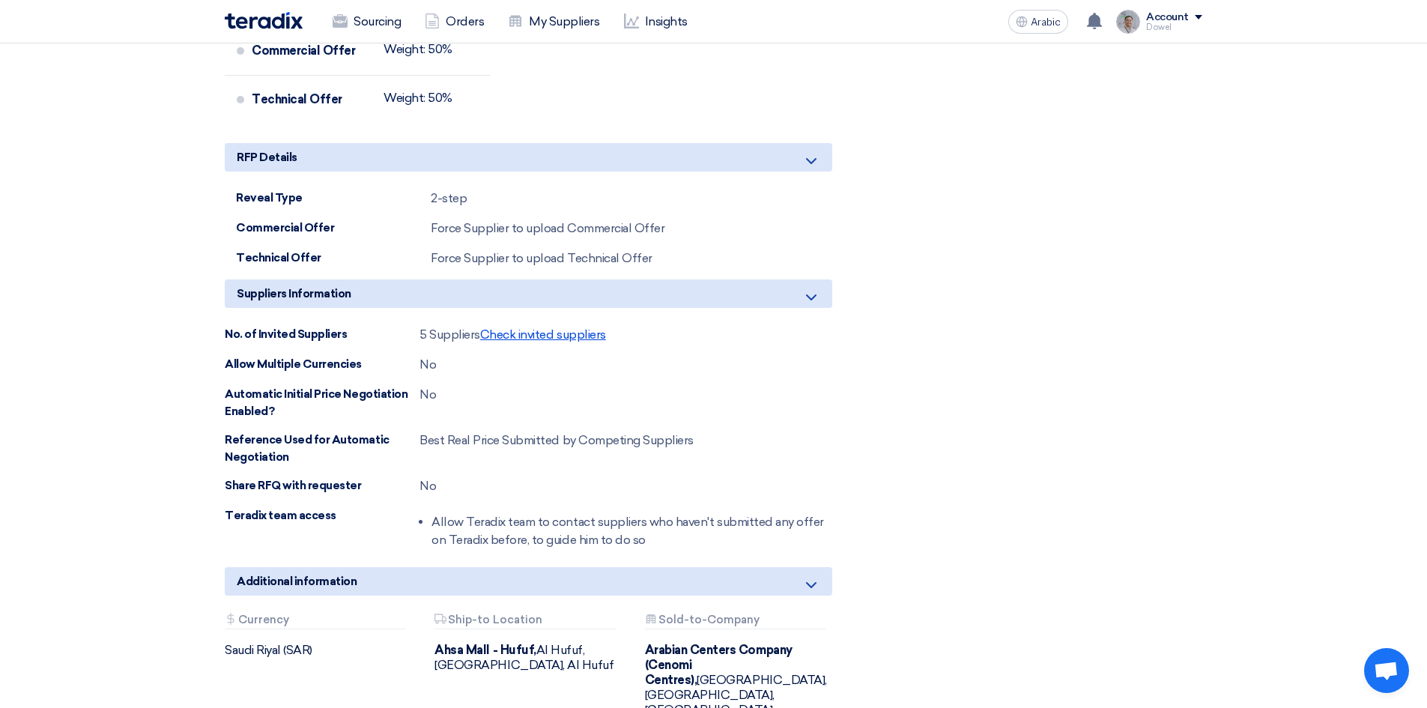
click at [557, 327] on font "Check invited suppliers" at bounding box center [543, 334] width 126 height 14
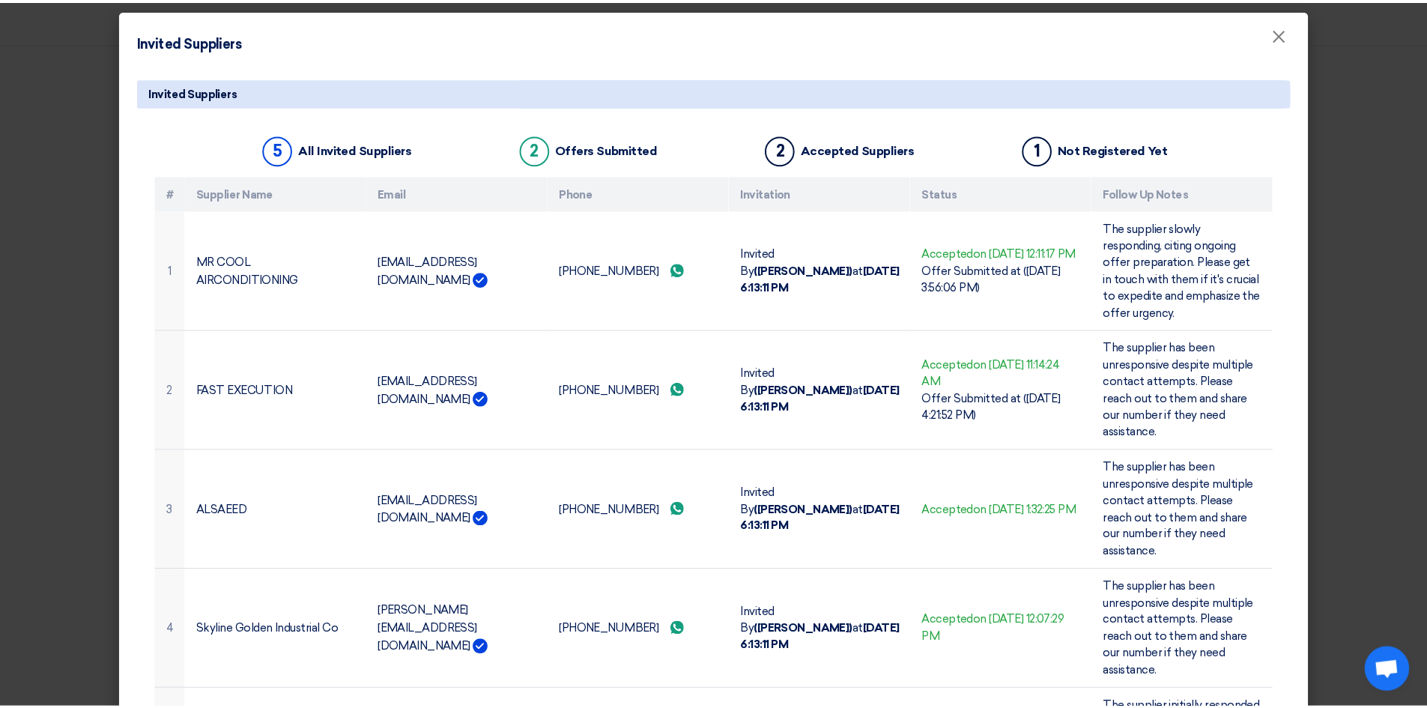
scroll to position [0, 0]
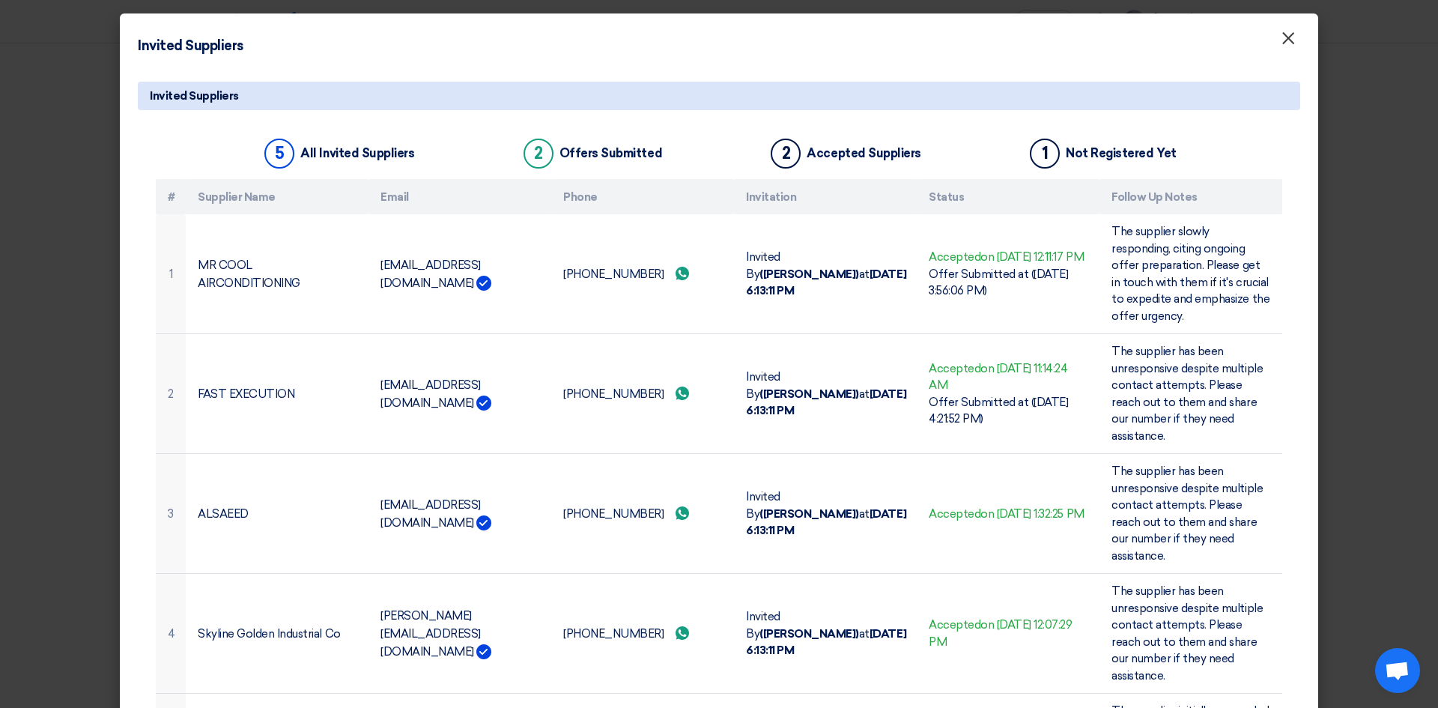
click at [1287, 39] on font "×" at bounding box center [1288, 42] width 15 height 30
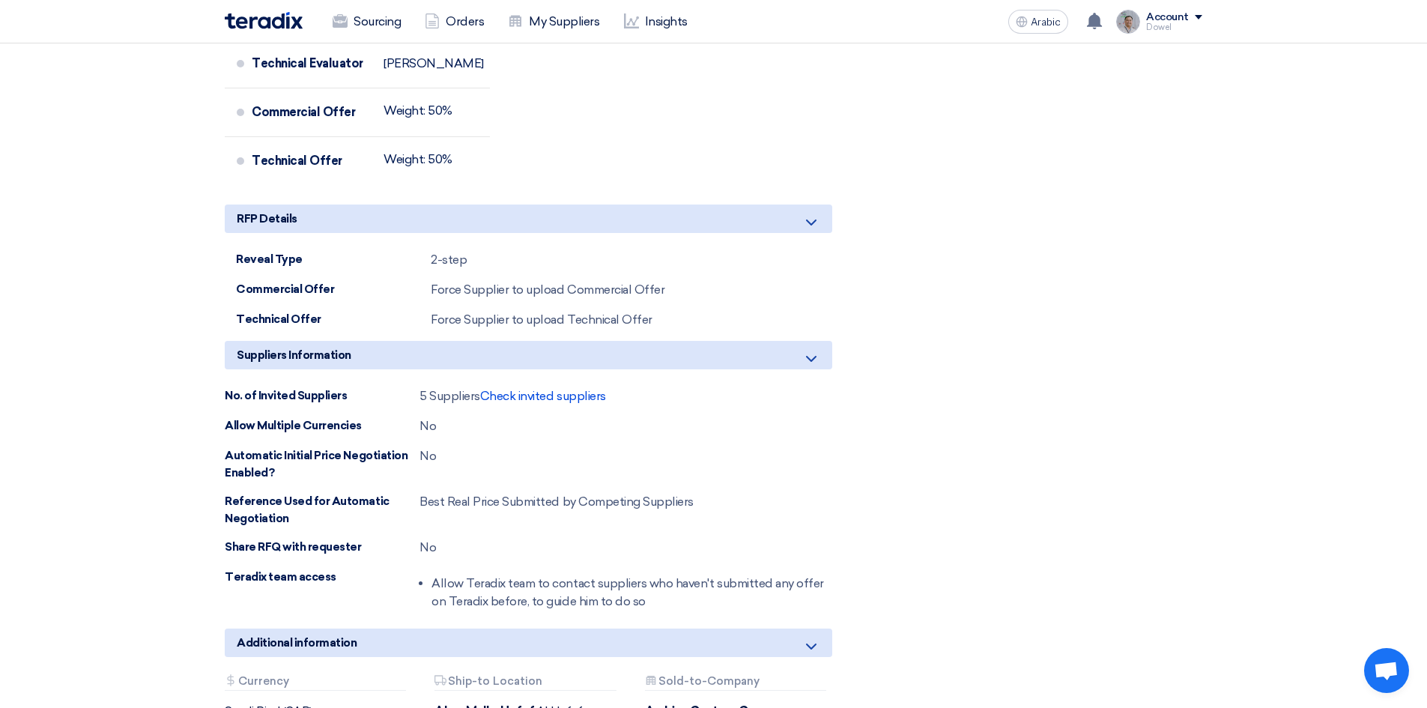
scroll to position [3296, 0]
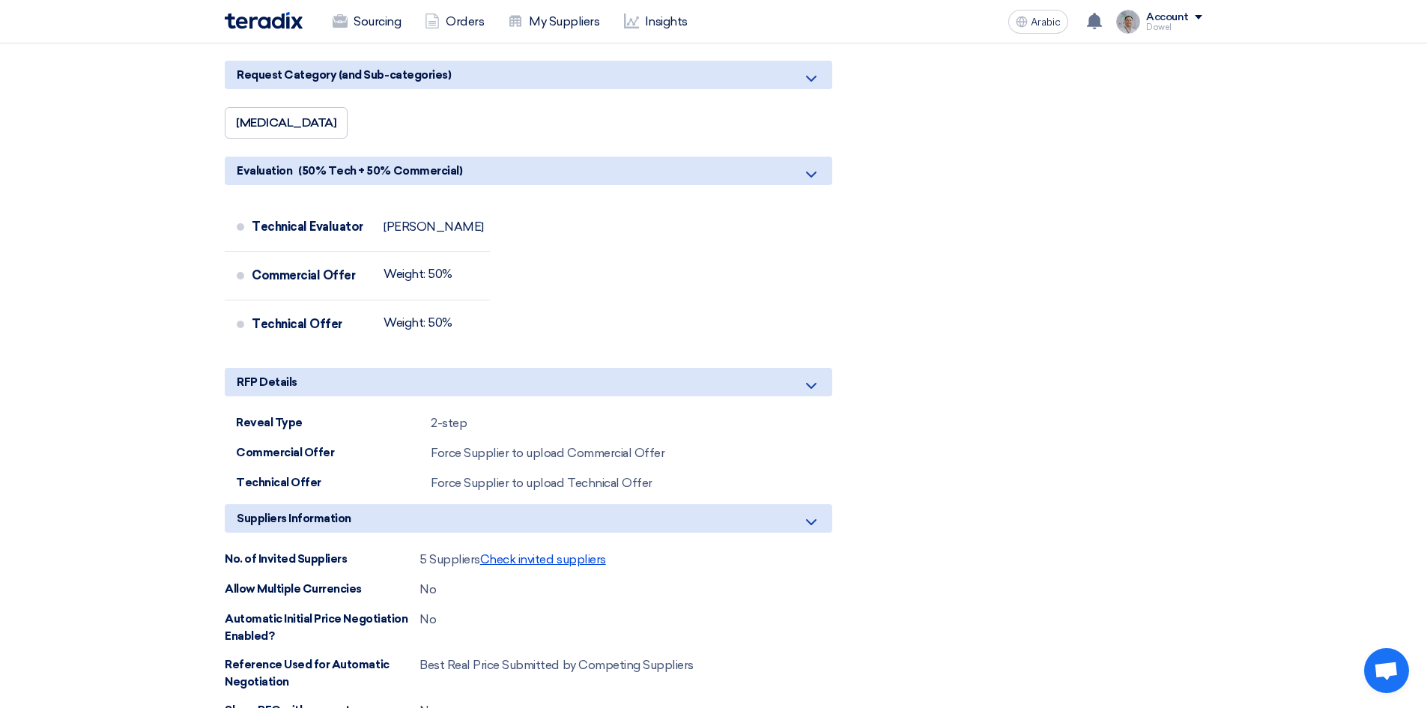
click at [533, 552] on font "Check invited suppliers" at bounding box center [543, 559] width 126 height 14
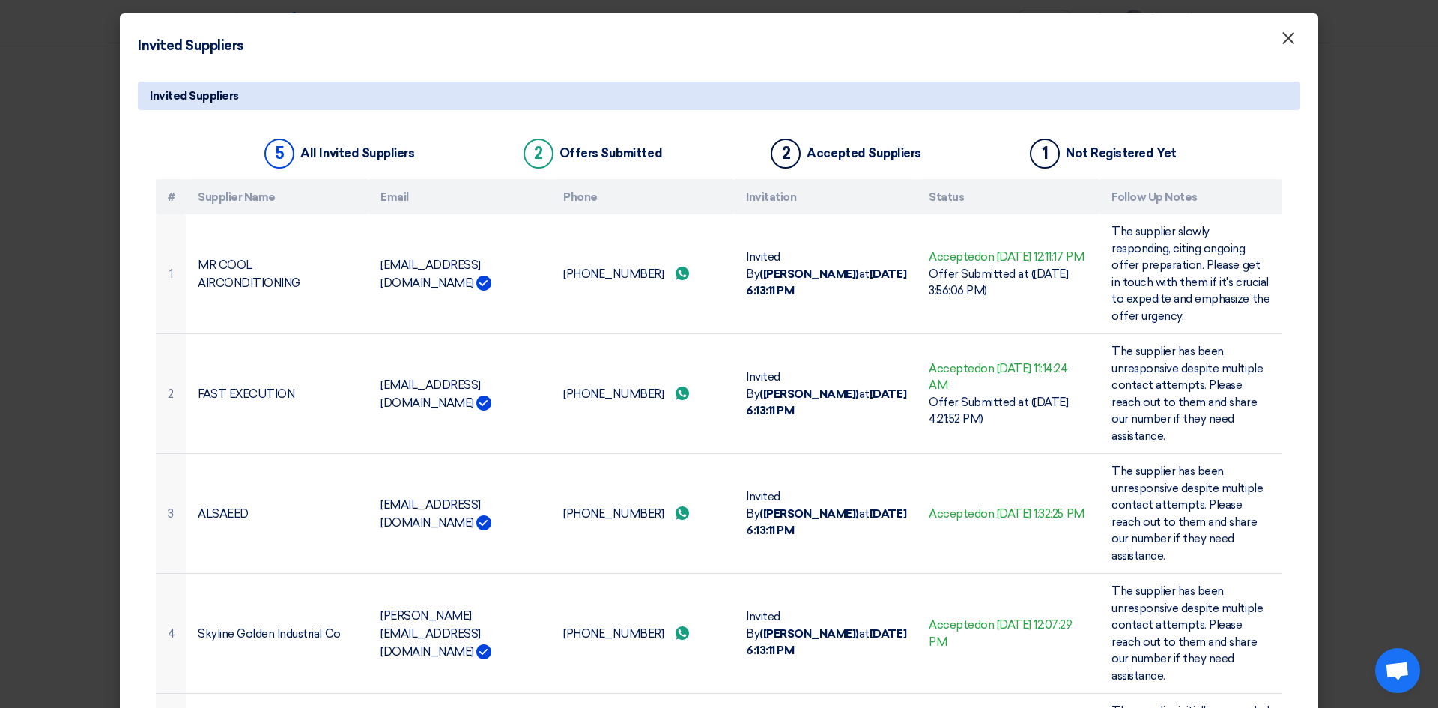
click at [1281, 52] on font "×" at bounding box center [1288, 42] width 15 height 30
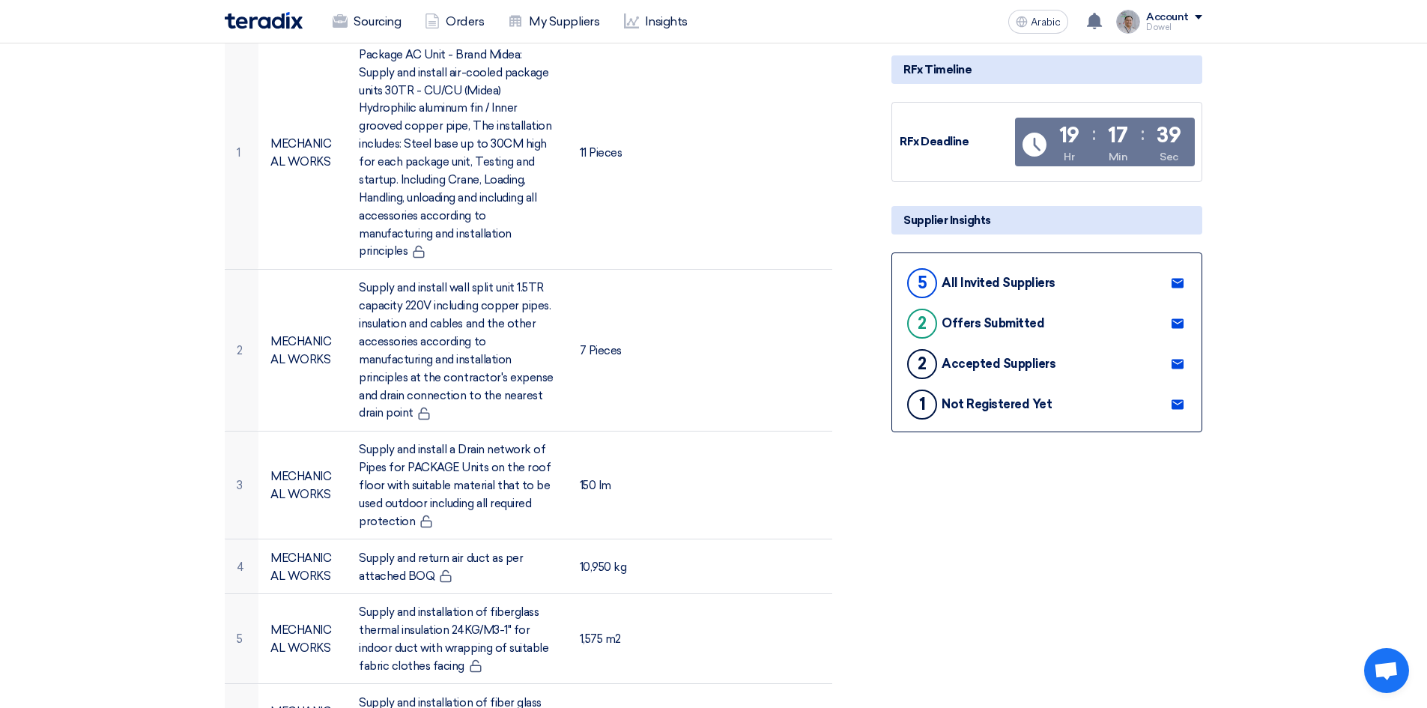
scroll to position [0, 0]
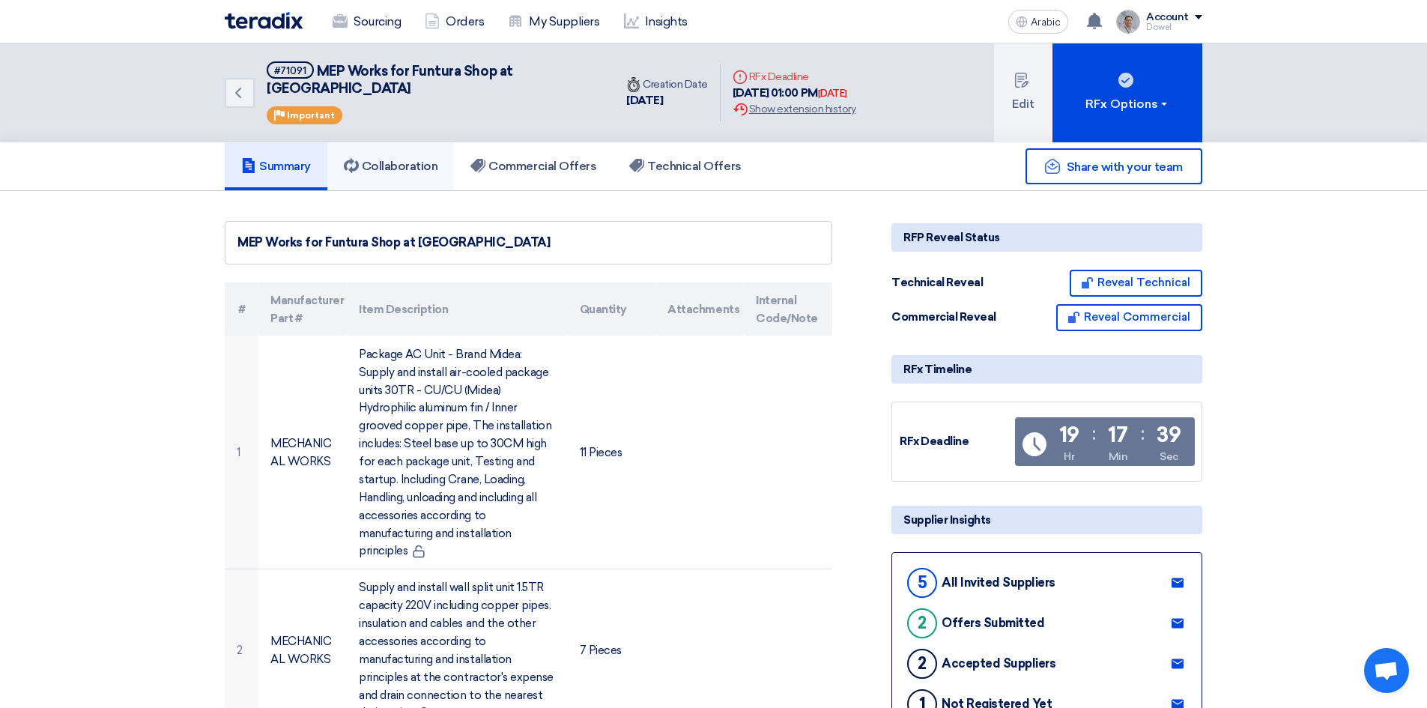
click at [396, 159] on font "Collaboration" at bounding box center [400, 166] width 76 height 14
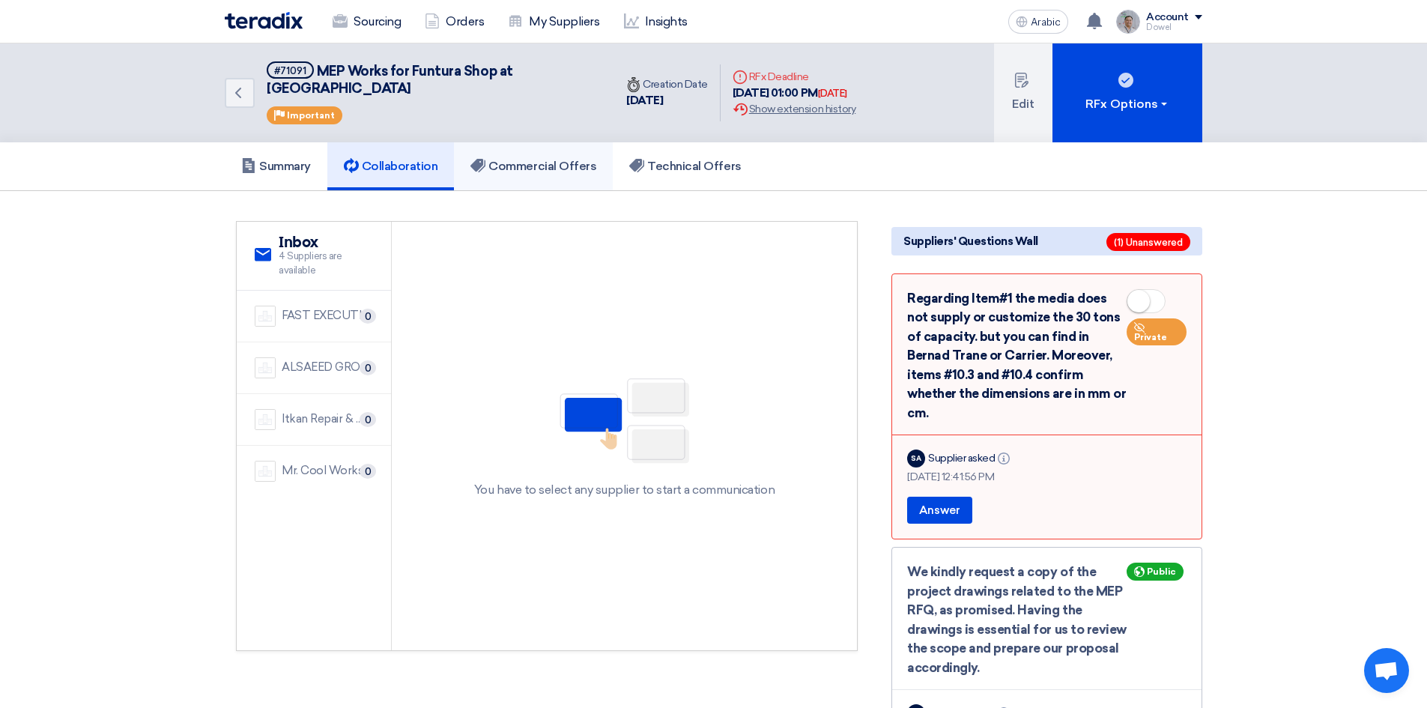
click at [541, 167] on link "Commercial Offers" at bounding box center [533, 166] width 159 height 48
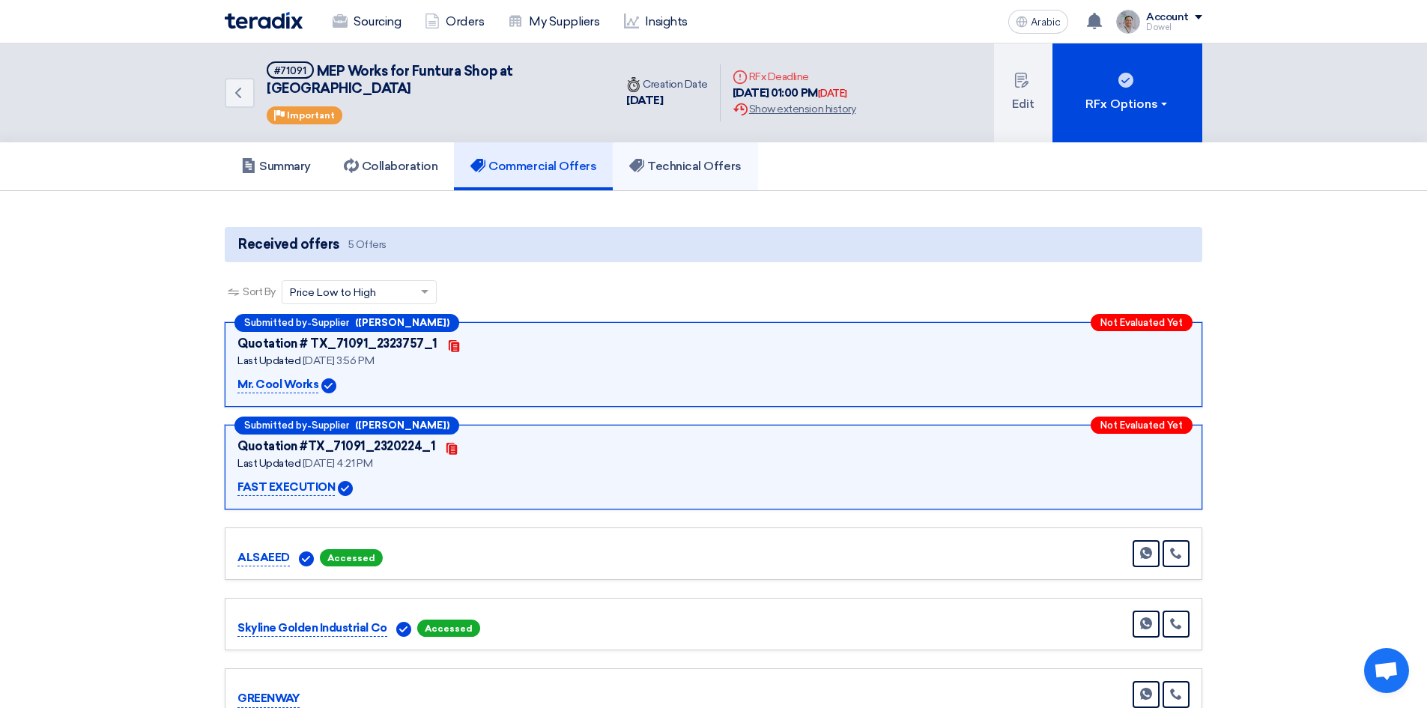
click at [668, 159] on font "Technical Offers" at bounding box center [694, 166] width 94 height 14
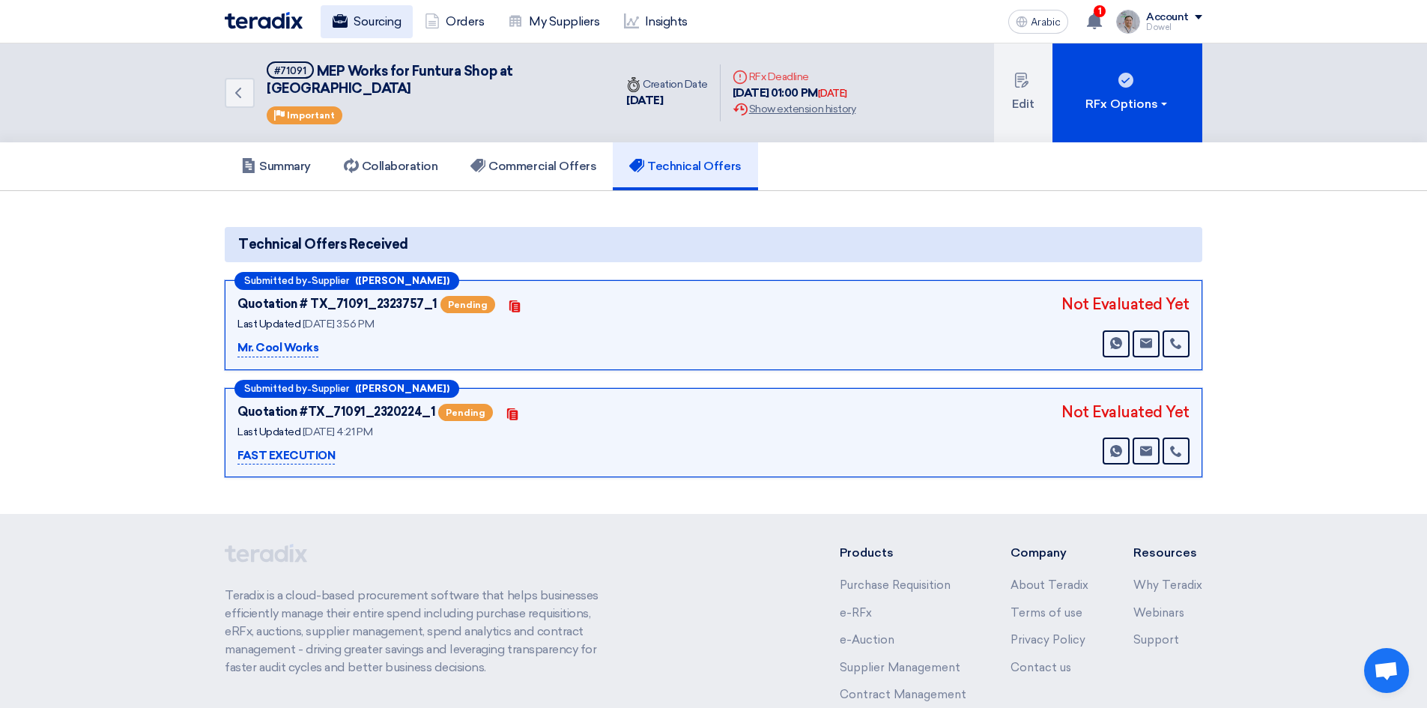
click at [382, 23] on font "Sourcing" at bounding box center [377, 21] width 47 height 14
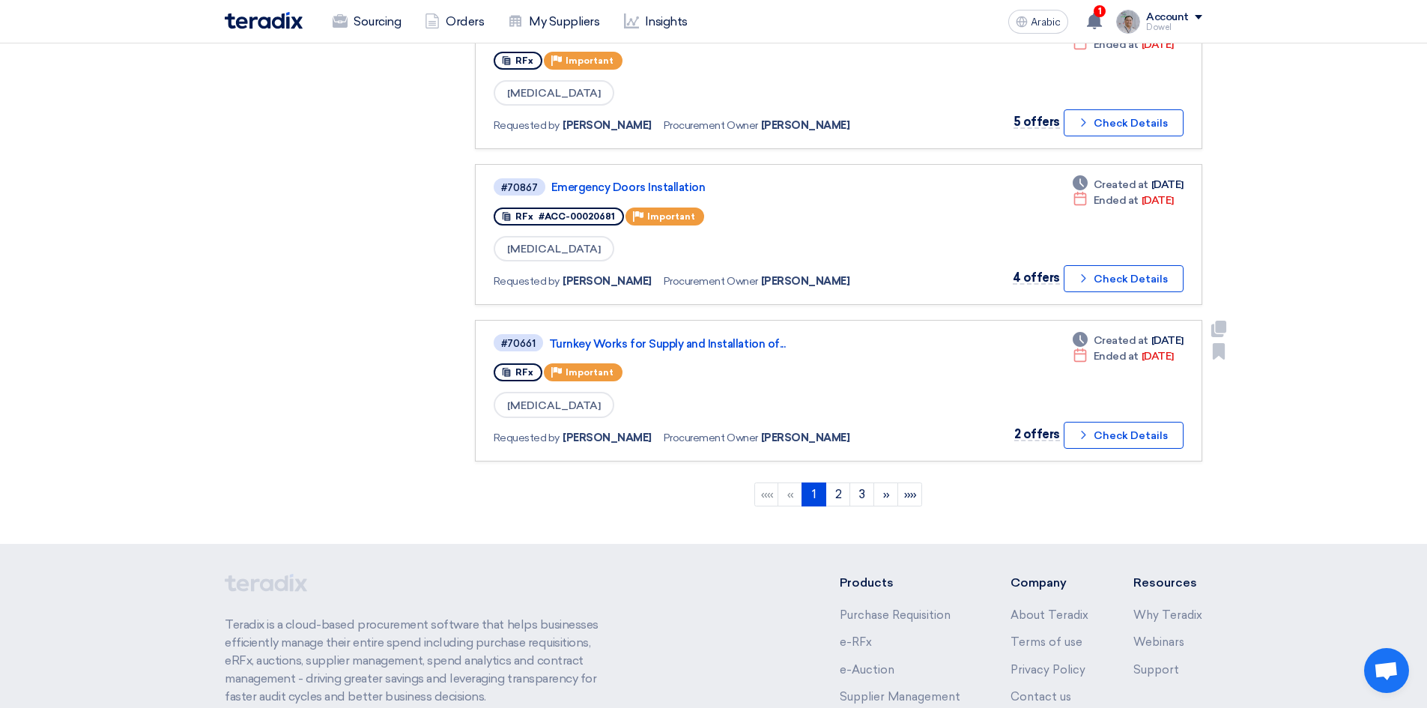
scroll to position [1348, 0]
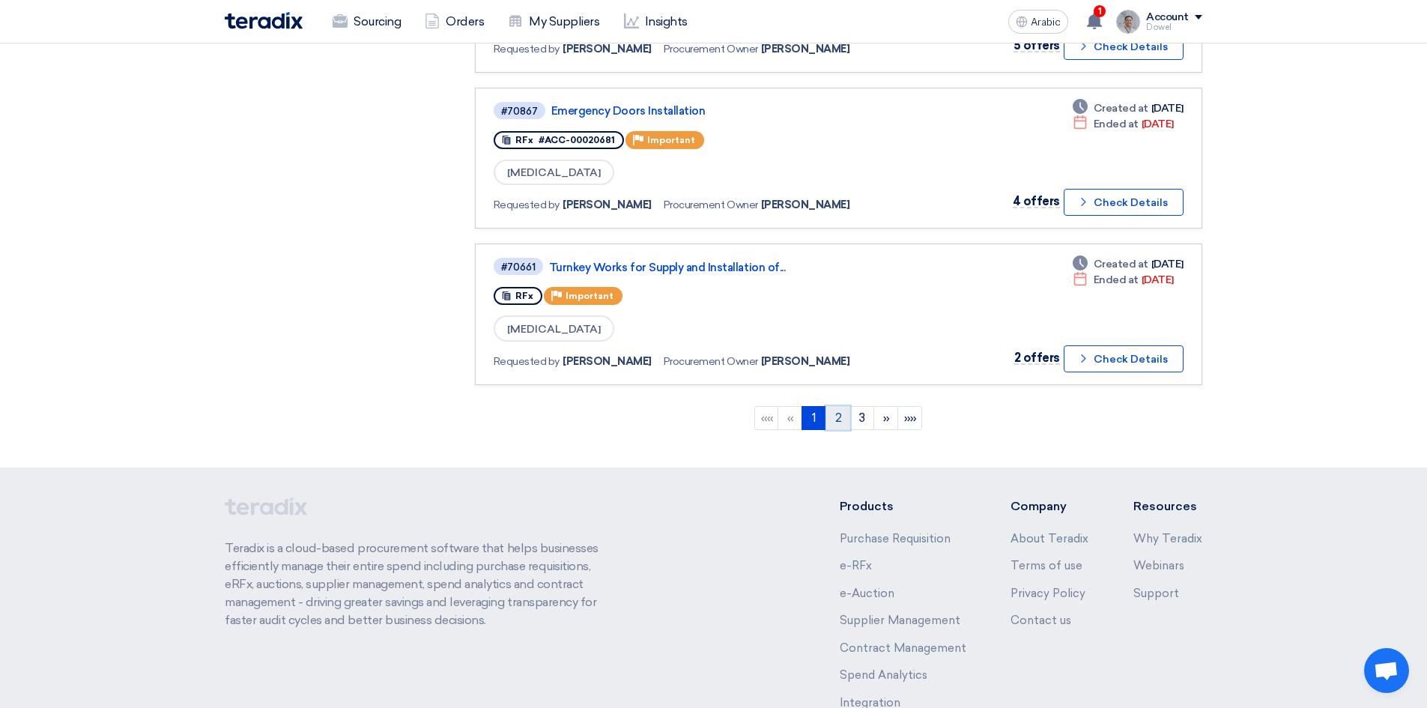
click at [835, 416] on font "2" at bounding box center [838, 417] width 7 height 14
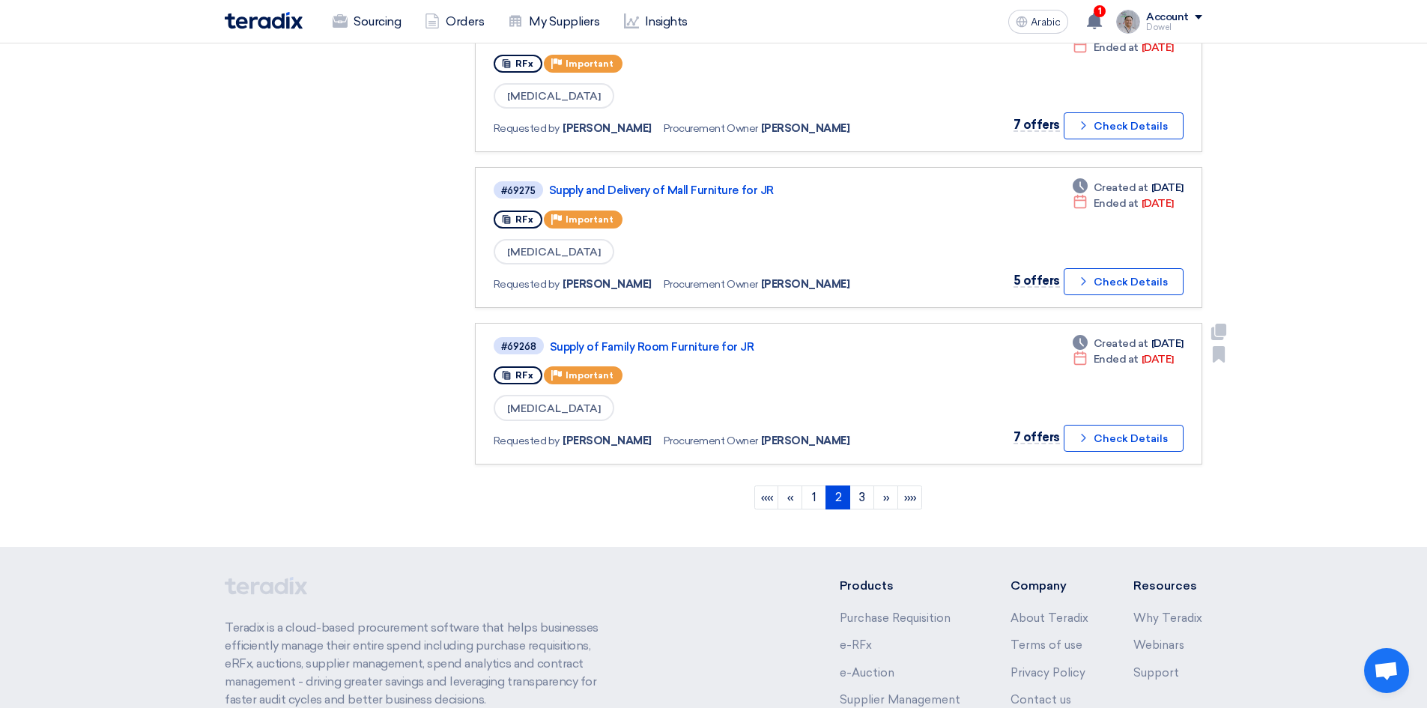
scroll to position [1273, 0]
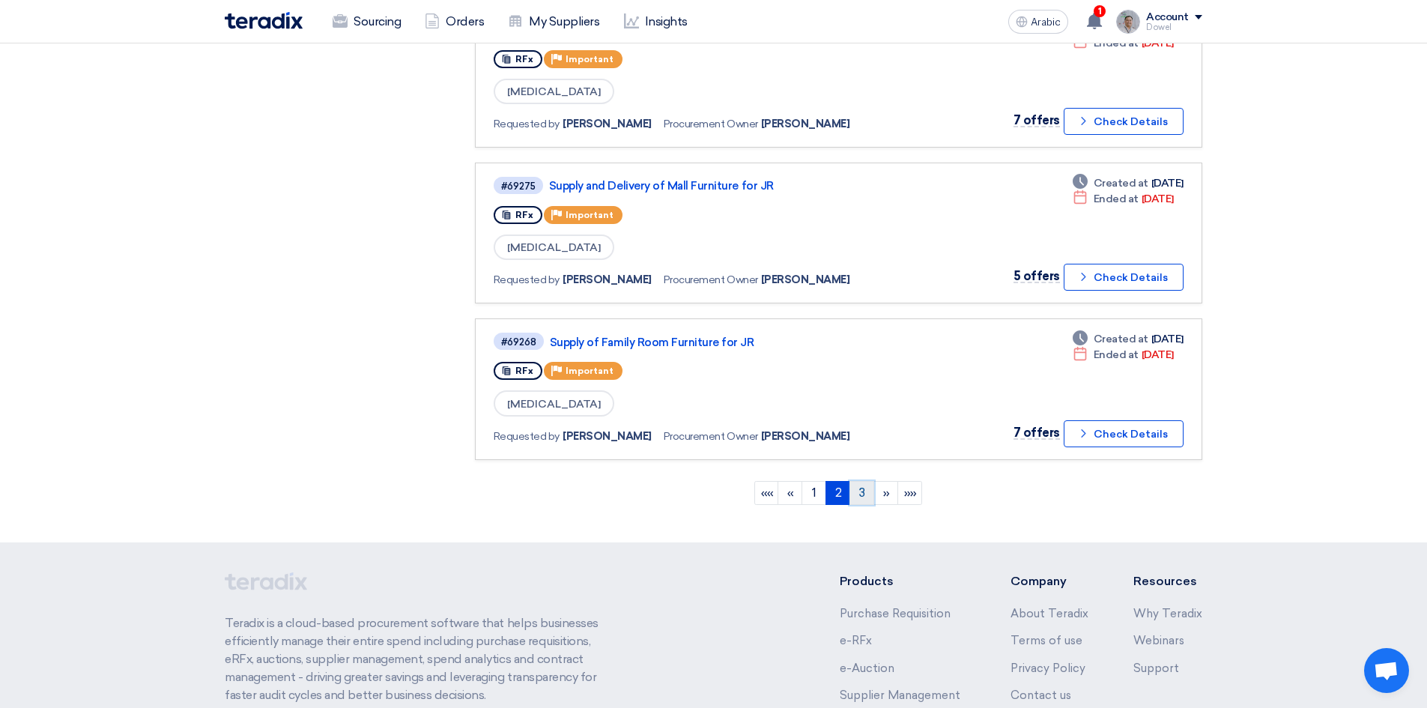
click at [864, 492] on font "3" at bounding box center [862, 492] width 6 height 14
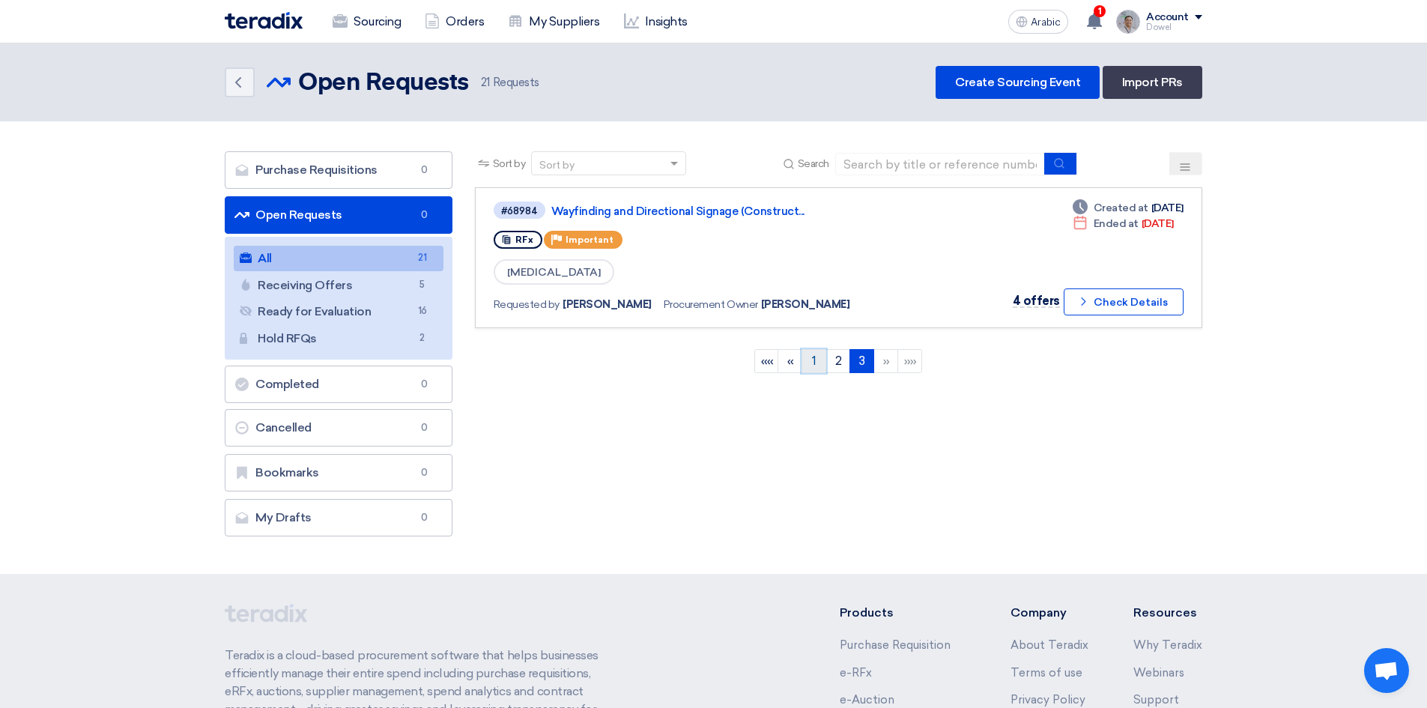
click at [821, 358] on link "1" at bounding box center [814, 361] width 25 height 24
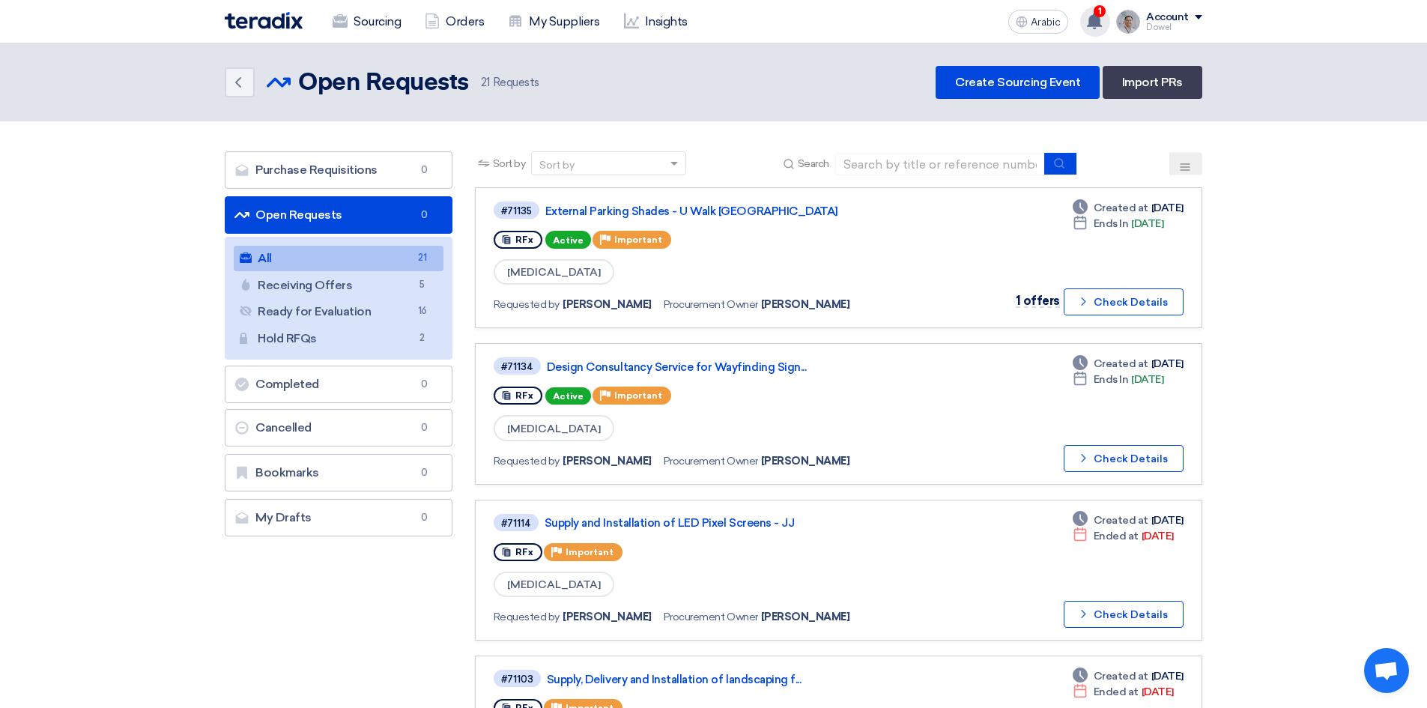
click at [1095, 28] on use at bounding box center [1094, 21] width 15 height 16
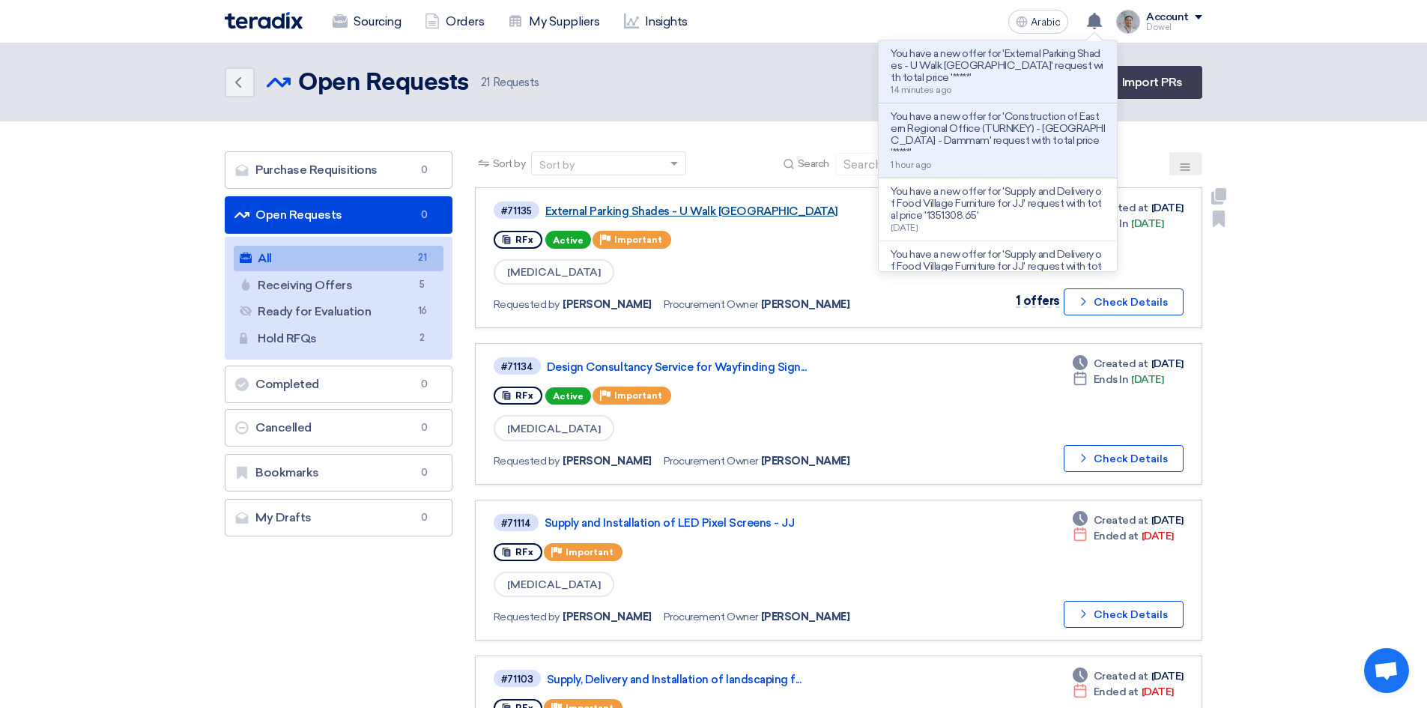
click at [655, 211] on font "External Parking Shades - U Walk [GEOGRAPHIC_DATA]" at bounding box center [691, 210] width 293 height 13
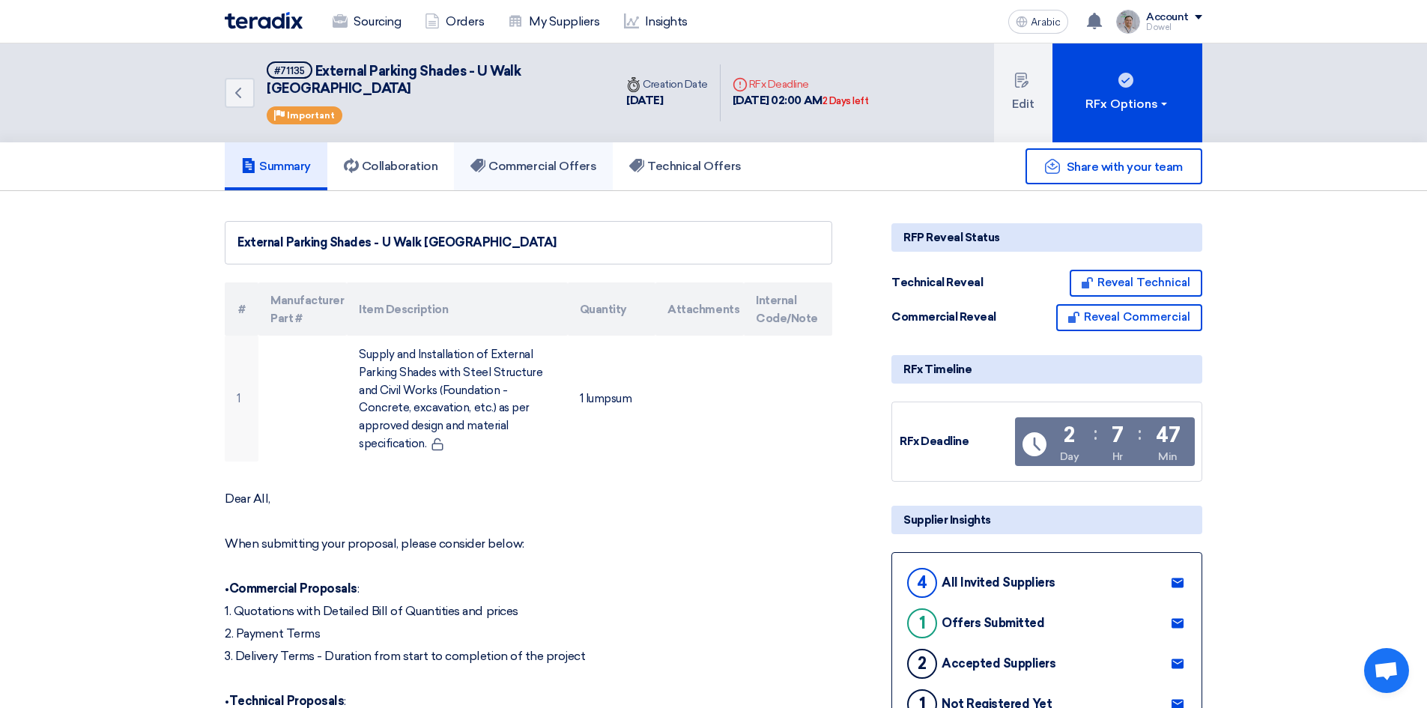
click at [560, 159] on font "Commercial Offers" at bounding box center [542, 166] width 108 height 14
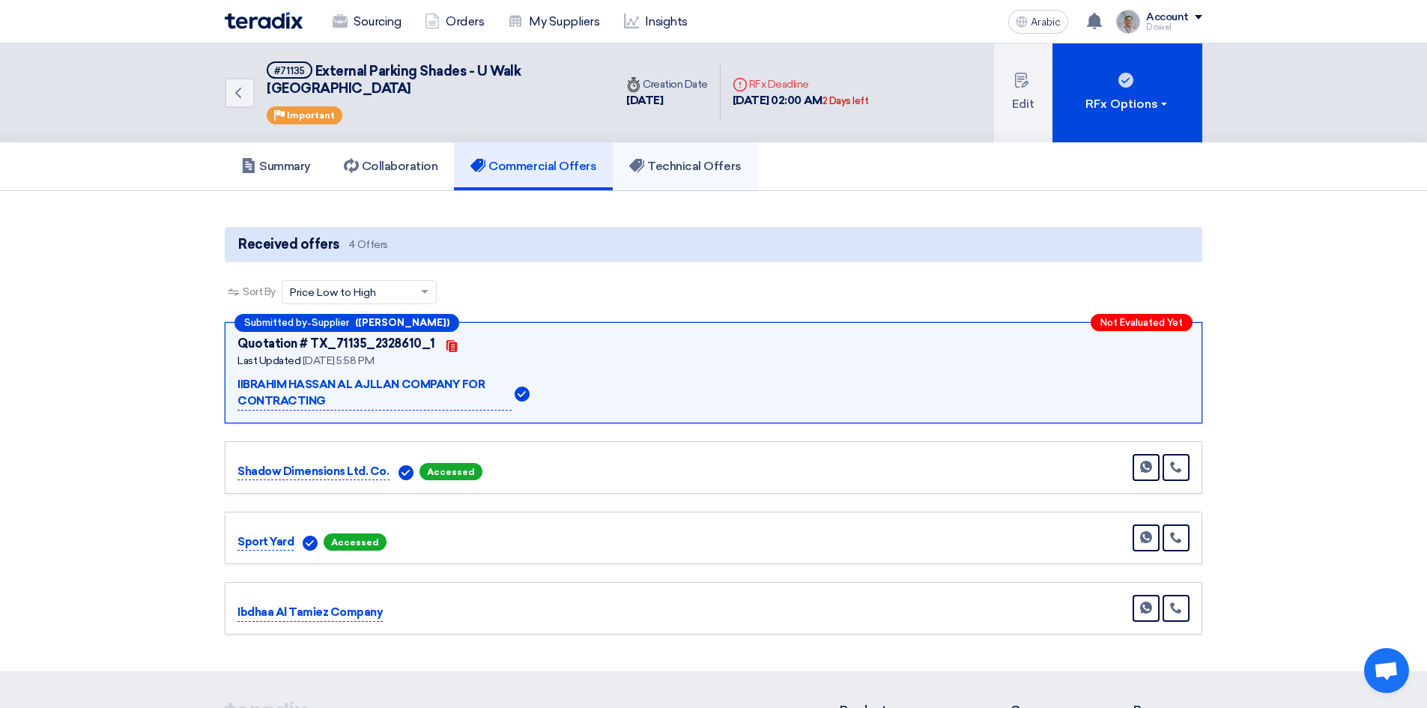
click at [715, 159] on font "Technical Offers" at bounding box center [694, 166] width 94 height 14
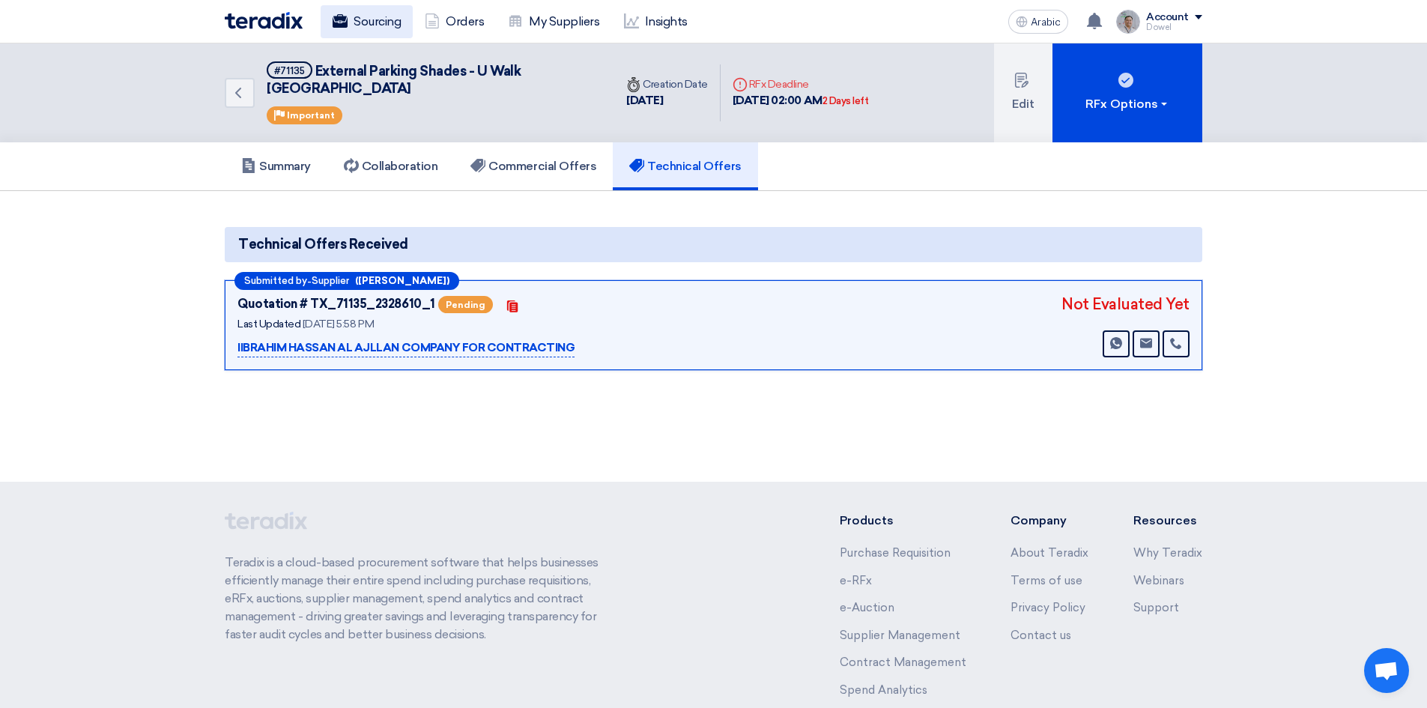
click at [377, 25] on font "Sourcing" at bounding box center [377, 21] width 47 height 14
